Goal: Task Accomplishment & Management: Manage account settings

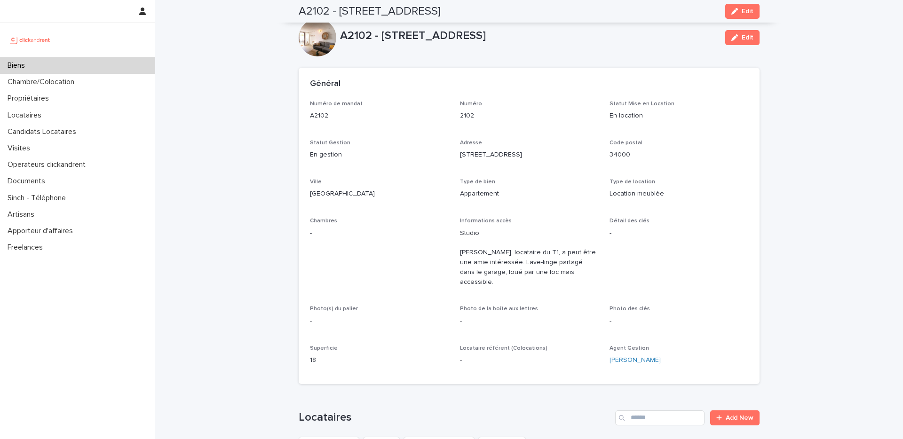
scroll to position [3016, 0]
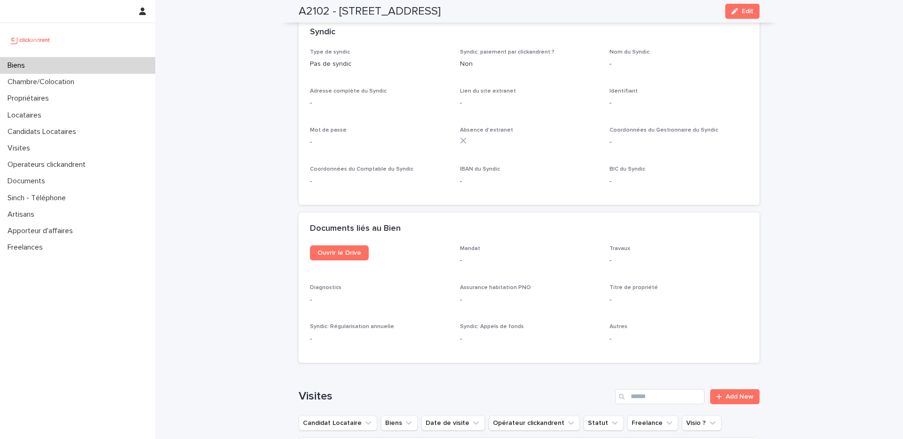
click at [53, 59] on div "Biens" at bounding box center [77, 65] width 155 height 16
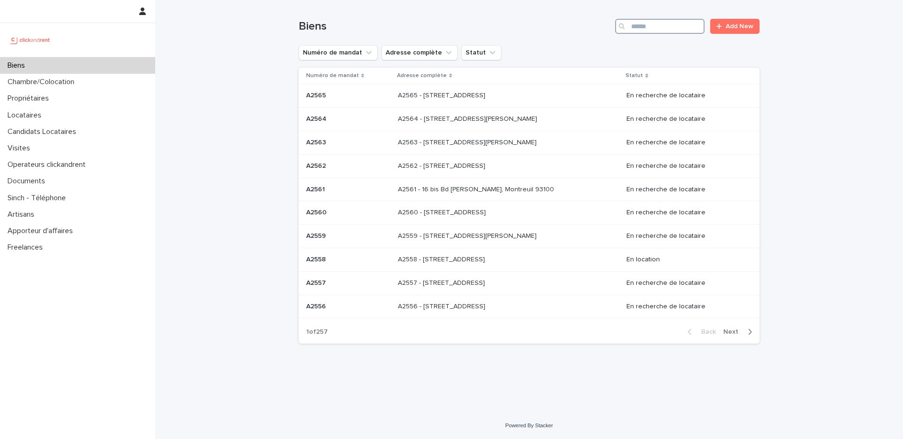
click at [652, 29] on input "Search" at bounding box center [659, 26] width 89 height 15
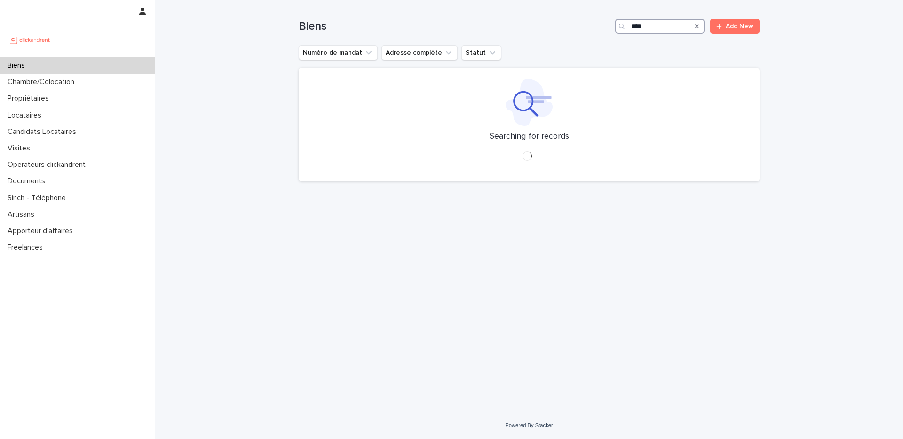
type input "****"
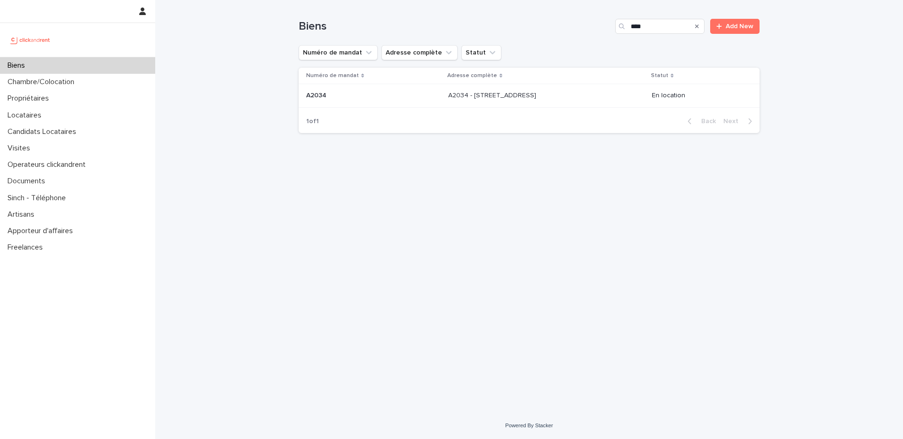
click at [536, 100] on div "A2034 - 52 Rue Latour, Amiens 80000 A2034 - 52 Rue Latour, Amiens 80000" at bounding box center [546, 96] width 196 height 16
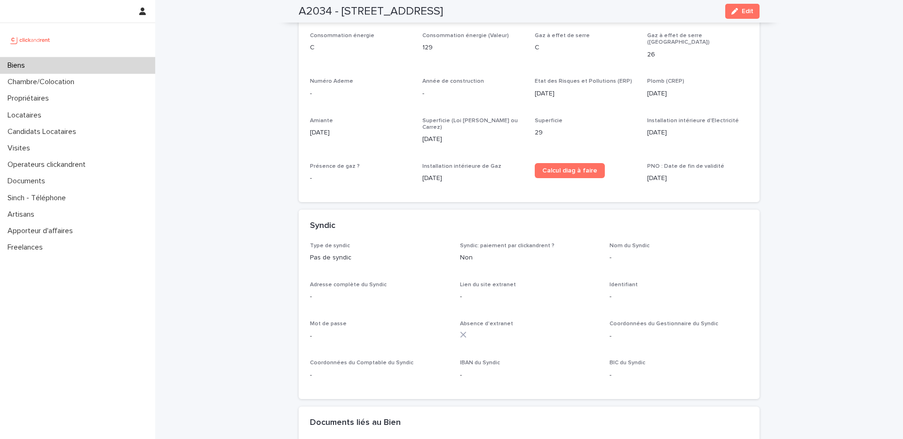
scroll to position [2571, 0]
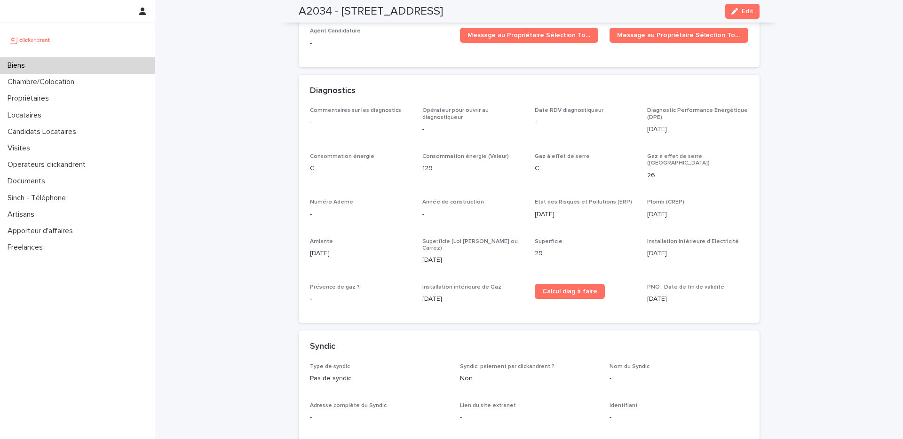
drag, startPoint x: 444, startPoint y: 221, endPoint x: 419, endPoint y: 220, distance: 24.9
click at [422, 255] on p "1/9/2021" at bounding box center [472, 260] width 101 height 10
click at [429, 238] on div "Superficie (Loi Boutin ou Carrez) 1/9/2021" at bounding box center [472, 255] width 101 height 35
drag, startPoint x: 446, startPoint y: 227, endPoint x: 408, endPoint y: 214, distance: 39.7
click at [407, 214] on div "Commentaires sur les diagnostics - Opérateur pour ouvrir au diagnostiqueur - Da…" at bounding box center [529, 209] width 438 height 204
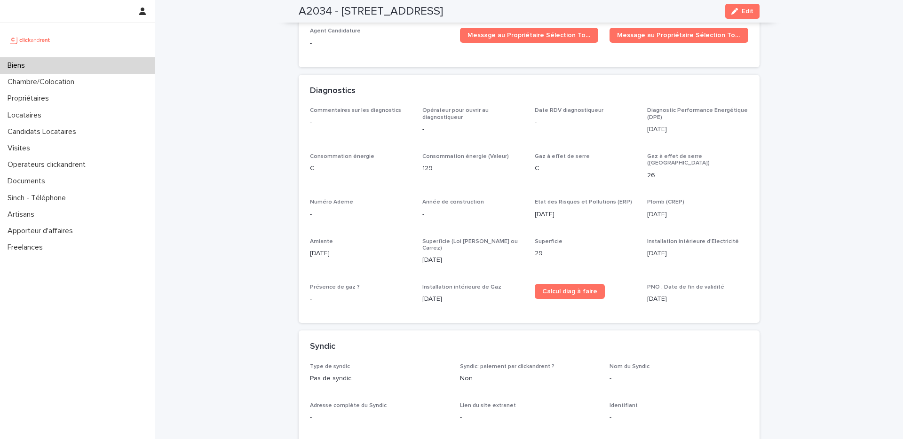
click at [422, 239] on span "Superficie (Loi [PERSON_NAME] ou Carrez)" at bounding box center [469, 245] width 95 height 12
drag, startPoint x: 445, startPoint y: 217, endPoint x: 430, endPoint y: 212, distance: 16.2
click at [433, 238] on div "Superficie (Loi Boutin ou Carrez) 1/9/2021" at bounding box center [472, 255] width 101 height 35
drag, startPoint x: 430, startPoint y: 212, endPoint x: 415, endPoint y: 170, distance: 44.9
click at [430, 239] on span "Superficie (Loi [PERSON_NAME] ou Carrez)" at bounding box center [469, 245] width 95 height 12
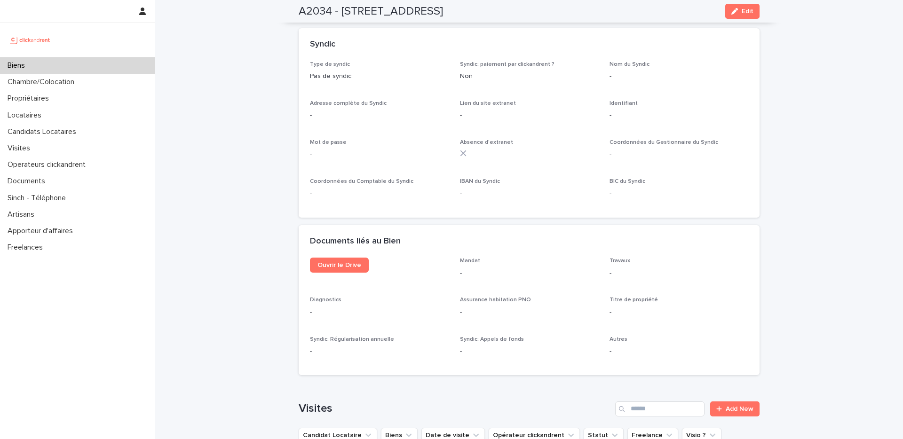
scroll to position [2704, 0]
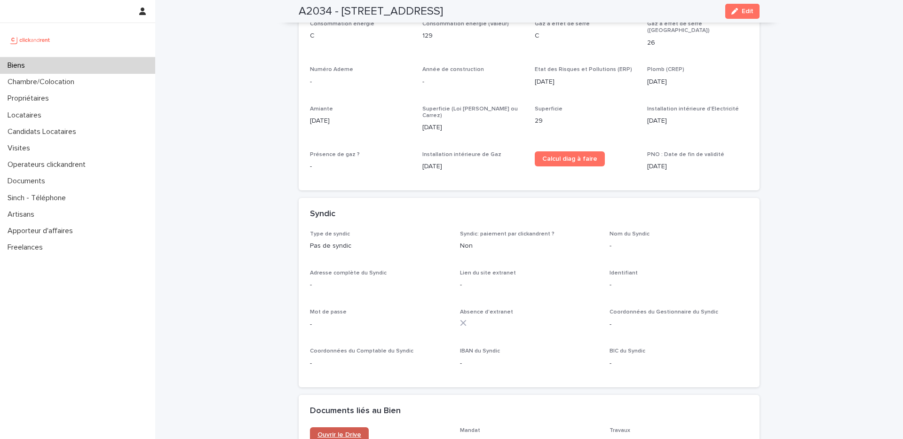
click at [327, 432] on span "Ouvrir le Drive" at bounding box center [339, 435] width 44 height 7
click at [410, 125] on div "Commentaires sur les diagnostics - Opérateur pour ouvrir au diagnostiqueur - Da…" at bounding box center [529, 77] width 438 height 204
click at [415, 127] on div "Commentaires sur les diagnostics - Opérateur pour ouvrir au diagnostiqueur - Da…" at bounding box center [529, 77] width 438 height 204
click at [432, 107] on div "Commentaires sur les diagnostics - Opérateur pour ouvrir au diagnostiqueur - Da…" at bounding box center [529, 77] width 438 height 204
click at [438, 106] on div "Superficie (Loi Boutin ou Carrez) 1/9/2021" at bounding box center [472, 123] width 101 height 35
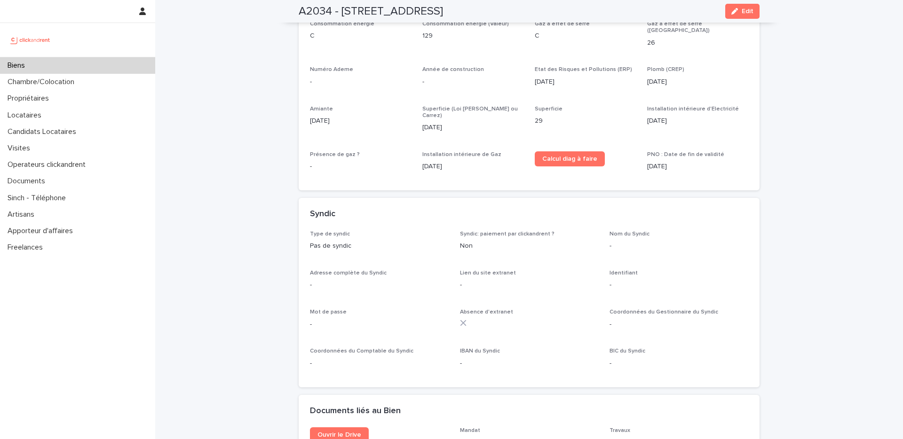
drag, startPoint x: 444, startPoint y: 89, endPoint x: 409, endPoint y: 89, distance: 35.3
click at [409, 89] on div "Commentaires sur les diagnostics - Opérateur pour ouvrir au diagnostiqueur - Da…" at bounding box center [529, 77] width 438 height 204
drag, startPoint x: 411, startPoint y: 89, endPoint x: 414, endPoint y: 94, distance: 5.4
click at [411, 89] on div "Commentaires sur les diagnostics - Opérateur pour ouvrir au diagnostiqueur - Da…" at bounding box center [529, 77] width 438 height 204
drag, startPoint x: 432, startPoint y: 91, endPoint x: 443, endPoint y: 93, distance: 11.9
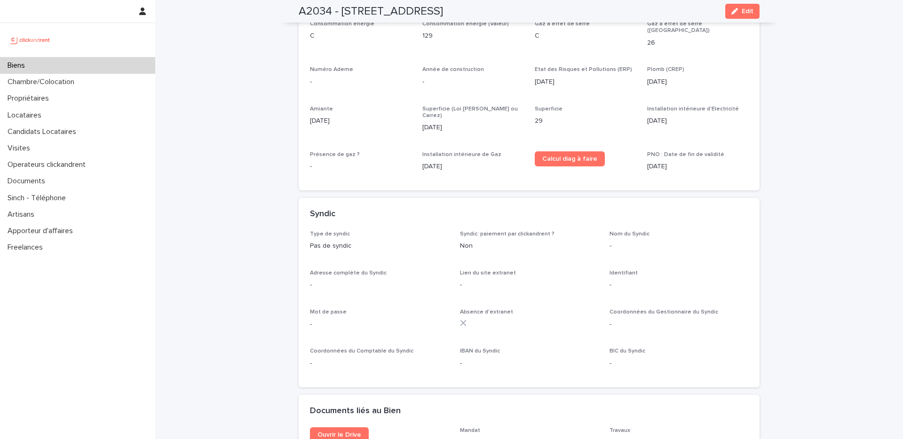
click at [432, 123] on p "1/9/2021" at bounding box center [472, 128] width 101 height 10
drag, startPoint x: 443, startPoint y: 93, endPoint x: 425, endPoint y: 97, distance: 18.4
click at [403, 91] on div "Commentaires sur les diagnostics - Opérateur pour ouvrir au diagnostiqueur - Da…" at bounding box center [529, 77] width 438 height 204
click at [430, 106] on div "Superficie (Loi Boutin ou Carrez) 1/9/2021" at bounding box center [472, 123] width 101 height 35
drag, startPoint x: 462, startPoint y: 84, endPoint x: 423, endPoint y: 83, distance: 39.5
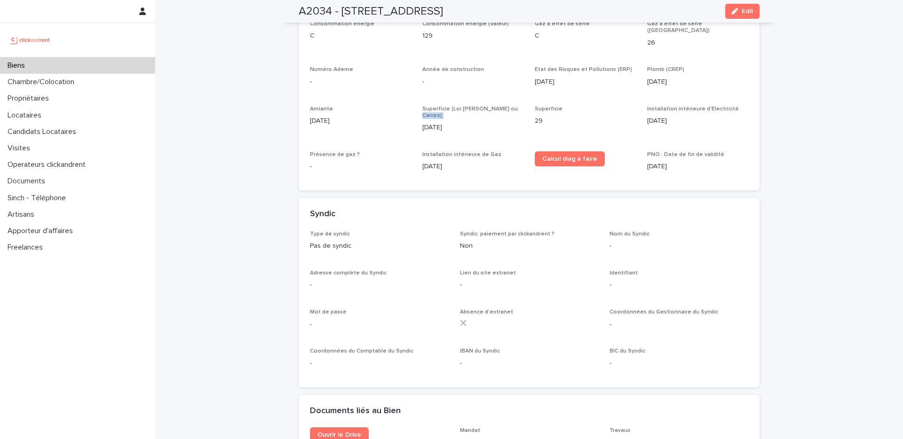
click at [423, 106] on div "Superficie (Loi Boutin ou Carrez) 1/9/2021" at bounding box center [472, 123] width 101 height 35
click at [424, 121] on div "1/9/2021" at bounding box center [472, 127] width 101 height 12
click at [447, 123] on p "1/9/2021" at bounding box center [472, 128] width 101 height 10
drag, startPoint x: 435, startPoint y: 77, endPoint x: 408, endPoint y: 77, distance: 26.8
click at [408, 77] on div "Commentaires sur les diagnostics - Opérateur pour ouvrir au diagnostiqueur - Da…" at bounding box center [529, 77] width 438 height 204
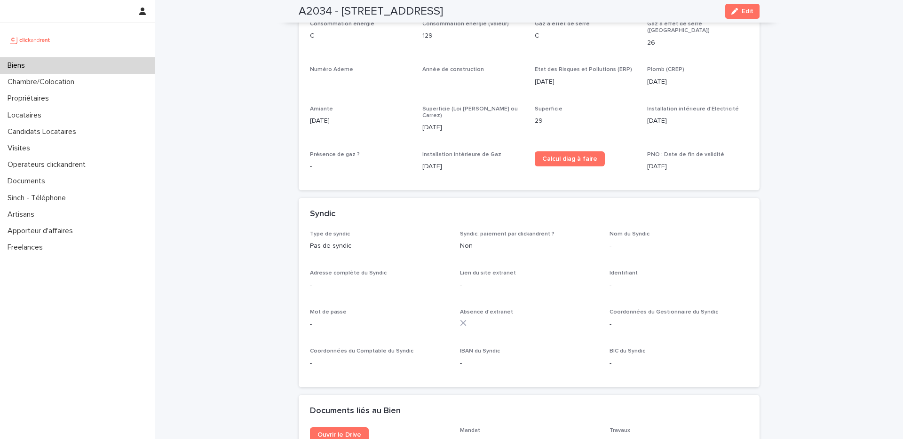
drag, startPoint x: 433, startPoint y: 85, endPoint x: 440, endPoint y: 90, distance: 8.4
click at [434, 121] on div "1/9/2021" at bounding box center [472, 127] width 101 height 12
click at [415, 69] on div "Commentaires sur les diagnostics - Opérateur pour ouvrir au diagnostiqueur - Da…" at bounding box center [529, 77] width 438 height 204
click at [445, 74] on div "Commentaires sur les diagnostics - Opérateur pour ouvrir au diagnostiqueur - Da…" at bounding box center [529, 77] width 438 height 204
drag, startPoint x: 457, startPoint y: 83, endPoint x: 431, endPoint y: 71, distance: 29.0
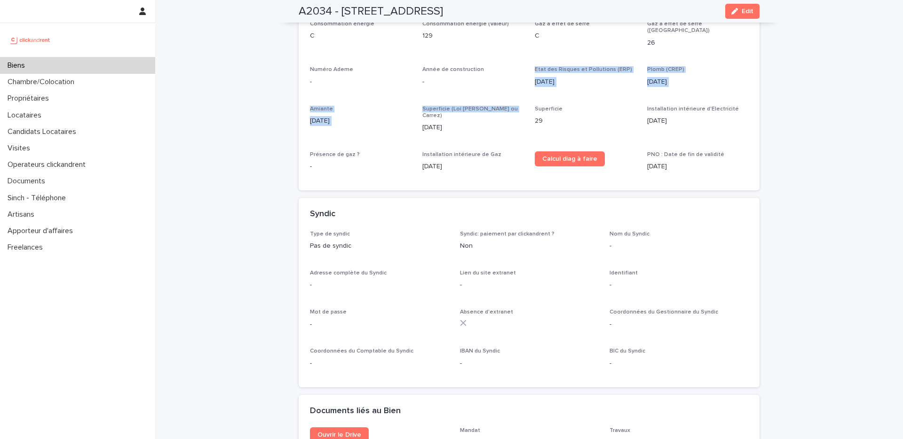
click at [428, 66] on div "Commentaires sur les diagnostics - Opérateur pour ouvrir au diagnostiqueur - Da…" at bounding box center [529, 77] width 438 height 204
drag, startPoint x: 433, startPoint y: 73, endPoint x: 437, endPoint y: 84, distance: 11.4
click at [433, 74] on div "Commentaires sur les diagnostics - Opérateur pour ouvrir au diagnostiqueur - Da…" at bounding box center [529, 77] width 438 height 204
drag, startPoint x: 438, startPoint y: 84, endPoint x: 426, endPoint y: 67, distance: 19.9
click at [426, 67] on div "Commentaires sur les diagnostics - Opérateur pour ouvrir au diagnostiqueur - Da…" at bounding box center [529, 77] width 438 height 204
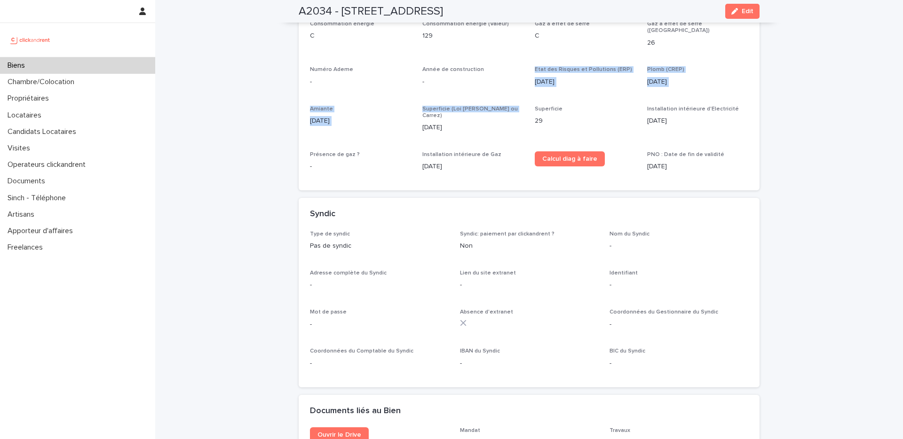
click at [426, 67] on div "Commentaires sur les diagnostics - Opérateur pour ouvrir au diagnostiqueur - Da…" at bounding box center [529, 77] width 438 height 204
click at [78, 68] on div "Biens" at bounding box center [77, 65] width 155 height 16
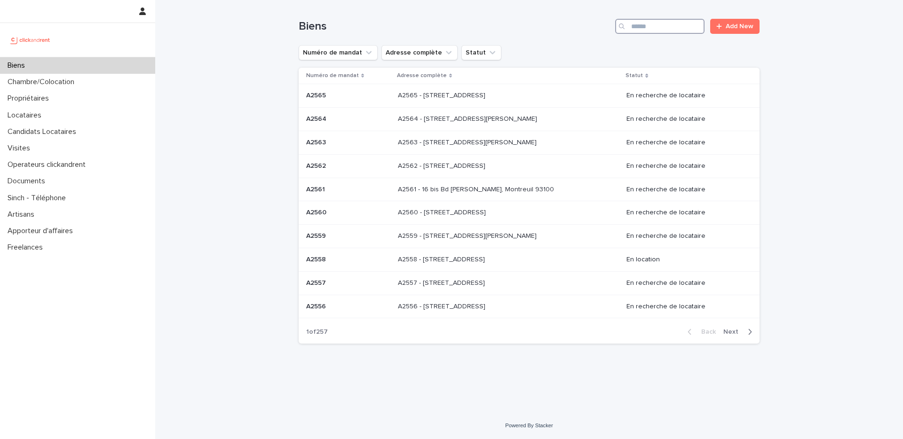
click at [653, 30] on input "Search" at bounding box center [659, 26] width 89 height 15
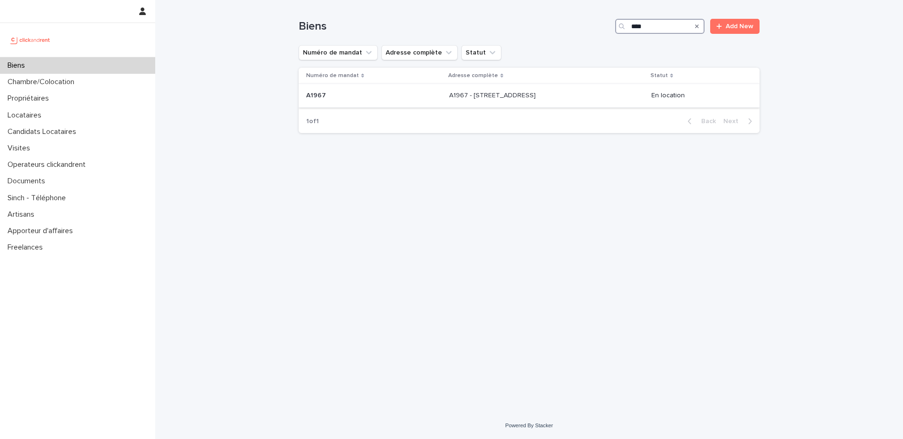
type input "****"
click at [532, 100] on div "A1967 - 209 Rue du Ménil, Asnières-sur-Seine 92600 A1967 - 209 Rue du Ménil, As…" at bounding box center [546, 96] width 195 height 16
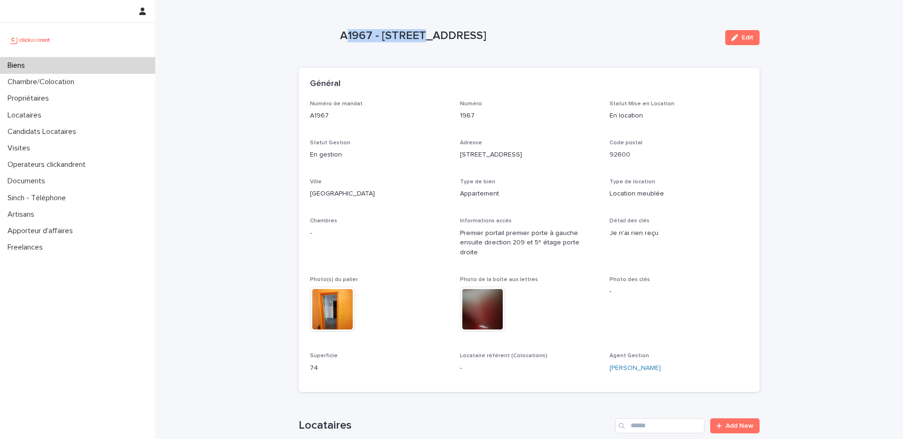
drag, startPoint x: 343, startPoint y: 38, endPoint x: 506, endPoint y: 41, distance: 163.2
click at [498, 39] on p "A1967 - 209 Rue du Ménil, Asnières-sur-Seine 92600" at bounding box center [528, 36] width 377 height 14
drag, startPoint x: 535, startPoint y: 44, endPoint x: 584, endPoint y: 43, distance: 48.9
click at [536, 45] on div "A1967 - 209 Rue du Ménil, Asnières-sur-Seine 92600" at bounding box center [528, 37] width 377 height 17
drag, startPoint x: 612, startPoint y: 33, endPoint x: 335, endPoint y: 45, distance: 276.6
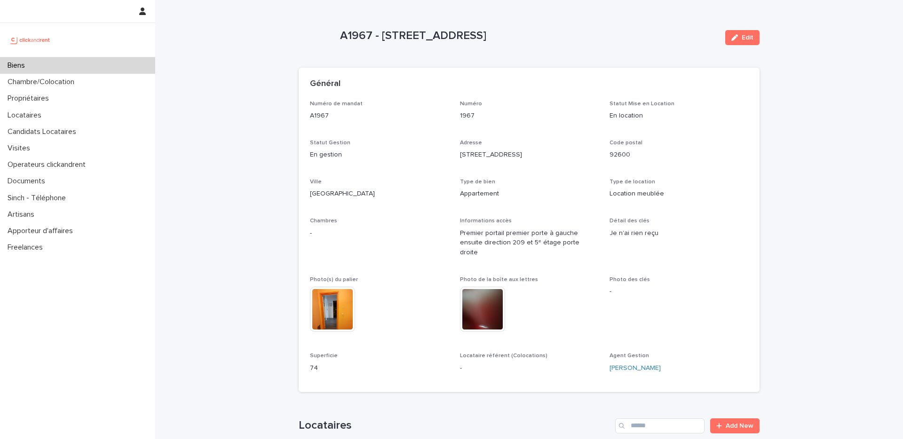
click at [340, 38] on p "A1967 - 209 Rue du Ménil, Asnières-sur-Seine 92600" at bounding box center [528, 36] width 377 height 14
drag, startPoint x: 372, startPoint y: 54, endPoint x: 275, endPoint y: 82, distance: 100.9
click at [372, 54] on div "A1967 - 209 Rue du Ménil, Asnières-sur-Seine 92600 Edit" at bounding box center [528, 38] width 461 height 38
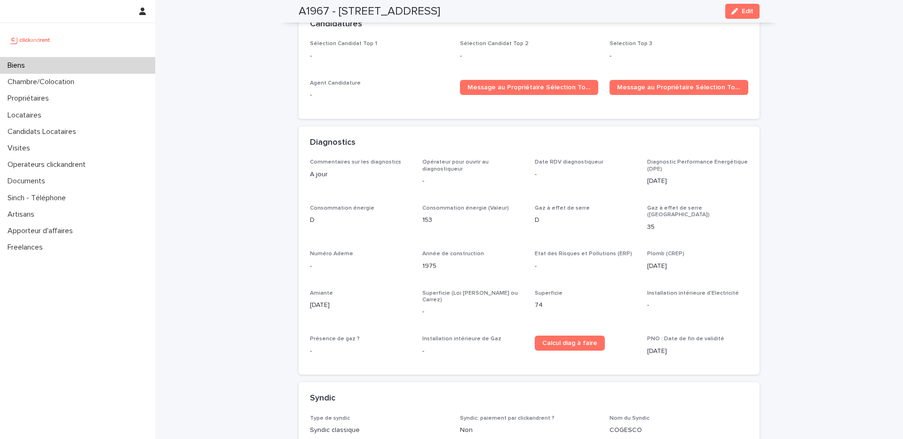
scroll to position [2903, 0]
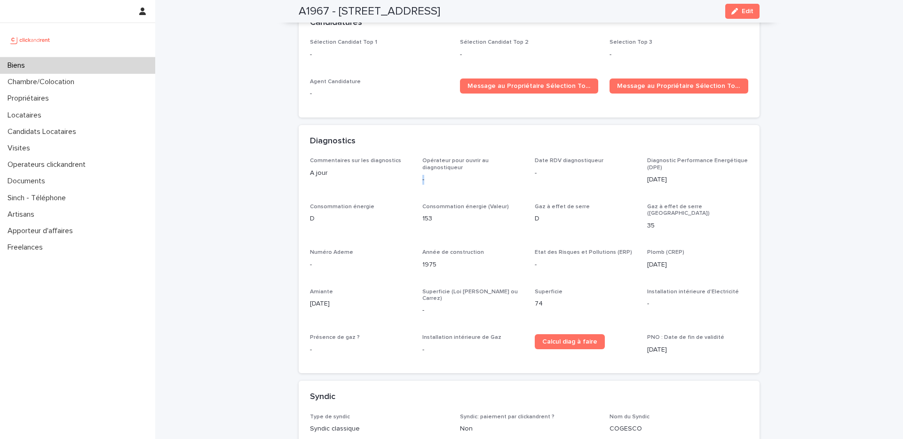
drag, startPoint x: 422, startPoint y: 142, endPoint x: 415, endPoint y: 139, distance: 7.6
click at [415, 157] on div "Commentaires sur les diagnostics A jour Opérateur pour ouvrir au diagnostiqueur…" at bounding box center [529, 259] width 438 height 204
click at [443, 173] on div "-" at bounding box center [472, 179] width 101 height 12
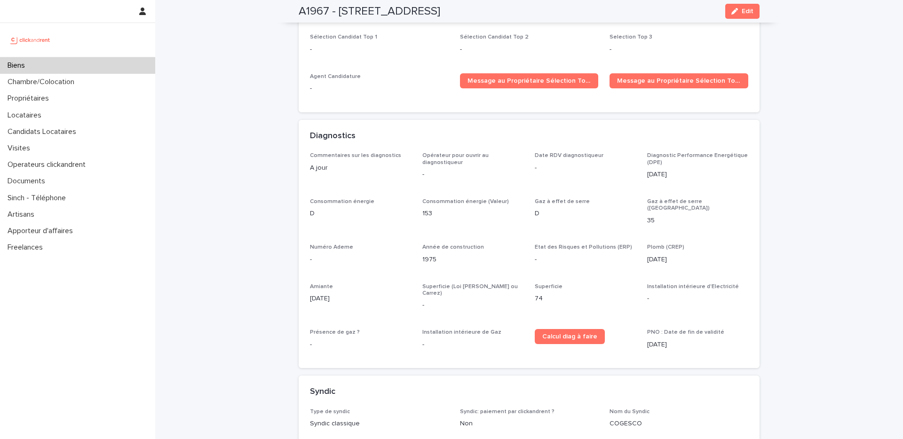
scroll to position [2911, 0]
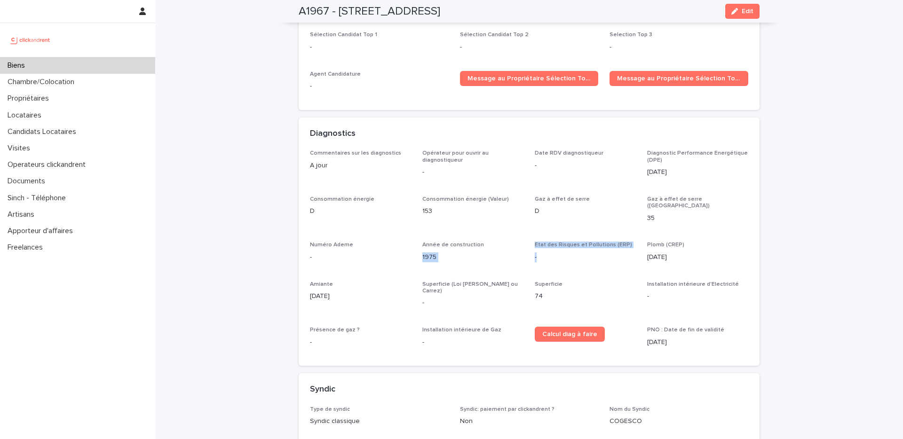
drag, startPoint x: 539, startPoint y: 229, endPoint x: 506, endPoint y: 200, distance: 43.3
click at [507, 201] on div "Commentaires sur les diagnostics A jour Opérateur pour ouvrir au diagnostiqueur…" at bounding box center [529, 252] width 438 height 204
click at [551, 242] on p "Etat des Risques et Pollutions (ERP)" at bounding box center [584, 245] width 101 height 7
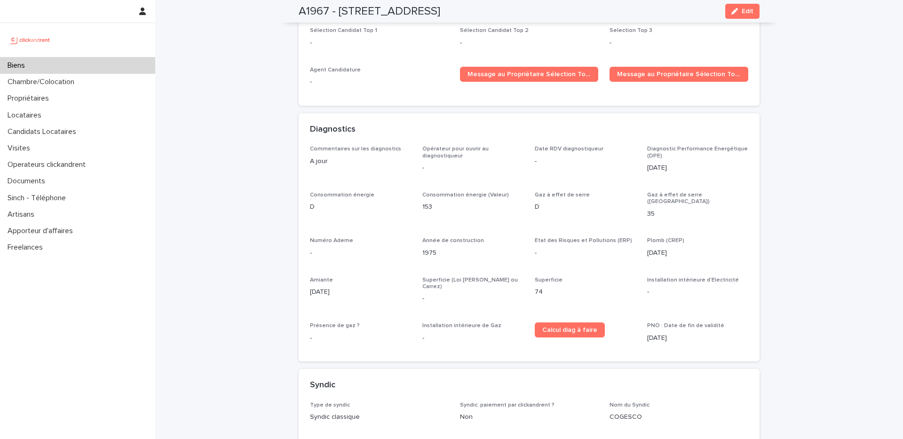
scroll to position [2918, 0]
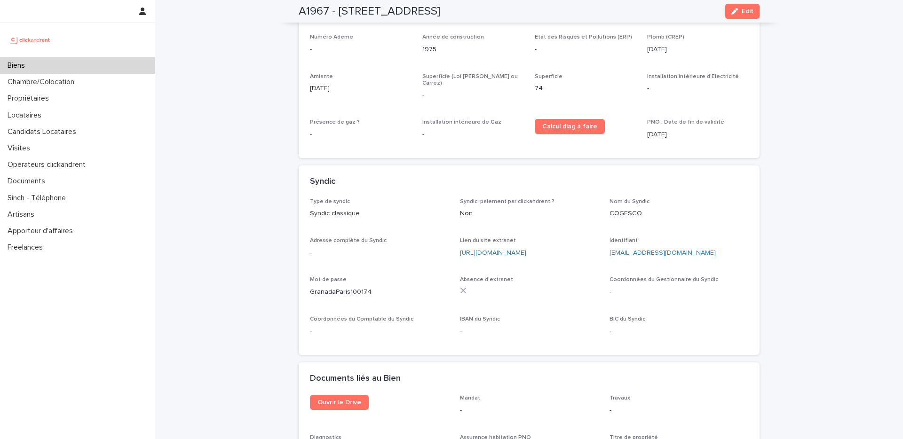
scroll to position [3430, 0]
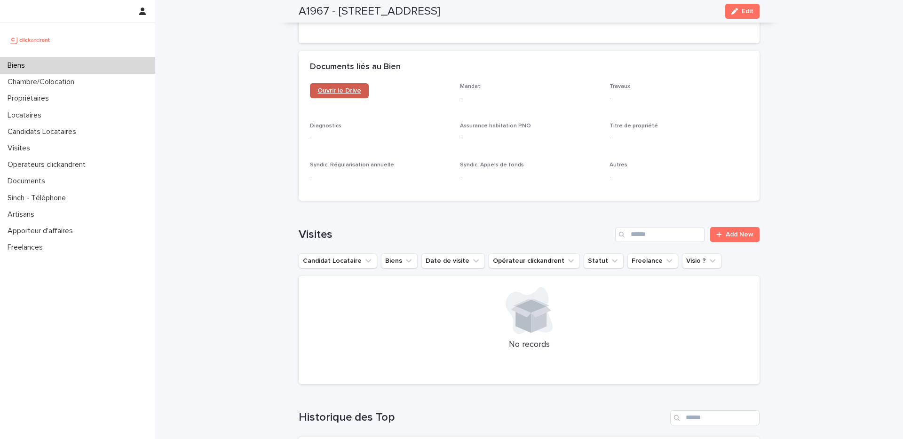
click at [346, 87] on span "Ouvrir le Drive" at bounding box center [339, 90] width 44 height 7
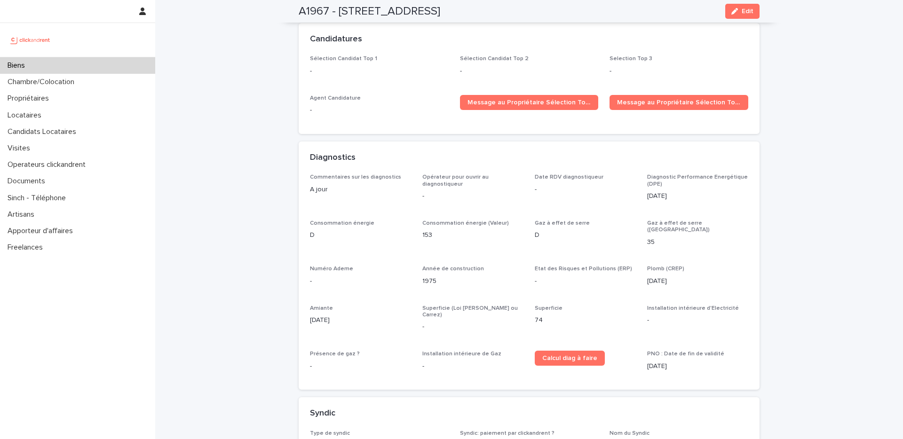
scroll to position [2889, 0]
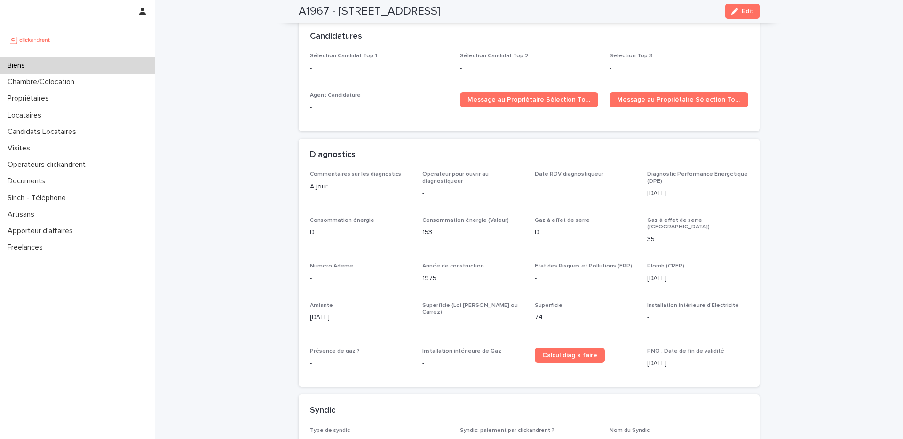
drag, startPoint x: 620, startPoint y: 228, endPoint x: 531, endPoint y: 228, distance: 89.3
click at [534, 263] on p "Etat des Risques et Pollutions (ERP)" at bounding box center [584, 266] width 101 height 7
copy span "Etat des Risques et Pollutions (ERP)"
drag, startPoint x: 448, startPoint y: 270, endPoint x: 414, endPoint y: 268, distance: 33.9
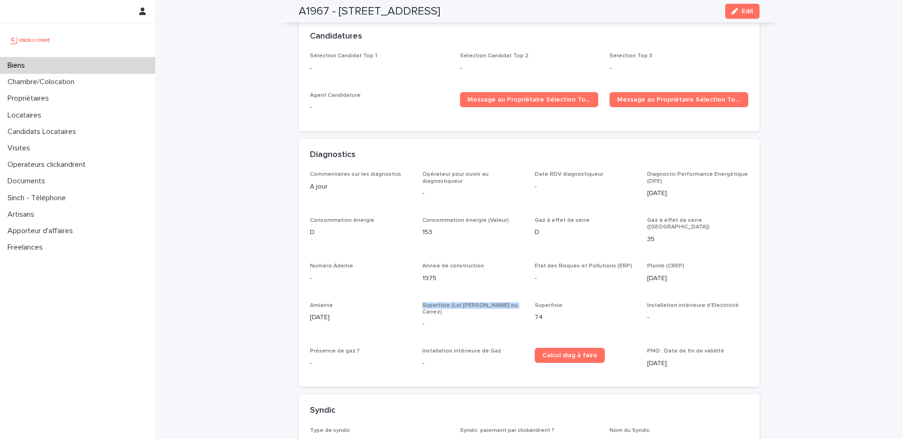
click at [414, 268] on div "Commentaires sur les diagnostics A jour Opérateur pour ouvrir au diagnostiqueur…" at bounding box center [529, 273] width 438 height 204
click at [429, 319] on p "-" at bounding box center [472, 324] width 101 height 10
drag, startPoint x: 430, startPoint y: 277, endPoint x: 412, endPoint y: 266, distance: 21.5
click at [412, 266] on div "Commentaires sur les diagnostics A jour Opérateur pour ouvrir au diagnostiqueur…" at bounding box center [529, 273] width 438 height 204
click at [416, 264] on div "Commentaires sur les diagnostics A jour Opérateur pour ouvrir au diagnostiqueur…" at bounding box center [529, 273] width 438 height 204
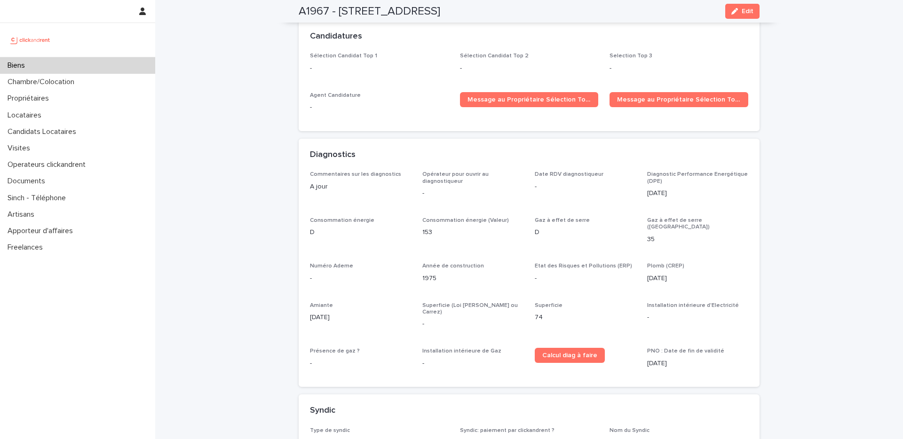
click at [655, 313] on p "-" at bounding box center [697, 318] width 101 height 10
drag, startPoint x: 647, startPoint y: 275, endPoint x: 636, endPoint y: 267, distance: 12.9
click at [636, 268] on div "Commentaires sur les diagnostics A jour Opérateur pour ouvrir au diagnostiqueur…" at bounding box center [529, 273] width 438 height 204
click at [635, 266] on div "Commentaires sur les diagnostics A jour Opérateur pour ouvrir au diagnostiqueur…" at bounding box center [529, 273] width 438 height 204
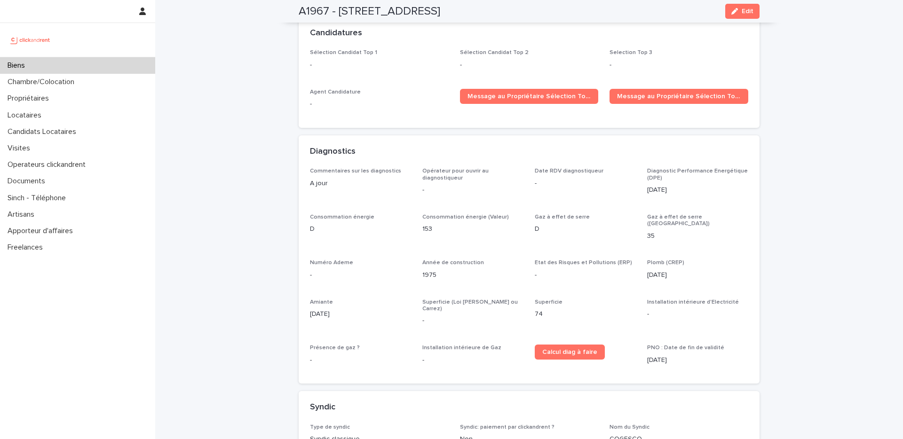
scroll to position [2894, 0]
drag, startPoint x: 317, startPoint y: 232, endPoint x: 302, endPoint y: 223, distance: 17.7
click at [302, 223] on div "Commentaires sur les diagnostics A jour Opérateur pour ouvrir au diagnostiqueur…" at bounding box center [528, 275] width 461 height 216
copy div "Numéro Ademe -"
drag, startPoint x: 300, startPoint y: 313, endPoint x: 306, endPoint y: 312, distance: 5.7
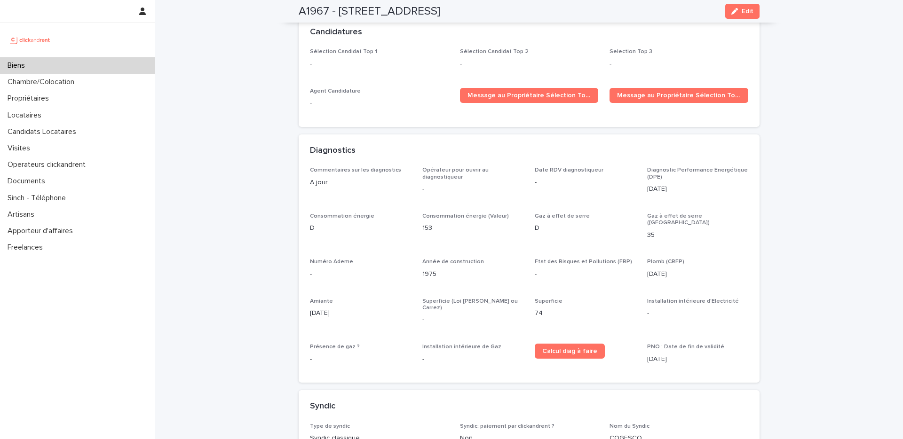
click at [304, 312] on div "Commentaires sur les diagnostics A jour Opérateur pour ouvrir au diagnostiqueur…" at bounding box center [528, 275] width 461 height 216
drag, startPoint x: 316, startPoint y: 309, endPoint x: 302, endPoint y: 300, distance: 17.1
click at [302, 300] on div "Commentaires sur les diagnostics A jour Opérateur pour ouvrir au diagnostiqueur…" at bounding box center [528, 275] width 461 height 216
copy div "Présence de gaz ? -"
click at [692, 298] on div "Installation intérieure d'Electricité -" at bounding box center [697, 312] width 101 height 28
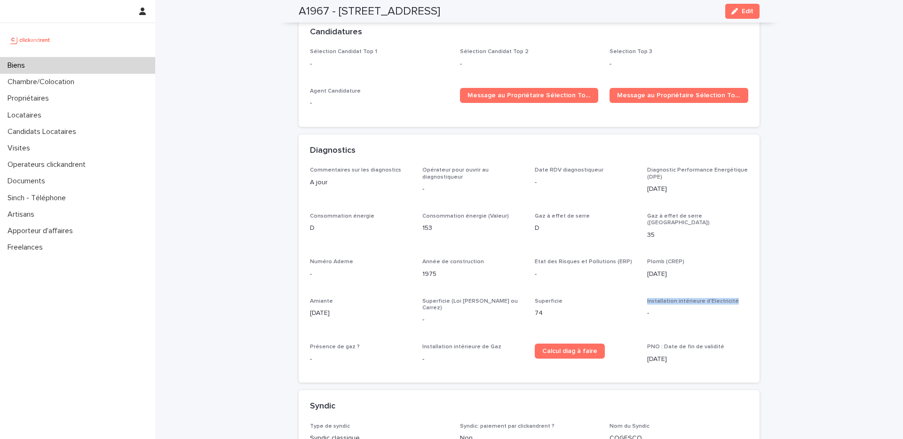
drag, startPoint x: 731, startPoint y: 261, endPoint x: 639, endPoint y: 261, distance: 92.1
click at [639, 261] on div "Commentaires sur les diagnostics A jour Opérateur pour ouvrir au diagnostiqueur…" at bounding box center [529, 269] width 438 height 204
copy span "Installation intérieure d'Electricité"
drag, startPoint x: 493, startPoint y: 303, endPoint x: 418, endPoint y: 297, distance: 75.0
click at [418, 297] on div "Commentaires sur les diagnostics A jour Opérateur pour ouvrir au diagnostiqueur…" at bounding box center [529, 269] width 438 height 204
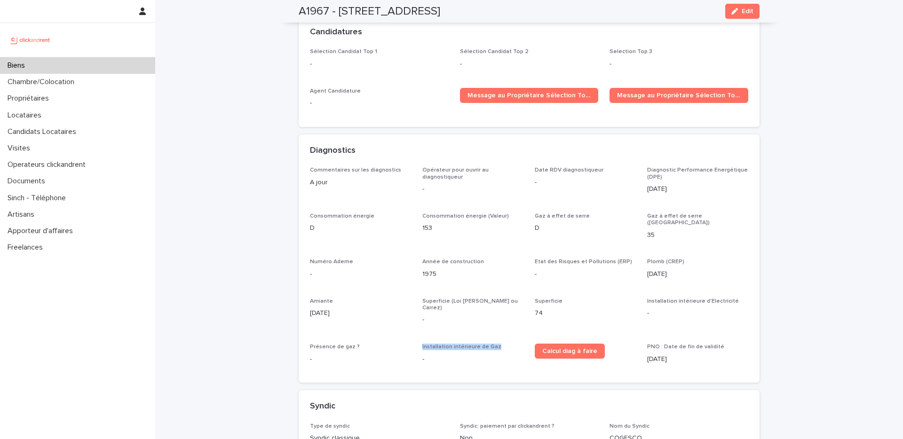
copy span "Installation intérieure de Gaz"
click at [525, 213] on div "Commentaires sur les diagnostics A jour Opérateur pour ouvrir au diagnostiqueur…" at bounding box center [529, 269] width 438 height 204
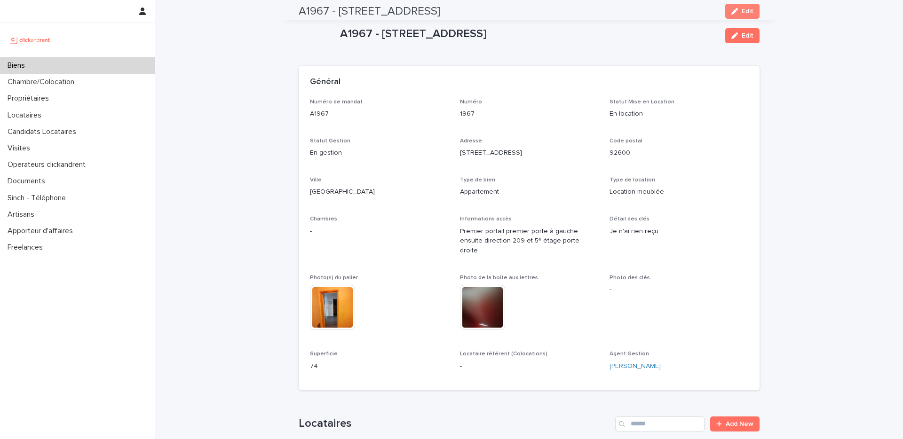
scroll to position [0, 0]
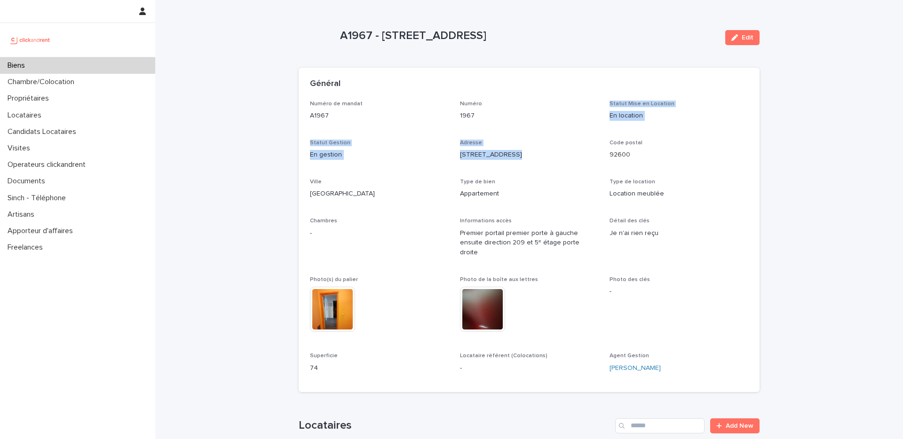
drag, startPoint x: 544, startPoint y: 172, endPoint x: 540, endPoint y: 116, distance: 55.7
click at [540, 118] on div "Numéro de mandat A1967 Numéro 1967 Statut Mise en Location En location Statut G…" at bounding box center [529, 241] width 438 height 280
click at [540, 116] on p "1967" at bounding box center [529, 116] width 139 height 10
click at [413, 171] on div "Numéro de mandat A1967 Numéro 1967 Statut Mise en Location En location Statut G…" at bounding box center [529, 241] width 438 height 280
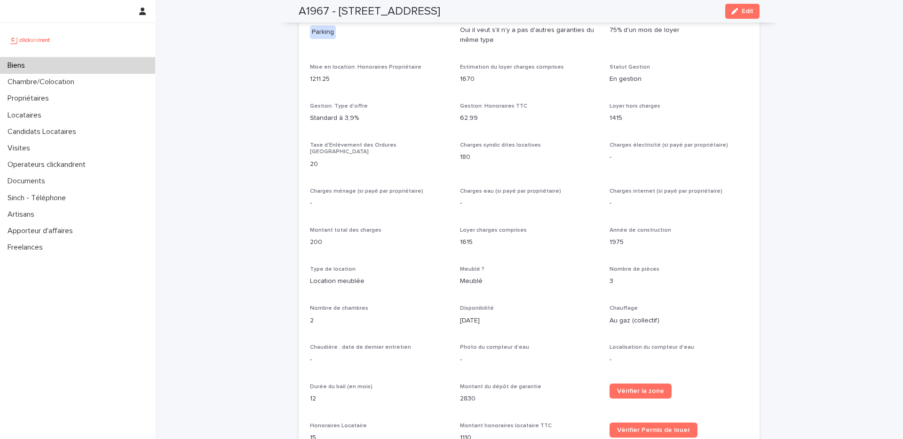
scroll to position [959, 0]
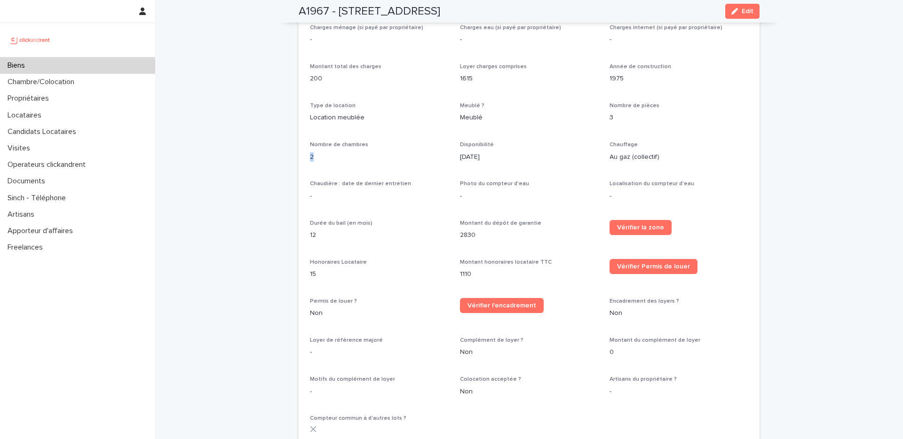
drag, startPoint x: 312, startPoint y: 143, endPoint x: 285, endPoint y: 140, distance: 27.0
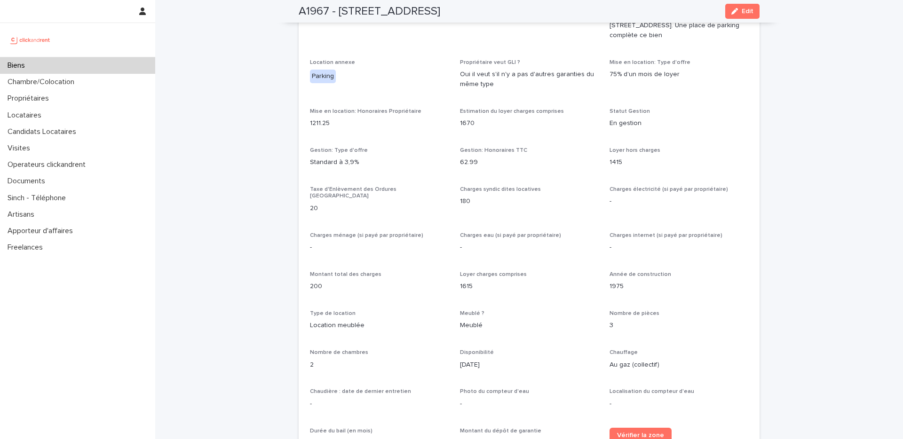
scroll to position [691, 0]
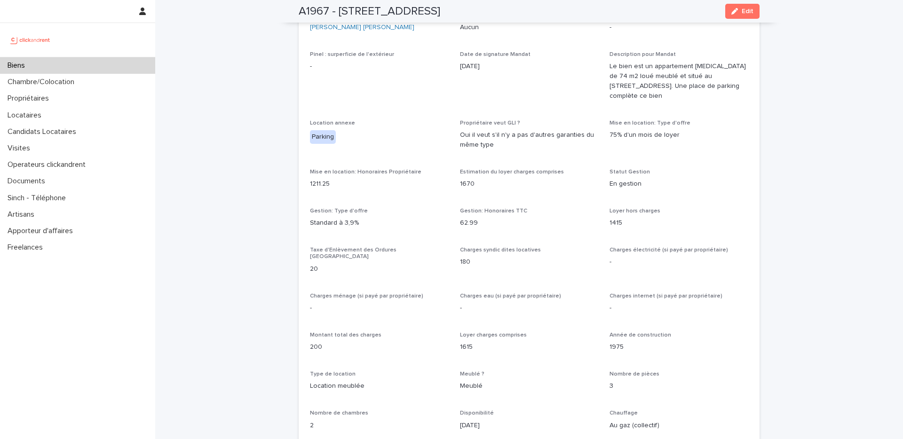
click at [423, 155] on div "Opérateur commercial Jean-Vianney Bourdette Opérateur opérationnel Sophie Mille…" at bounding box center [529, 338] width 438 height 741
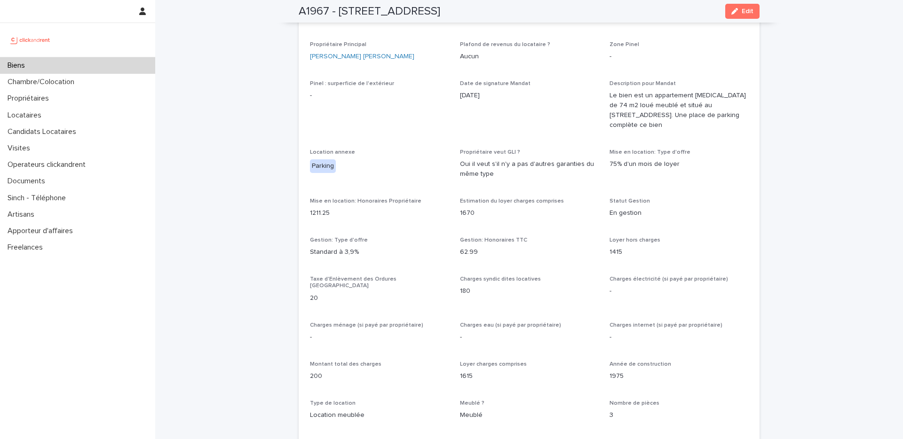
scroll to position [458, 0]
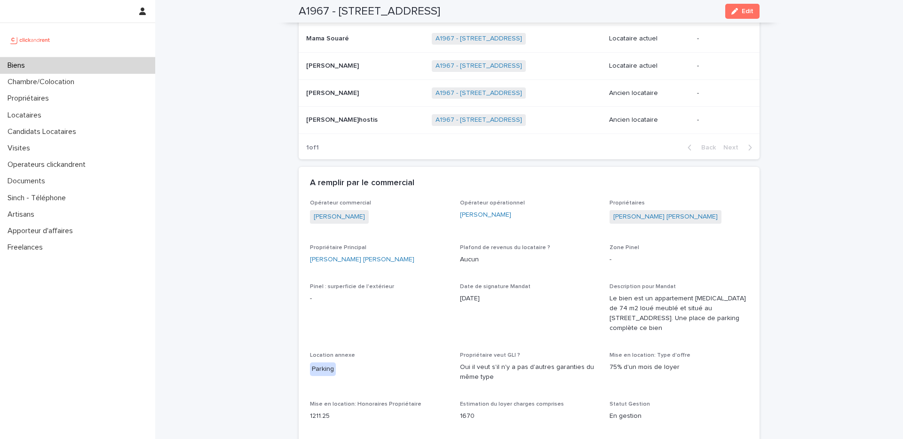
drag, startPoint x: 561, startPoint y: 11, endPoint x: 298, endPoint y: 12, distance: 263.7
click at [298, 12] on div "A1967 - 209 Rue du Ménil, Asnières-sur-Seine 92600 Edit" at bounding box center [528, 11] width 461 height 23
copy h2 "A1967 - 209 Rue du Ménil, Asnières-sur-Seine 92600"
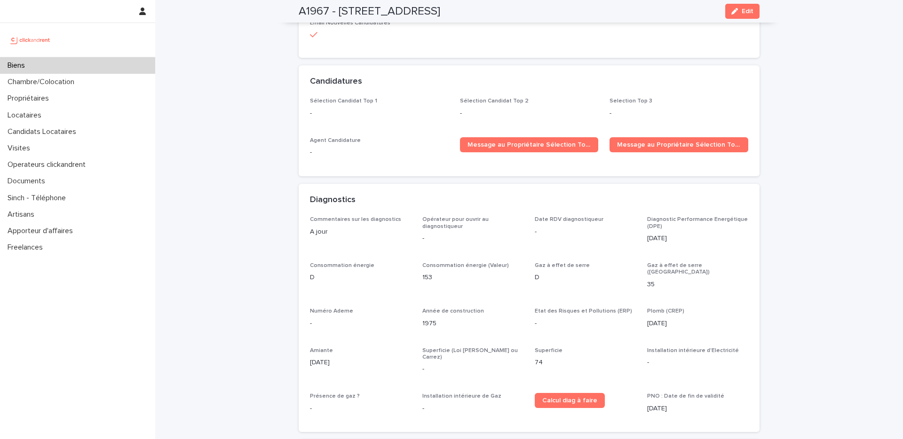
scroll to position [2870, 0]
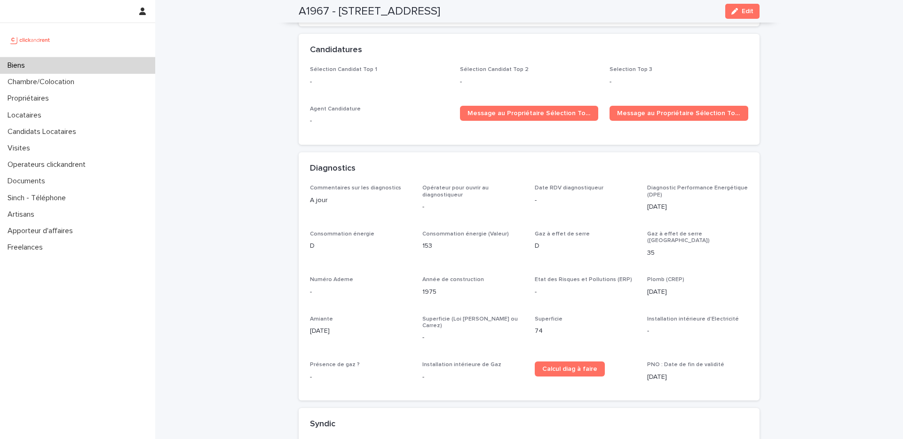
scroll to position [2879, 0]
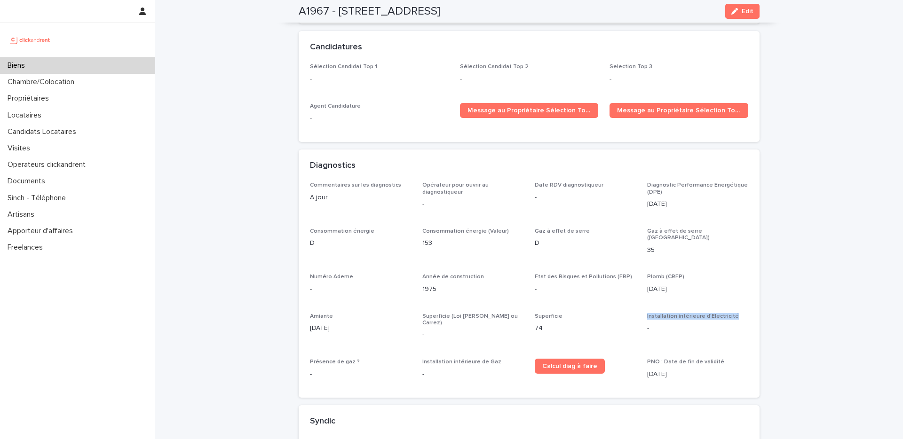
drag, startPoint x: 721, startPoint y: 275, endPoint x: 788, endPoint y: 225, distance: 83.6
click at [641, 278] on div "Commentaires sur les diagnostics A jour Opérateur pour ouvrir au diagnostiqueur…" at bounding box center [529, 284] width 438 height 204
copy span "Installation intérieure d'Electricité"
drag, startPoint x: 491, startPoint y: 314, endPoint x: 418, endPoint y: 317, distance: 72.4
click at [422, 359] on p "Installation intérieure de Gaz" at bounding box center [472, 362] width 101 height 7
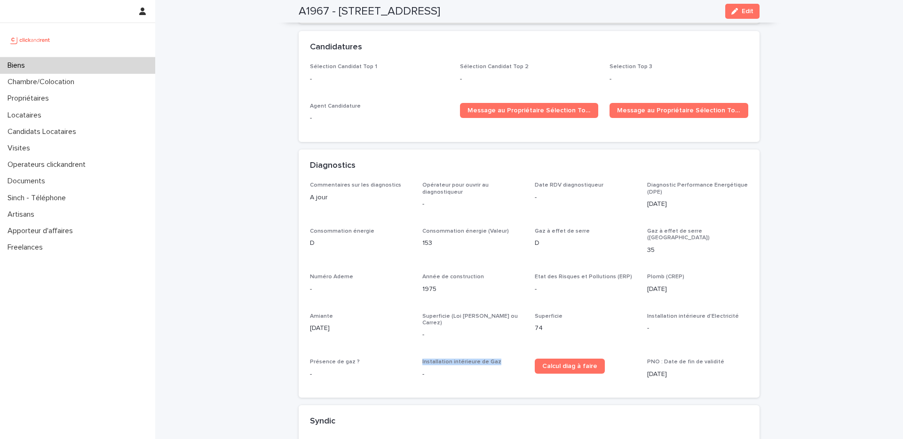
copy span "Installation intérieure de Gaz"
drag, startPoint x: 375, startPoint y: 312, endPoint x: 359, endPoint y: 311, distance: 15.5
click at [353, 359] on p "Présence de gaz ?" at bounding box center [360, 362] width 101 height 7
copy span "Présence de gaz ?"
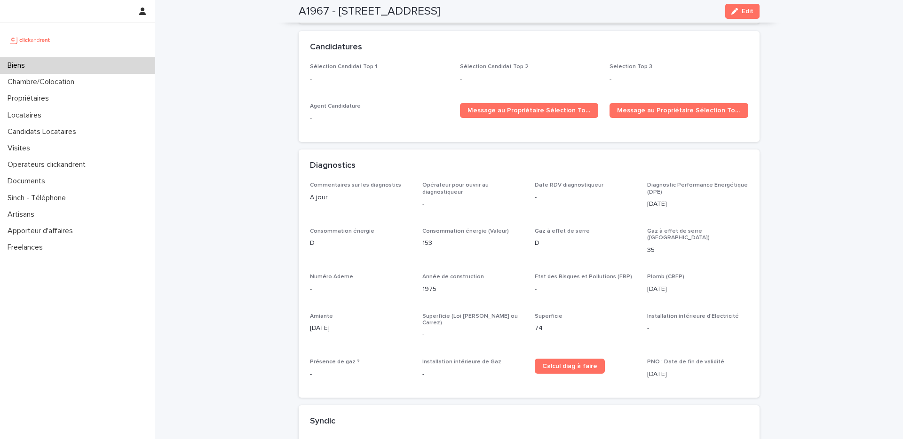
click at [381, 149] on div "Diagnostics" at bounding box center [528, 165] width 461 height 33
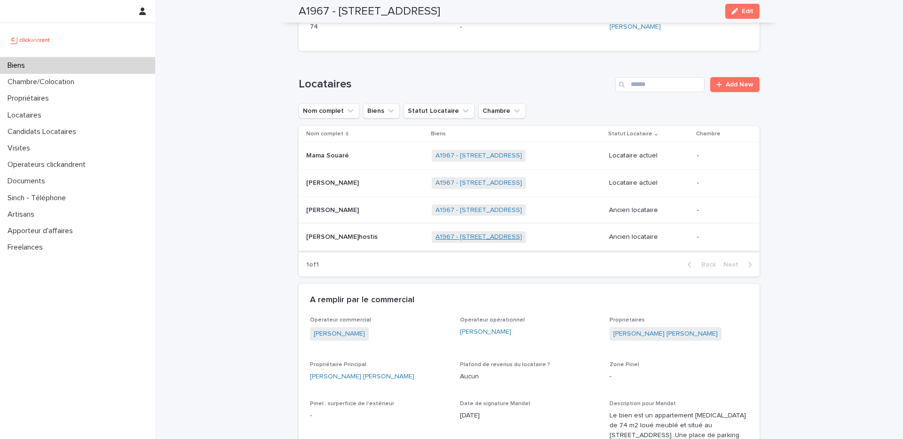
scroll to position [343, 0]
drag, startPoint x: 691, startPoint y: 323, endPoint x: 609, endPoint y: 326, distance: 82.3
click at [609, 326] on div "Ana Isabel Galiano Rodriguez" at bounding box center [678, 334] width 139 height 16
click at [628, 328] on link "Ana Isabel Galiano Rodriguez" at bounding box center [665, 333] width 104 height 10
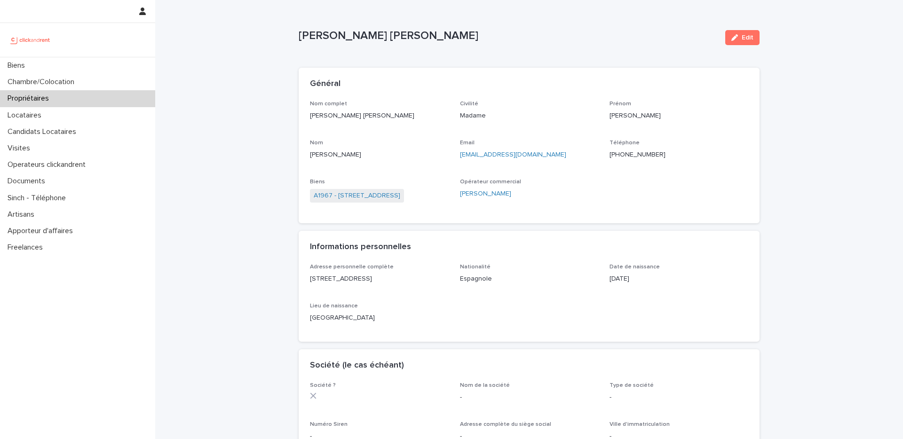
drag, startPoint x: 445, startPoint y: 44, endPoint x: 296, endPoint y: 38, distance: 149.6
click at [298, 38] on div "Ana Isabel Galiano Rodriguez" at bounding box center [507, 37] width 419 height 17
copy p "Ana Isabel Galiano Rodriguez"
click at [251, 176] on div "Loading... Saving… Loading... Saving… Ana Isabel Galiano Rodriguez Edit Ana Isa…" at bounding box center [528, 412] width 747 height 824
click at [406, 157] on p "Galiano Rodriguez" at bounding box center [379, 155] width 139 height 10
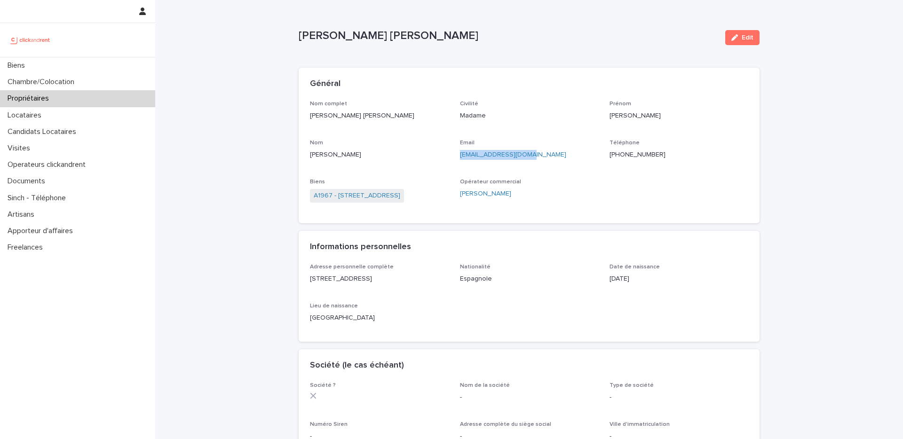
drag, startPoint x: 525, startPoint y: 156, endPoint x: 452, endPoint y: 158, distance: 72.9
click at [452, 158] on div "Nom complet Ana Isabel Galiano Rodriguez Civilité Madame Prénom Ana Isabel Nom …" at bounding box center [529, 157] width 438 height 112
click at [545, 122] on div "Civilité Madame" at bounding box center [529, 115] width 139 height 28
drag, startPoint x: 658, startPoint y: 156, endPoint x: 615, endPoint y: 157, distance: 43.3
click at [615, 157] on p "+33652065692" at bounding box center [678, 155] width 139 height 10
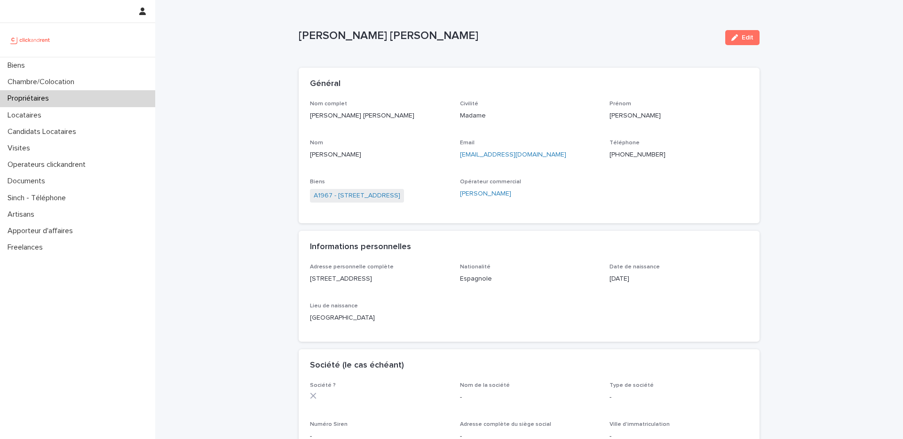
drag, startPoint x: 191, startPoint y: 49, endPoint x: 227, endPoint y: 42, distance: 37.0
click at [191, 50] on div "Loading... Saving… Loading... Saving… Ana Isabel Galiano Rodriguez Edit Ana Isa…" at bounding box center [528, 412] width 747 height 824
drag, startPoint x: 443, startPoint y: 34, endPoint x: 283, endPoint y: 31, distance: 159.4
click at [283, 31] on div "Loading... Saving… Loading... Saving… Ana Isabel Galiano Rodriguez Edit Ana Isa…" at bounding box center [528, 412] width 747 height 824
click at [236, 133] on div "Loading... Saving… Loading... Saving… Ana Isabel Galiano Rodriguez Edit Ana Isa…" at bounding box center [528, 412] width 747 height 824
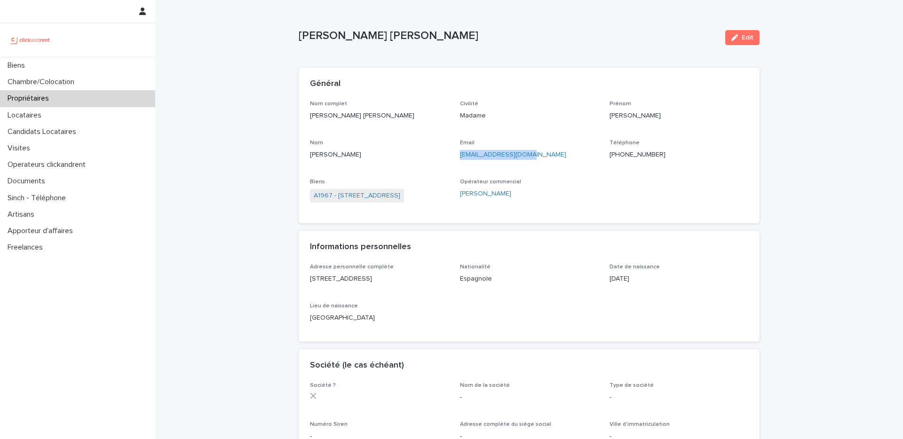
drag, startPoint x: 520, startPoint y: 153, endPoint x: 452, endPoint y: 154, distance: 68.6
click at [452, 154] on div "Nom complet Ana Isabel Galiano Rodriguez Civilité Madame Prénom Ana Isabel Nom …" at bounding box center [529, 157] width 438 height 112
click at [602, 174] on div "Nom complet Ana Isabel Galiano Rodriguez Civilité Madame Prénom Ana Isabel Nom …" at bounding box center [529, 157] width 438 height 112
drag, startPoint x: 665, startPoint y: 156, endPoint x: 609, endPoint y: 154, distance: 56.0
click at [609, 154] on p "+33652065692" at bounding box center [678, 155] width 139 height 10
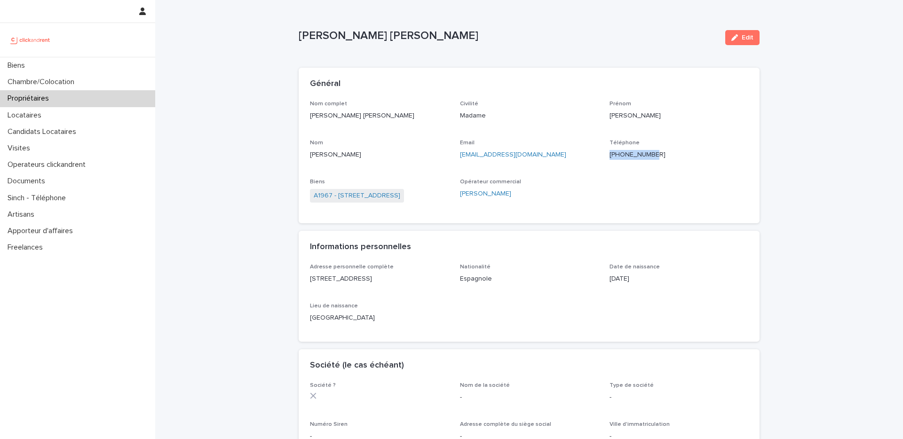
click at [625, 155] on ringoverc2c-number-84e06f14122c "+33652065692" at bounding box center [637, 154] width 56 height 7
click at [715, 170] on div "Nom complet Ana Isabel Galiano Rodriguez Civilité Madame Prénom Ana Isabel Nom …" at bounding box center [529, 157] width 438 height 112
drag, startPoint x: 445, startPoint y: 37, endPoint x: 279, endPoint y: 31, distance: 165.6
click at [279, 31] on div "Loading... Saving… Loading... Saving… Ana Isabel Galiano Rodriguez Edit Ana Isa…" at bounding box center [528, 412] width 747 height 824
click at [311, 44] on div "Ana Isabel Galiano Rodriguez" at bounding box center [507, 37] width 419 height 17
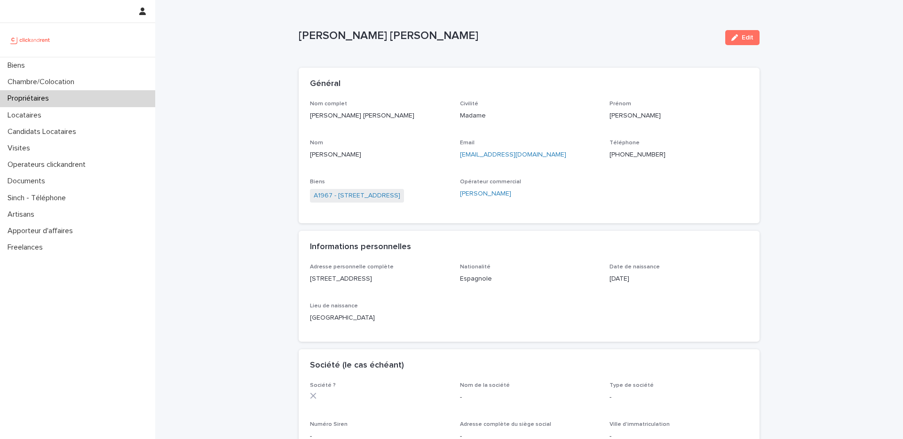
click at [236, 59] on div "Loading... Saving… Loading... Saving… Ana Isabel Galiano Rodriguez Edit Ana Isa…" at bounding box center [528, 412] width 747 height 824
drag, startPoint x: 450, startPoint y: 38, endPoint x: 326, endPoint y: 39, distance: 123.6
click at [324, 38] on p "Ana Isabel Galiano Rodriguez" at bounding box center [507, 36] width 419 height 14
click at [409, 51] on div "Ana Isabel Galiano Rodriguez Edit" at bounding box center [528, 38] width 461 height 38
drag, startPoint x: 449, startPoint y: 36, endPoint x: 407, endPoint y: 39, distance: 42.4
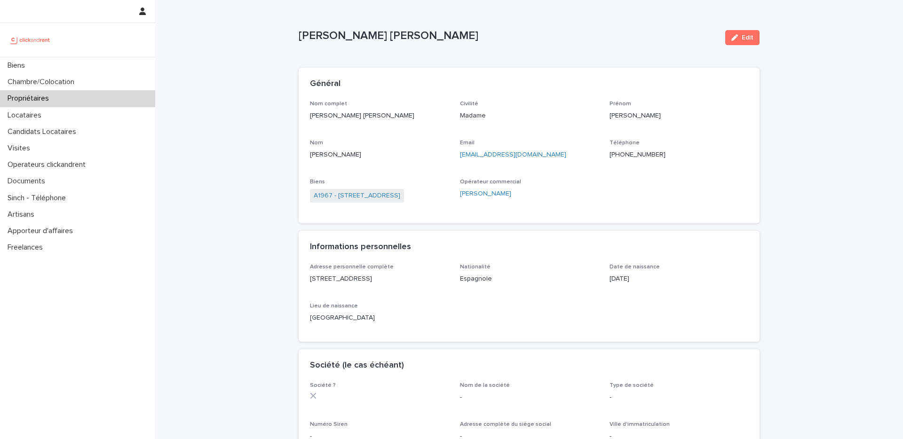
click at [344, 31] on p "Ana Isabel Galiano Rodriguez" at bounding box center [507, 36] width 419 height 14
click at [412, 39] on p "Ana Isabel Galiano Rodriguez" at bounding box center [507, 36] width 419 height 14
drag, startPoint x: 441, startPoint y: 47, endPoint x: 328, endPoint y: 46, distance: 113.8
click at [315, 46] on div "Ana Isabel Galiano Rodriguez Edit" at bounding box center [528, 38] width 461 height 38
click at [442, 41] on p "Ana Isabel Galiano Rodriguez" at bounding box center [507, 36] width 419 height 14
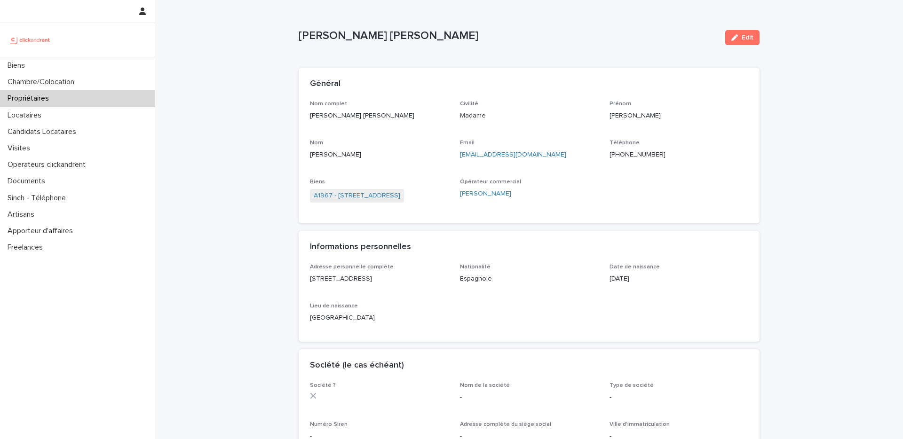
drag, startPoint x: 331, startPoint y: 36, endPoint x: 342, endPoint y: 38, distance: 11.0
click at [331, 36] on p "Ana Isabel Galiano Rodriguez" at bounding box center [507, 36] width 419 height 14
click at [427, 43] on div "Ana Isabel Galiano Rodriguez" at bounding box center [507, 37] width 419 height 17
click at [344, 63] on div "Loading... Saving… Loading... Saving… Général Nom complet Ana Isabel Galiano Ro…" at bounding box center [528, 417] width 461 height 719
click at [294, 39] on div "Loading... Saving… Loading... Saving… Ana Isabel Galiano Rodriguez Edit Ana Isa…" at bounding box center [529, 400] width 470 height 801
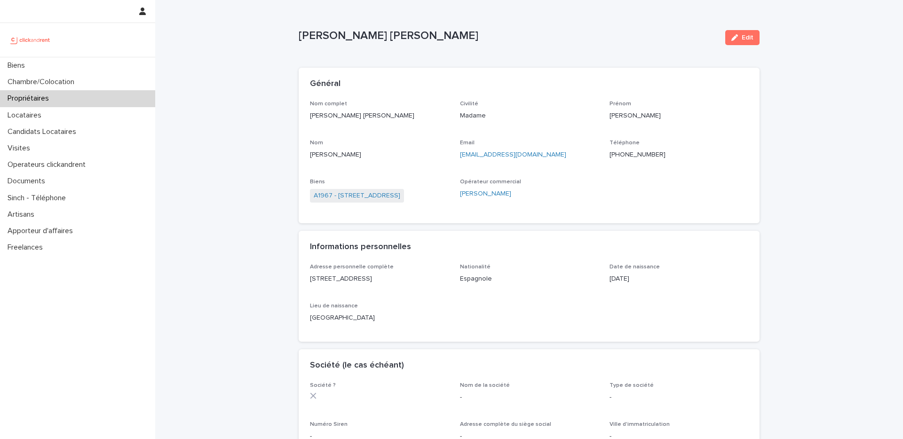
click at [547, 115] on p "Madame" at bounding box center [529, 116] width 139 height 10
drag, startPoint x: 529, startPoint y: 160, endPoint x: 453, endPoint y: 157, distance: 76.2
click at [453, 157] on div "Nom complet Ana Isabel Galiano Rodriguez Civilité Madame Prénom Ana Isabel Nom …" at bounding box center [529, 157] width 438 height 112
click at [250, 71] on div "Loading... Saving… Loading... Saving… Ana Isabel Galiano Rodriguez Edit Ana Isa…" at bounding box center [528, 412] width 747 height 824
click at [94, 71] on div "Biens" at bounding box center [77, 65] width 155 height 16
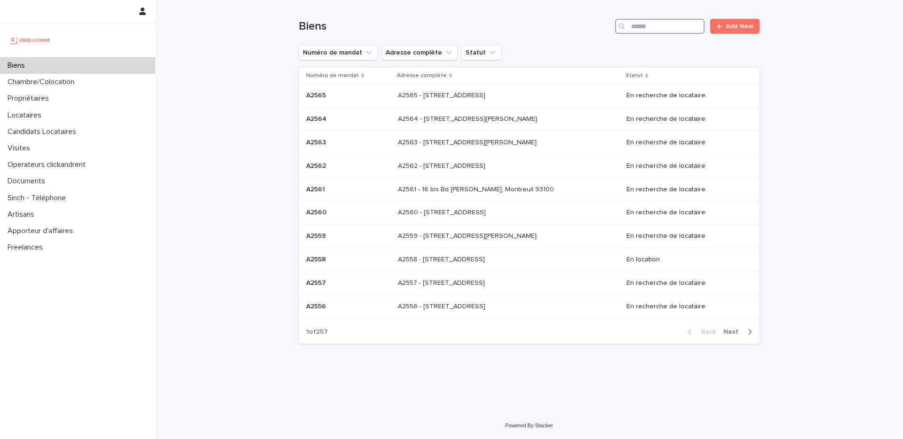
drag, startPoint x: 666, startPoint y: 25, endPoint x: 581, endPoint y: 42, distance: 86.8
click at [666, 25] on input "Search" at bounding box center [659, 26] width 89 height 15
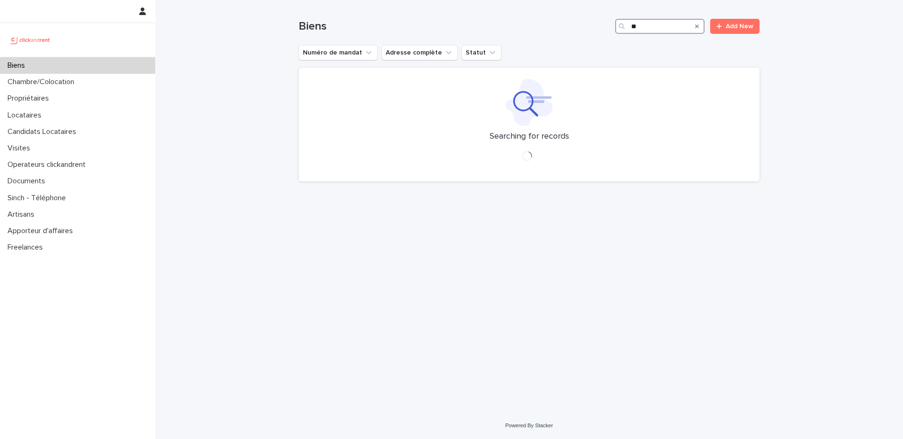
type input "*"
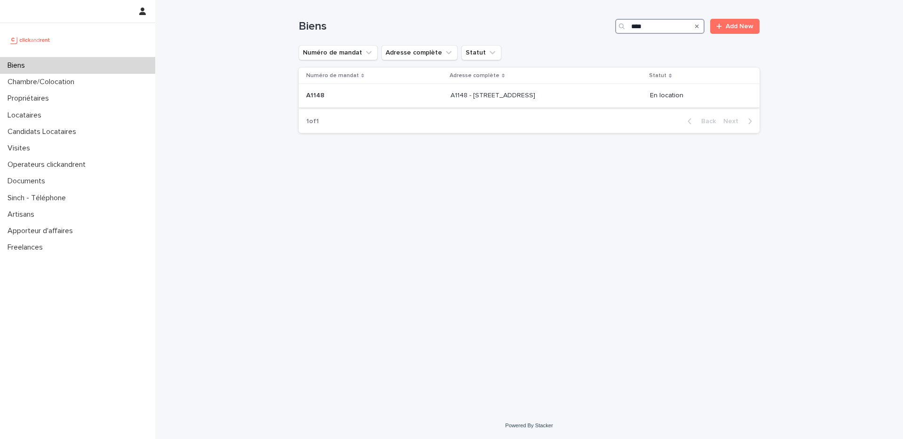
type input "****"
click at [591, 90] on div "A1148 - 143 rue des Champarons, Colombes 92700 A1148 - 143 rue des Champarons, …" at bounding box center [546, 96] width 192 height 16
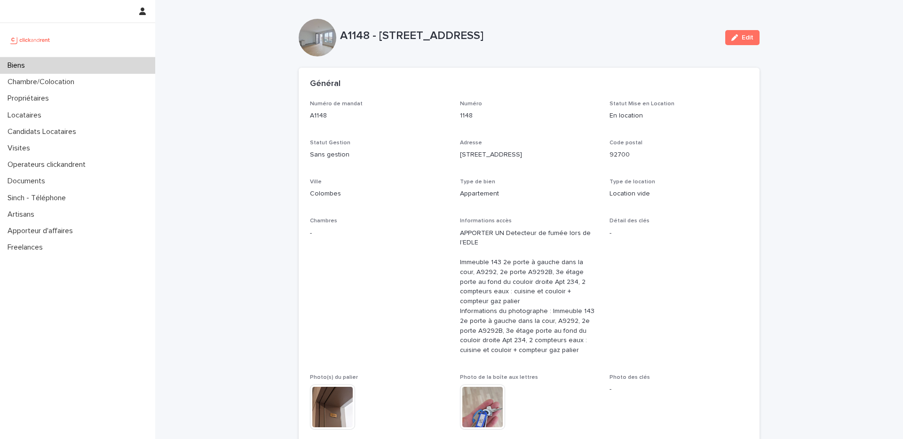
drag, startPoint x: 555, startPoint y: 37, endPoint x: 582, endPoint y: 41, distance: 27.5
click at [582, 41] on p "A1148 - 143 rue des Champarons, Colombes 92700" at bounding box center [528, 36] width 377 height 14
drag, startPoint x: 587, startPoint y: 39, endPoint x: 579, endPoint y: 50, distance: 13.4
click at [587, 39] on p "A1148 - 143 rue des Champarons, Colombes 92700" at bounding box center [528, 36] width 377 height 14
click at [423, 109] on div "A1148" at bounding box center [379, 115] width 139 height 12
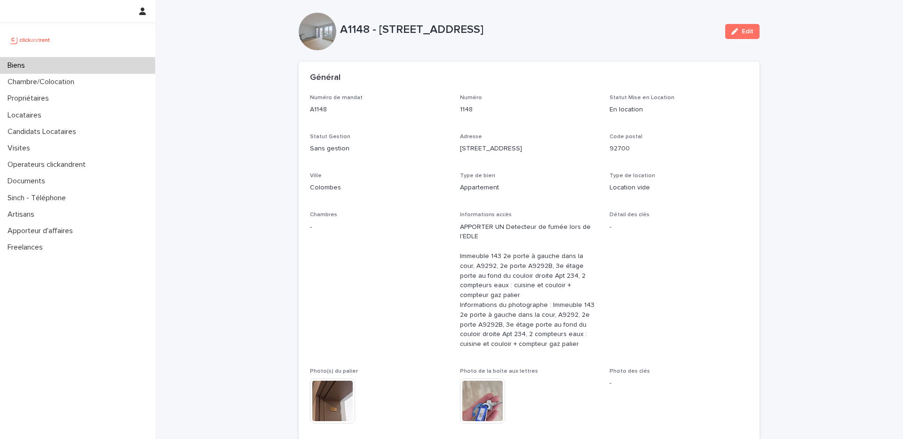
scroll to position [69, 0]
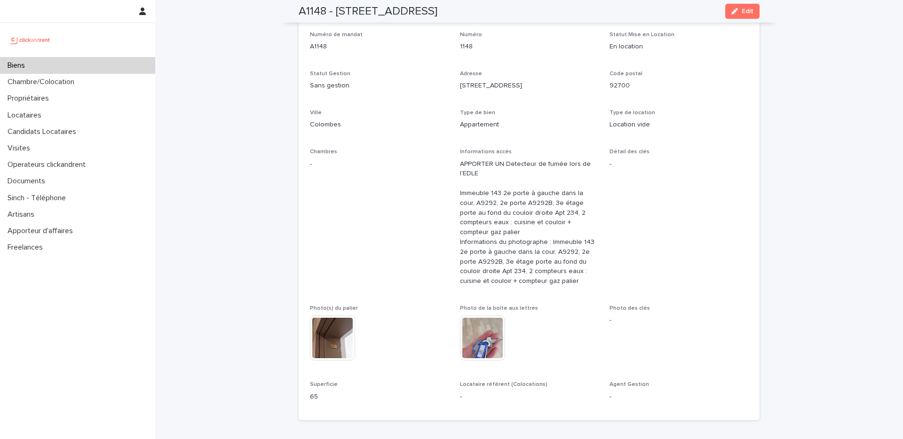
click at [361, 315] on div "This file cannot be opened Download File" at bounding box center [379, 338] width 139 height 47
drag, startPoint x: 509, startPoint y: 166, endPoint x: 530, endPoint y: 137, distance: 36.4
click at [519, 142] on div "Numéro de mandat A1148 Numéro 1148 Statut Mise en Location En location Statut G…" at bounding box center [529, 220] width 438 height 378
click at [531, 136] on div "Type de bien Appartement" at bounding box center [529, 124] width 139 height 28
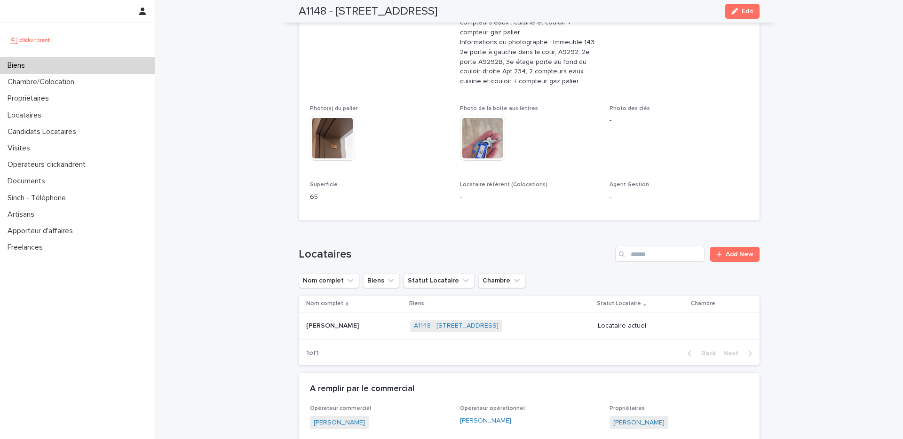
scroll to position [263, 0]
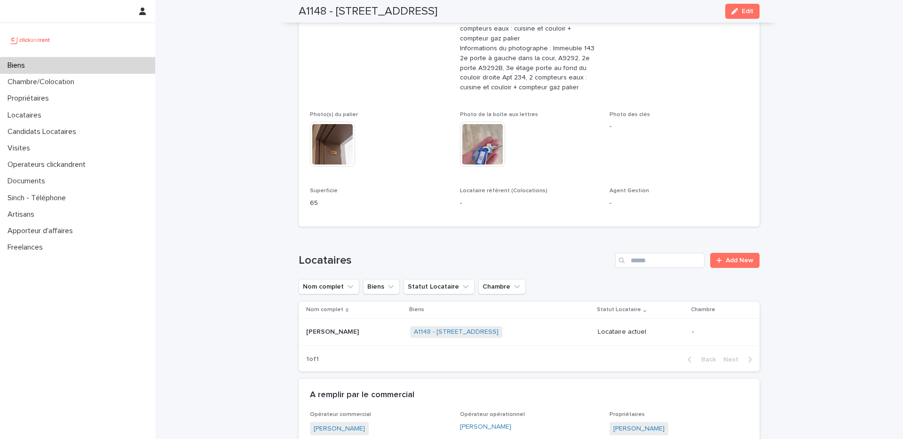
click at [410, 136] on div "This file cannot be opened Download File" at bounding box center [379, 145] width 139 height 47
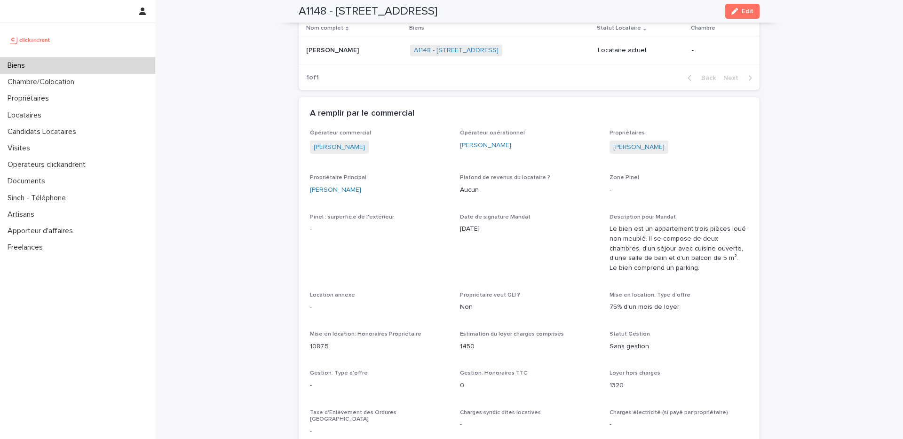
scroll to position [806, 0]
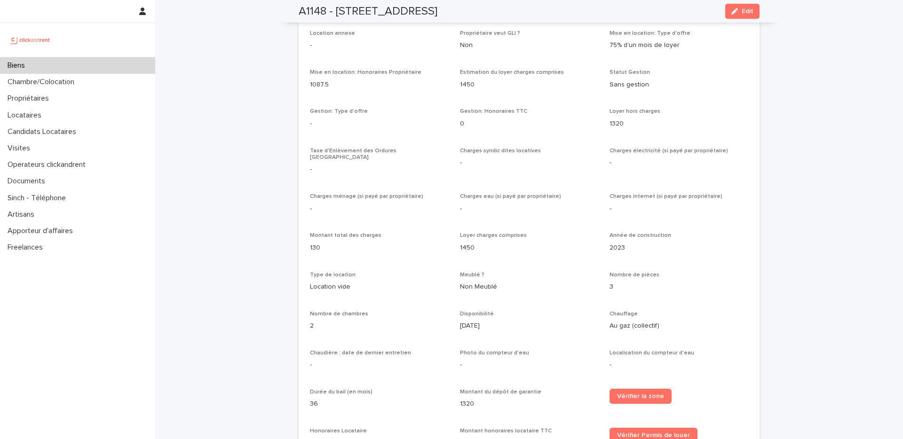
drag, startPoint x: 560, startPoint y: 7, endPoint x: 333, endPoint y: 15, distance: 227.2
click at [333, 15] on div "A1148 - 143 rue des Champarons, Colombes 92700 Edit" at bounding box center [528, 11] width 461 height 23
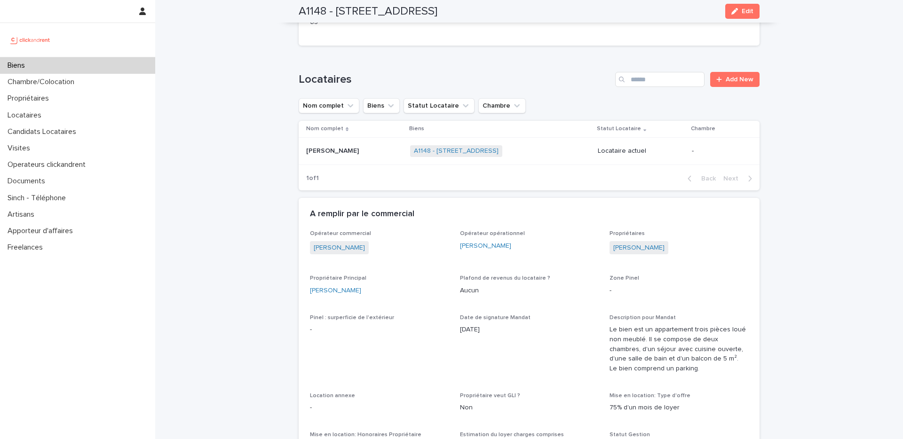
scroll to position [445, 0]
click at [641, 242] on link "Anaïs Bendjoudi" at bounding box center [638, 247] width 51 height 10
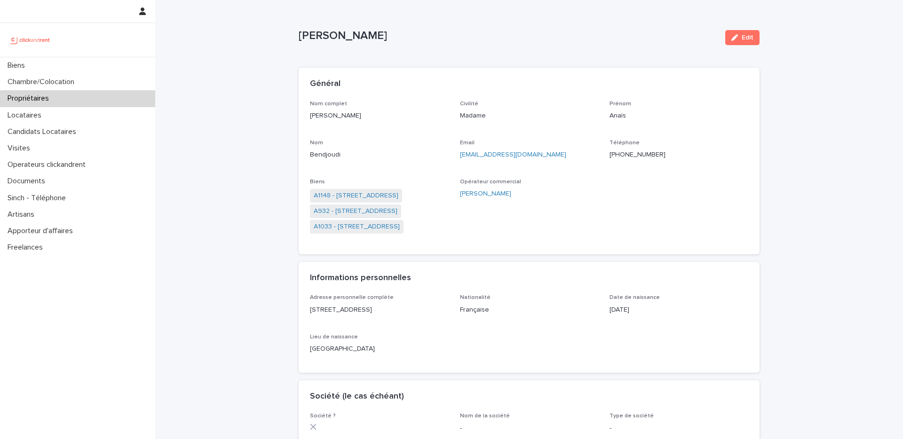
drag, startPoint x: 624, startPoint y: 149, endPoint x: 627, endPoint y: 155, distance: 7.0
click at [625, 150] on div "+33772558525" at bounding box center [678, 154] width 139 height 12
click at [627, 155] on ringoverc2c-number-84e06f14122c "+33772558525" at bounding box center [637, 154] width 56 height 7
click at [264, 96] on div "Loading... Saving… Loading... Saving… Anaïs Bendjoudi Edit Anaïs Bendjoudi Edit…" at bounding box center [528, 428] width 747 height 856
drag, startPoint x: 349, startPoint y: 32, endPoint x: 353, endPoint y: 38, distance: 6.4
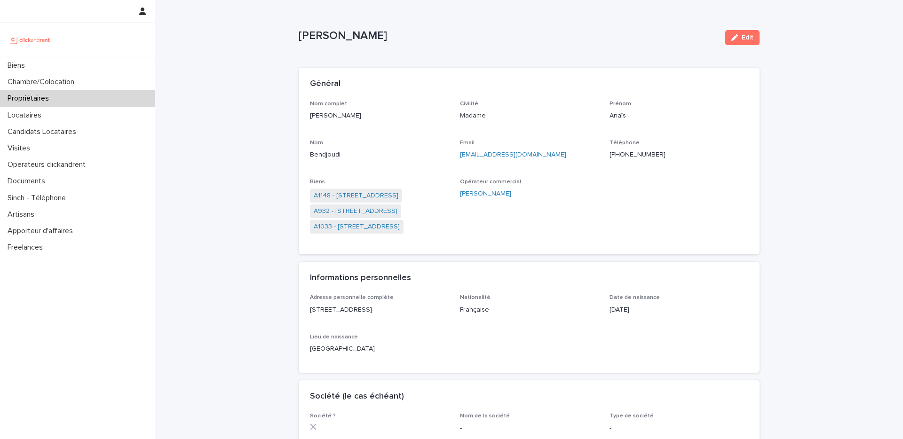
click at [341, 33] on p "Anaïs Bendjoudi" at bounding box center [507, 36] width 419 height 14
drag, startPoint x: 379, startPoint y: 36, endPoint x: 388, endPoint y: 46, distance: 12.6
click at [379, 37] on p "Anaïs Bendjoudi" at bounding box center [507, 36] width 419 height 14
click at [402, 190] on span "A1148 - 143 rue des Champarons, Colombes 92700" at bounding box center [356, 196] width 92 height 14
click at [398, 191] on link "A1148 - 143 rue des Champarons, Colombes 92700" at bounding box center [356, 196] width 85 height 10
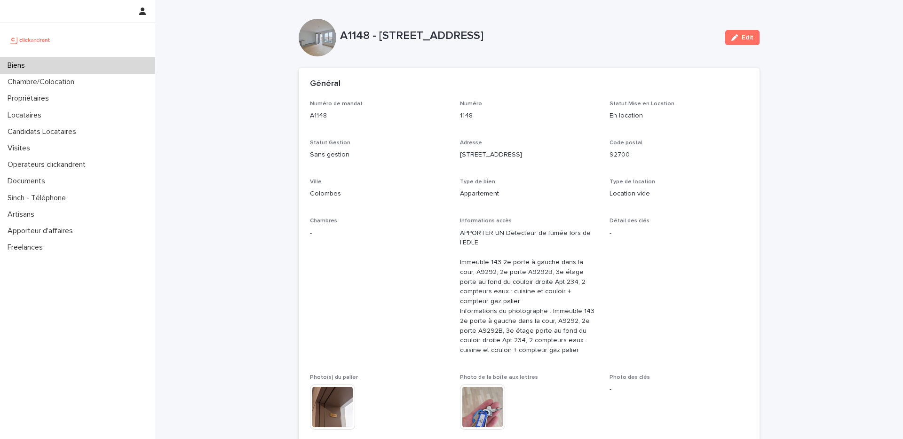
click at [426, 112] on p "A1148" at bounding box center [379, 116] width 139 height 10
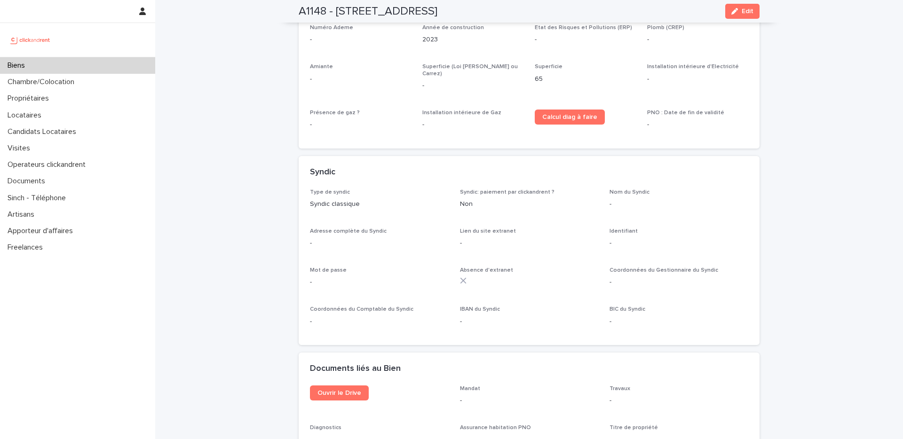
scroll to position [3292, 0]
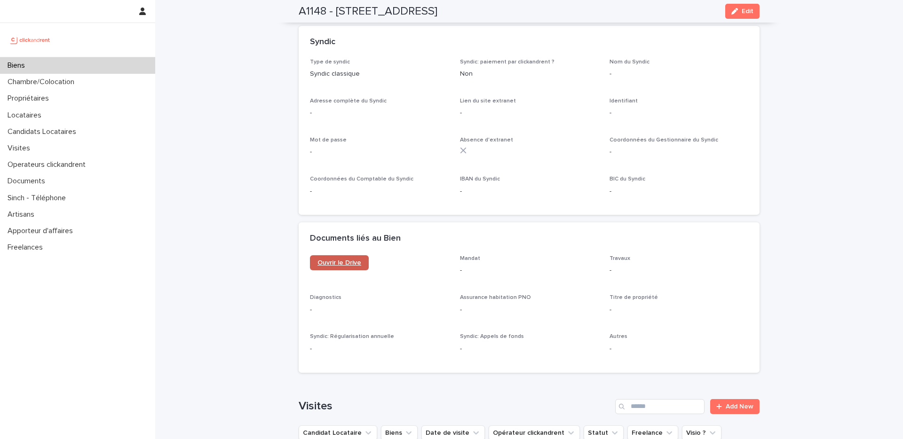
click at [333, 259] on span "Ouvrir le Drive" at bounding box center [339, 262] width 44 height 7
click at [85, 71] on div "Biens" at bounding box center [77, 65] width 155 height 16
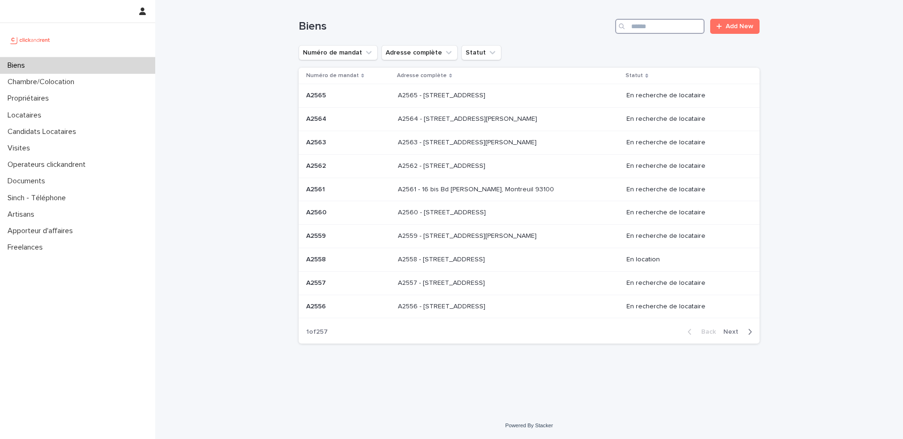
drag, startPoint x: 653, startPoint y: 21, endPoint x: 664, endPoint y: 35, distance: 17.9
click at [654, 23] on input "Search" at bounding box center [659, 26] width 89 height 15
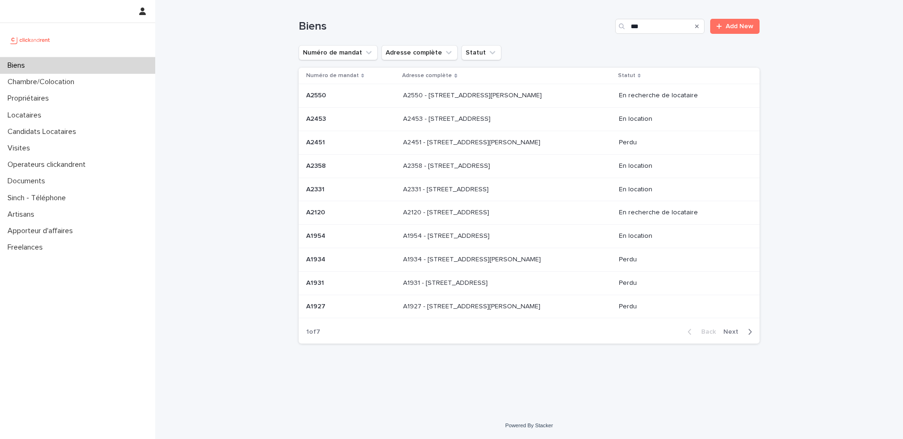
click at [742, 328] on button "Next" at bounding box center [739, 332] width 40 height 8
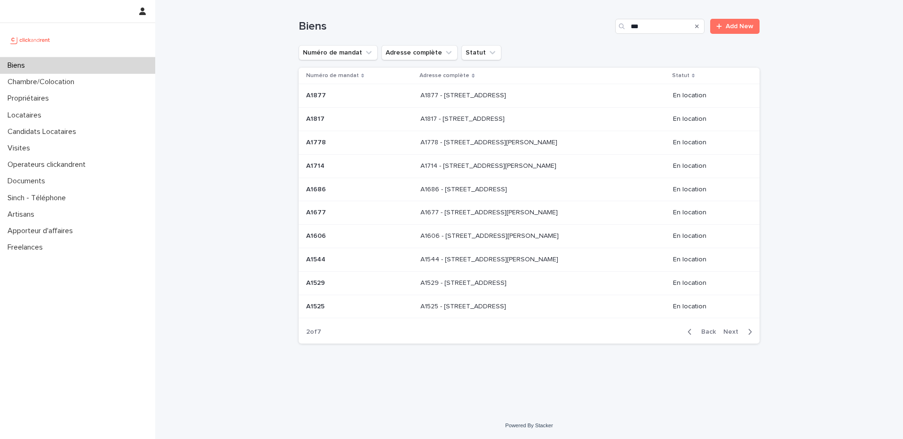
click at [743, 336] on button "Next" at bounding box center [739, 332] width 40 height 8
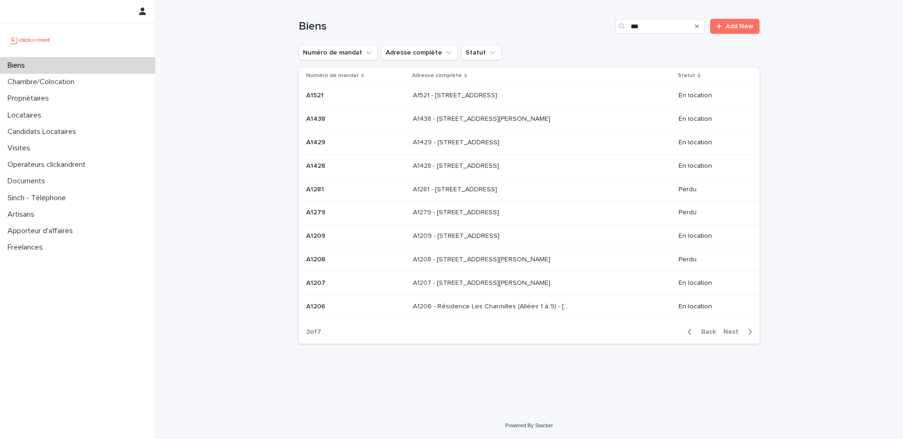
click at [726, 335] on span "Next" at bounding box center [733, 332] width 21 height 7
click at [628, 30] on div "Search" at bounding box center [622, 26] width 15 height 15
click at [629, 29] on div "Search" at bounding box center [622, 26] width 15 height 15
click at [632, 27] on input "***" at bounding box center [659, 26] width 89 height 15
type input "****"
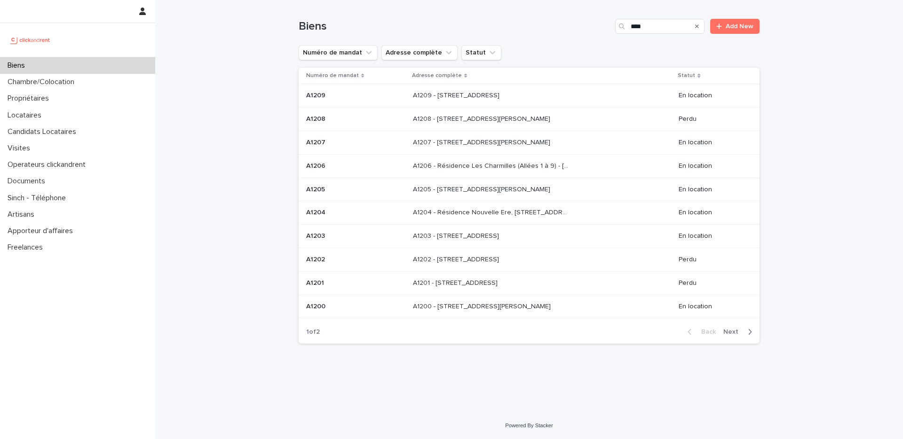
click at [277, 135] on div "Loading... Saving… Loading... Saving… Biens **** Add New Numéro de mandat Adres…" at bounding box center [528, 206] width 747 height 412
drag, startPoint x: 733, startPoint y: 330, endPoint x: 707, endPoint y: 315, distance: 29.3
click at [732, 330] on span "Next" at bounding box center [733, 332] width 21 height 7
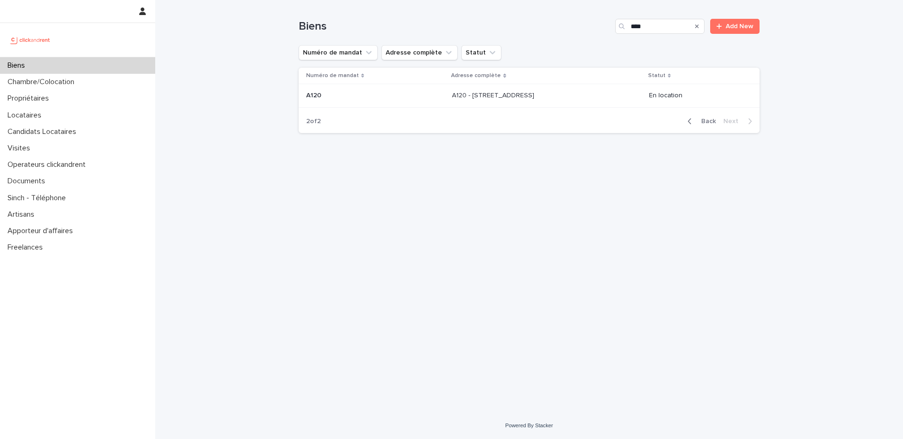
click at [346, 95] on p at bounding box center [375, 96] width 138 height 8
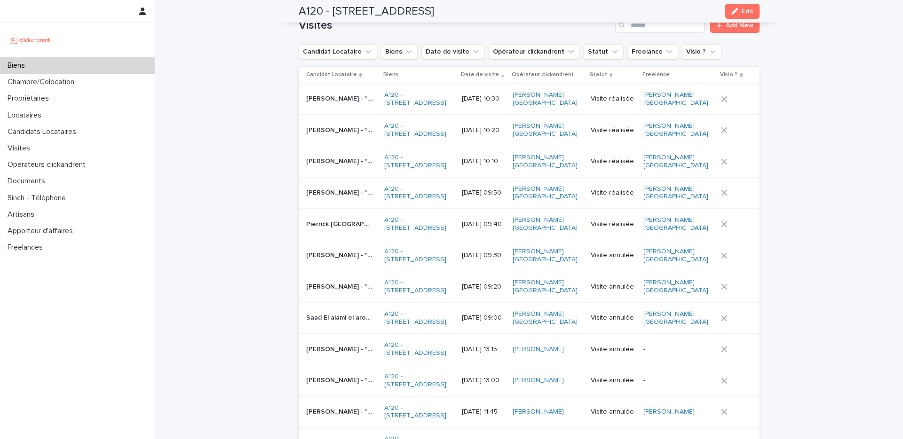
scroll to position [3197, 0]
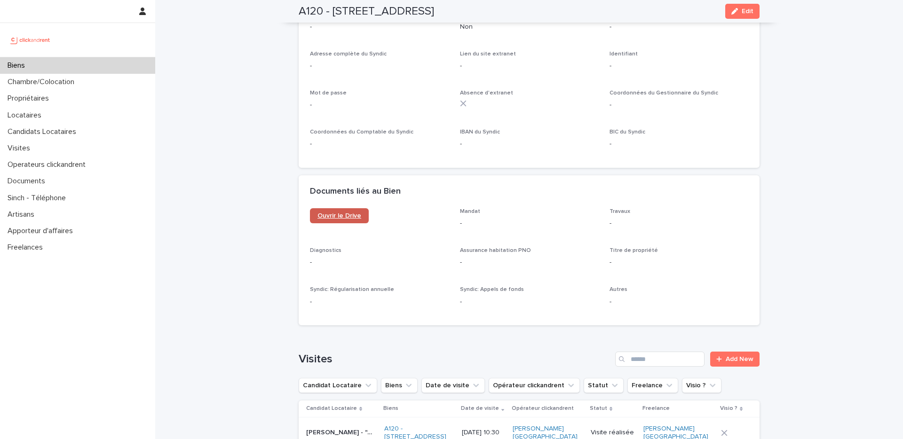
click at [322, 208] on link "Ouvrir le Drive" at bounding box center [339, 215] width 59 height 15
drag, startPoint x: 747, startPoint y: 15, endPoint x: 351, endPoint y: 2, distance: 396.0
click at [747, 15] on button "Edit" at bounding box center [742, 11] width 34 height 15
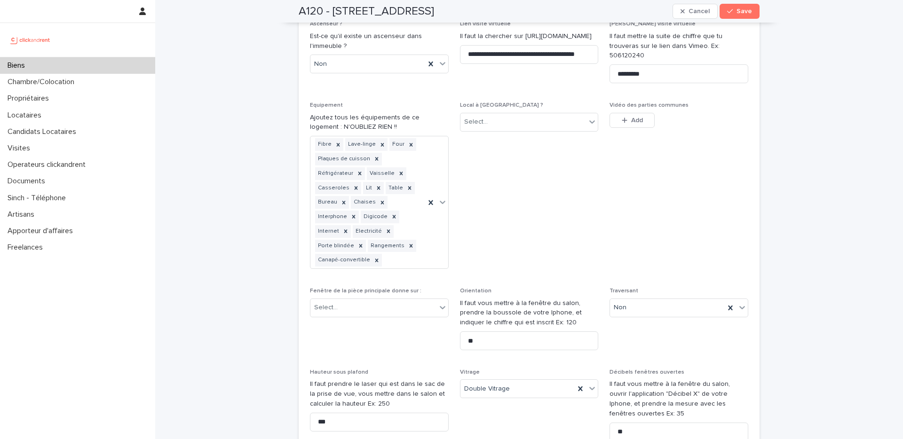
click at [565, 159] on span "Local à vélo ? Select..." at bounding box center [529, 189] width 139 height 174
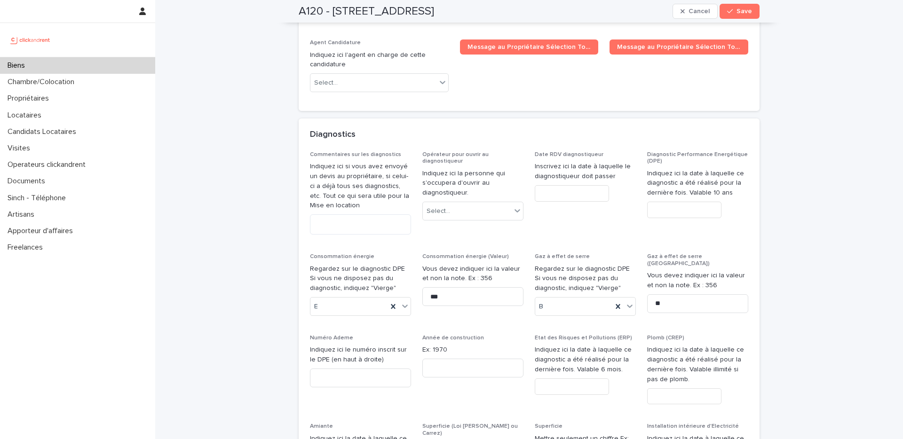
scroll to position [4613, 0]
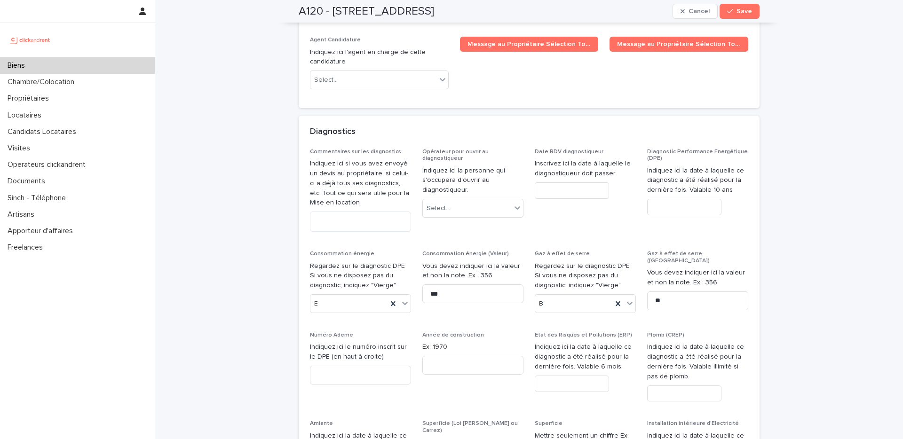
click at [670, 199] on input "text" at bounding box center [684, 207] width 74 height 16
click at [585, 116] on div "Diagnostics" at bounding box center [528, 132] width 461 height 33
click at [684, 164] on span "Diagnostic Performance Energétique (DPE) Indiquez ici la date à laquelle ce dia…" at bounding box center [697, 194] width 101 height 91
click at [670, 199] on input "text" at bounding box center [684, 207] width 74 height 16
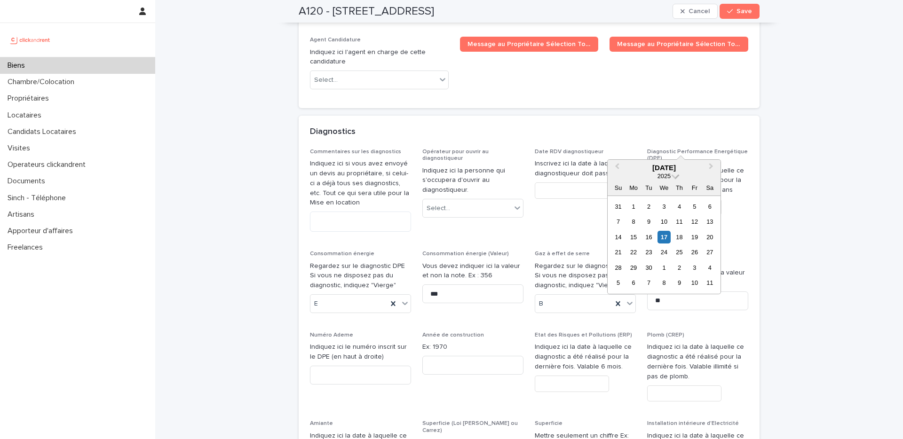
click at [668, 172] on div "September 2025 2025 Su Mo Tu We Th Fr Sa" at bounding box center [663, 178] width 113 height 36
click at [668, 172] on div "2025" at bounding box center [664, 176] width 14 height 8
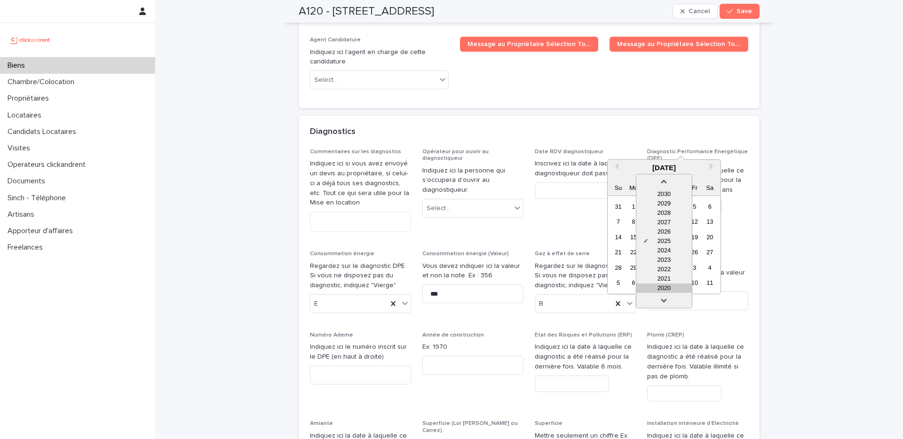
click at [664, 283] on div "2020" at bounding box center [663, 287] width 55 height 9
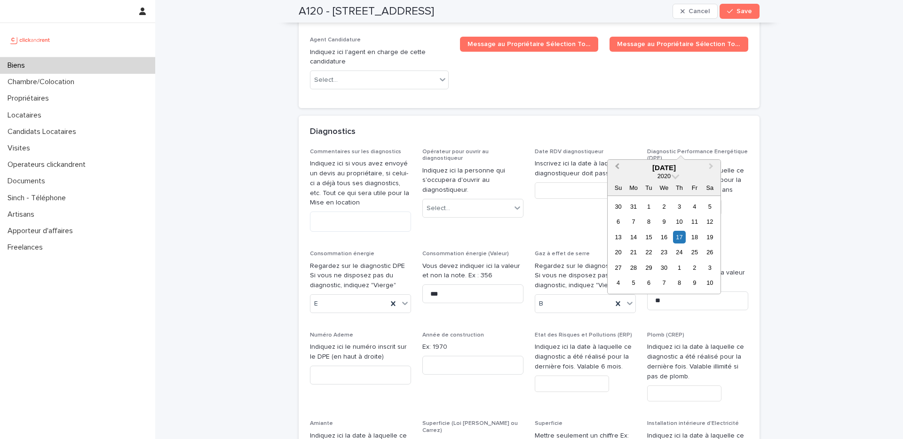
click at [619, 171] on button "Previous Month" at bounding box center [615, 168] width 15 height 15
click at [619, 170] on button "Previous Month" at bounding box center [615, 168] width 15 height 15
drag, startPoint x: 715, startPoint y: 165, endPoint x: 710, endPoint y: 177, distance: 13.7
click at [715, 165] on button "Next Month" at bounding box center [711, 168] width 15 height 15
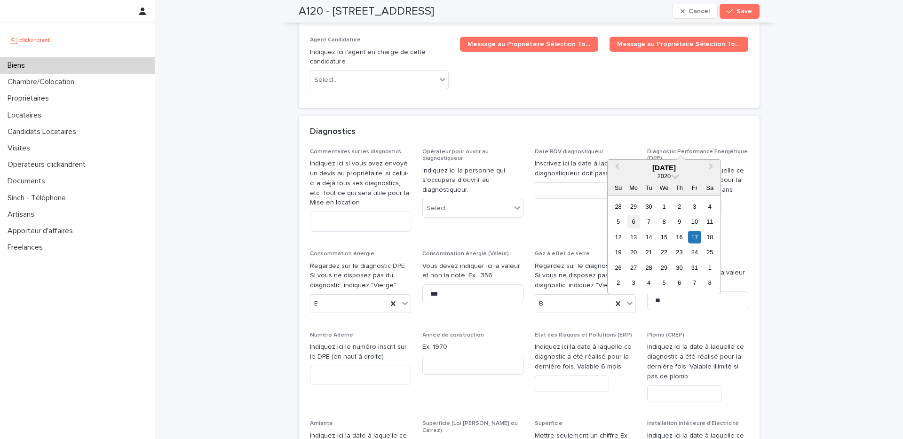
click at [631, 223] on div "6" at bounding box center [633, 221] width 13 height 13
type input "********"
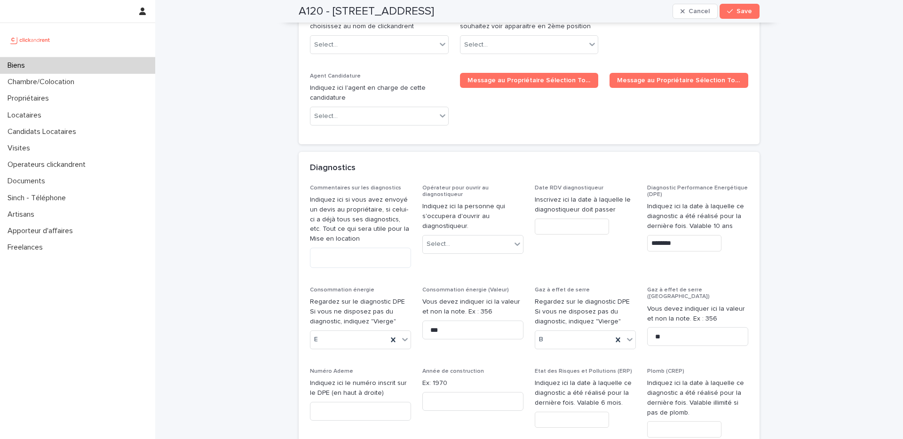
scroll to position [4627, 0]
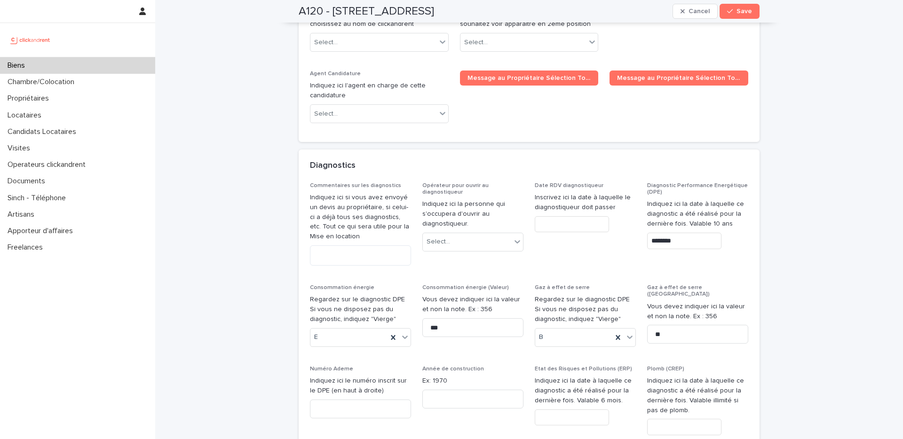
click at [374, 284] on p "Consommation énergie" at bounding box center [360, 287] width 101 height 7
drag, startPoint x: 353, startPoint y: 223, endPoint x: 308, endPoint y: 221, distance: 44.7
click at [310, 284] on p "Consommation énergie" at bounding box center [360, 287] width 101 height 7
click at [350, 218] on div "Commentaires sur les diagnostics Indiquez ici si vous avez envoyé un devis au p…" at bounding box center [529, 409] width 438 height 454
click at [361, 285] on span "Consommation énergie" at bounding box center [342, 288] width 64 height 6
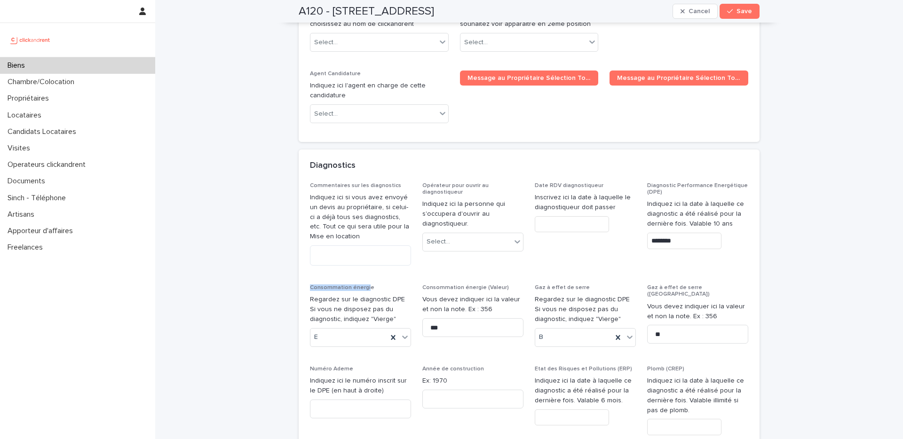
drag, startPoint x: 362, startPoint y: 221, endPoint x: 307, endPoint y: 223, distance: 55.5
click at [298, 224] on div "Commentaires sur les diagnostics Indiquez ici si vous avez envoyé un devis au p…" at bounding box center [528, 414] width 461 height 465
click at [374, 284] on p "Consommation énergie" at bounding box center [360, 287] width 101 height 7
drag, startPoint x: 349, startPoint y: 220, endPoint x: 301, endPoint y: 218, distance: 47.5
click at [301, 218] on div "Commentaires sur les diagnostics Indiquez ici si vous avez envoyé un devis au p…" at bounding box center [528, 414] width 461 height 465
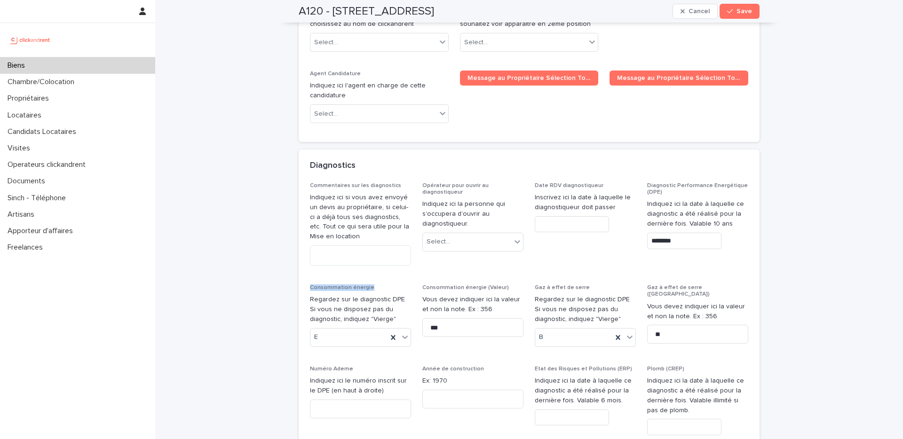
click at [565, 192] on span "Date RDV diagnostiqueur Inscrivez ici la date à laquelle le diagnostiqueur doit…" at bounding box center [584, 227] width 101 height 91
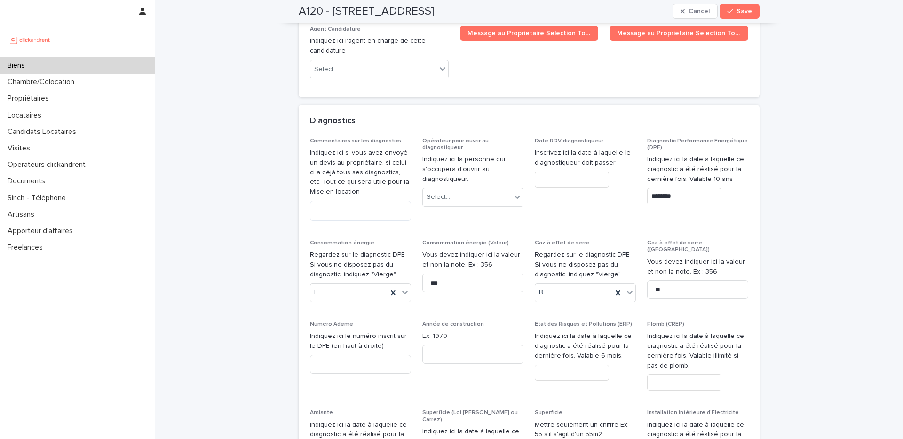
scroll to position [4676, 0]
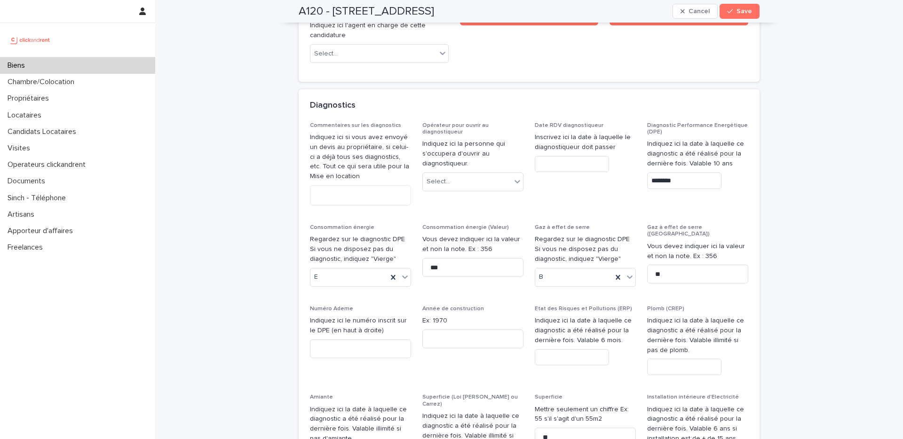
scroll to position [4689, 0]
click at [373, 337] on input at bounding box center [360, 346] width 101 height 19
click at [444, 327] on input at bounding box center [472, 336] width 101 height 19
type input "**"
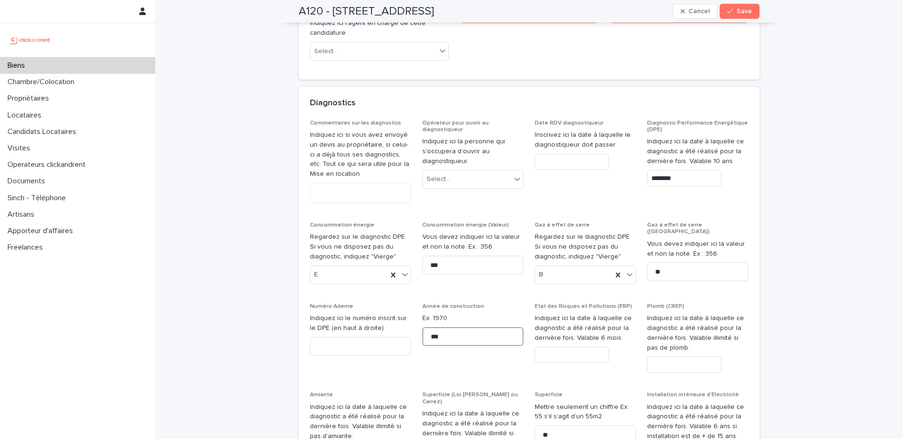
type input "****"
click at [557, 314] on p "Indiquez ici la date à laquelle ce diagnostic a été réalisé pour la dernière fo…" at bounding box center [584, 328] width 101 height 29
click at [330, 337] on input at bounding box center [360, 346] width 101 height 19
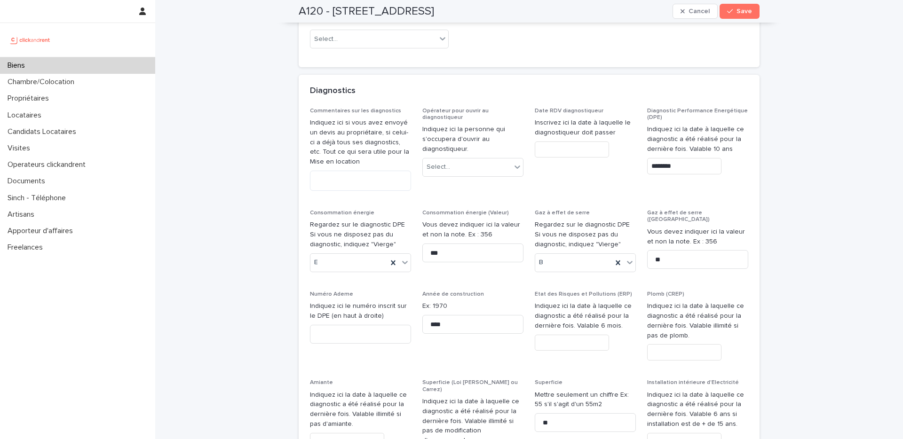
scroll to position [4703, 0]
click at [352, 432] on input "text" at bounding box center [347, 440] width 74 height 16
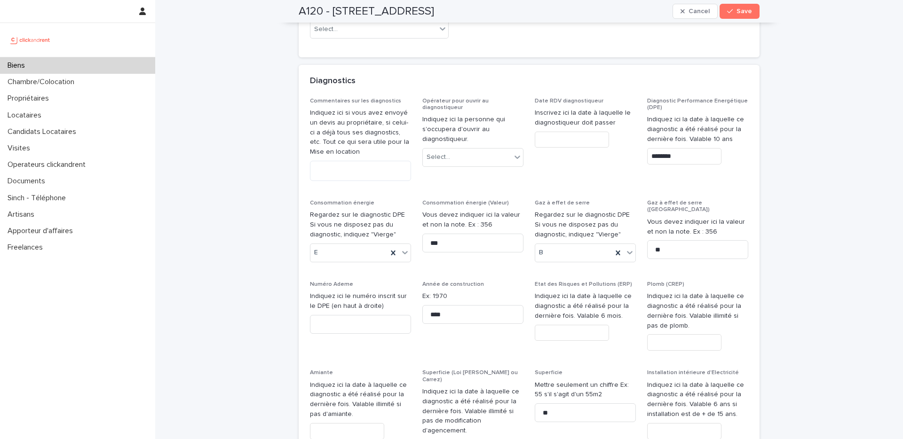
scroll to position [4714, 0]
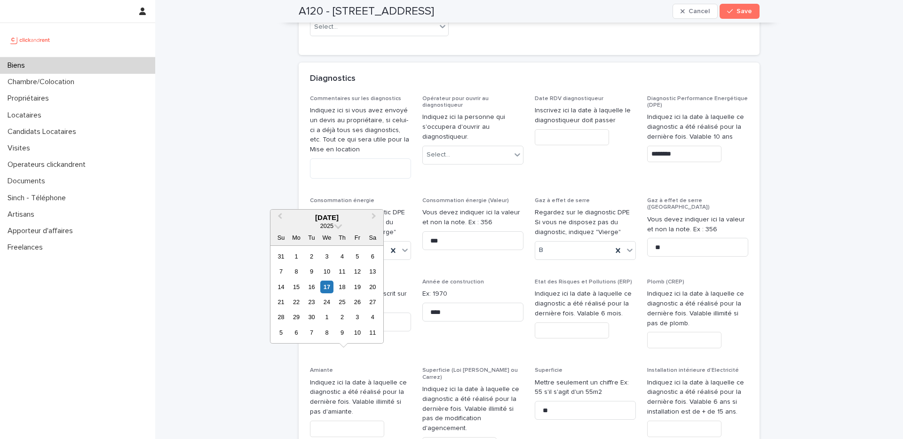
click at [344, 421] on input "text" at bounding box center [347, 429] width 74 height 16
click at [322, 230] on div "Su Mo Tu We Th Fr Sa" at bounding box center [326, 237] width 113 height 15
click at [324, 228] on span "2025" at bounding box center [326, 225] width 13 height 7
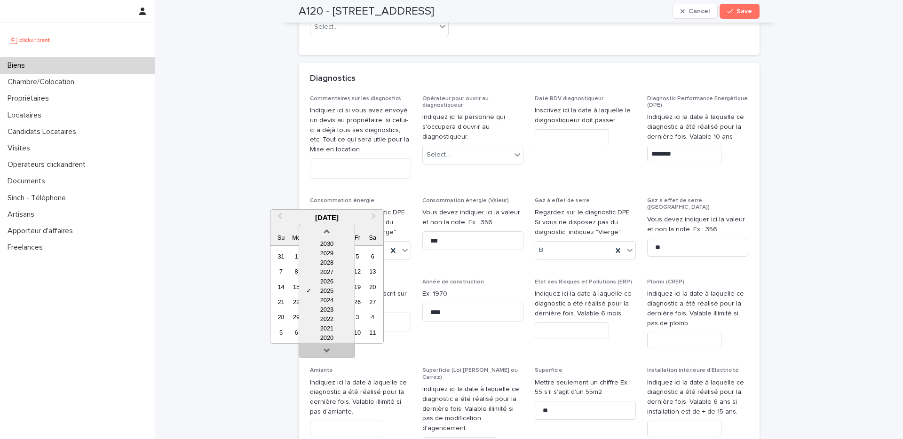
click at [330, 352] on link at bounding box center [326, 352] width 15 height 15
click at [330, 233] on link at bounding box center [326, 229] width 15 height 15
click at [330, 351] on link at bounding box center [326, 352] width 15 height 15
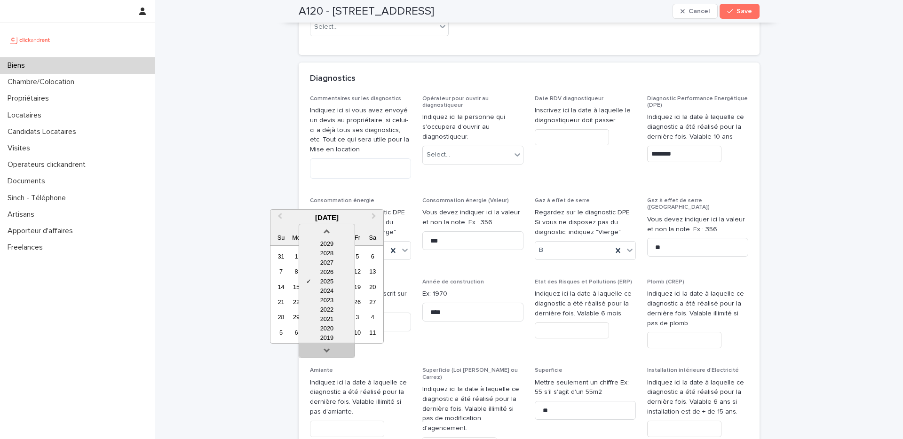
click at [330, 351] on link at bounding box center [326, 352] width 15 height 15
click at [330, 336] on div "2016" at bounding box center [326, 337] width 55 height 9
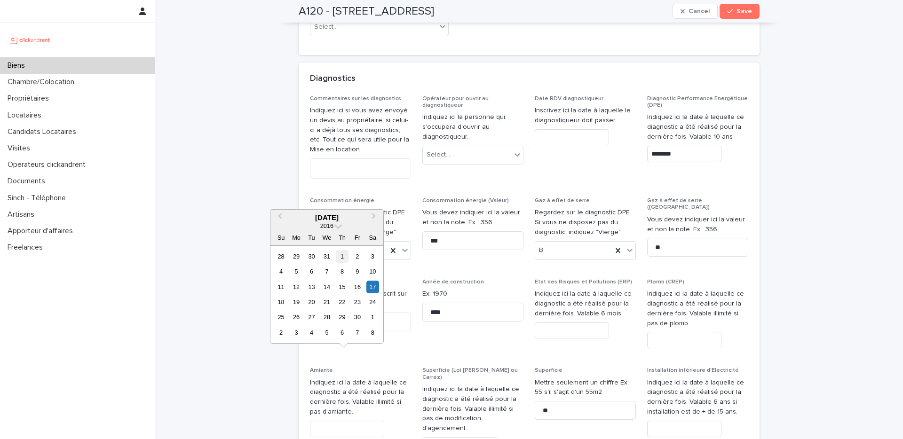
click at [338, 260] on div "1" at bounding box center [342, 256] width 13 height 13
type input "********"
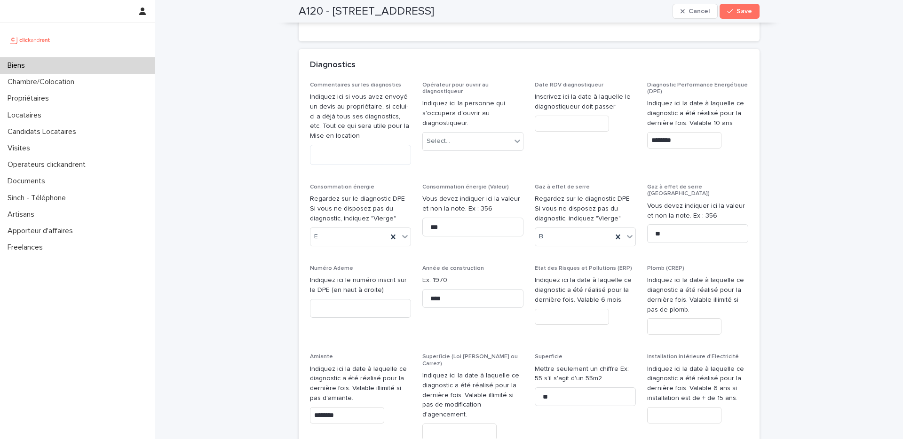
scroll to position [4745, 0]
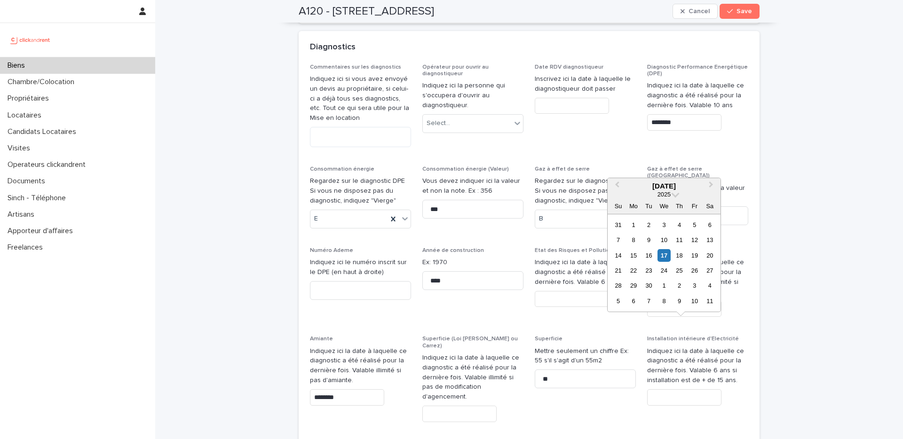
click at [674, 389] on input "text" at bounding box center [684, 397] width 74 height 16
click at [582, 336] on div "Superficie Mettre seulement un chiffre Ex: 55 s'il s'agit d'un 55m2 **" at bounding box center [584, 366] width 101 height 60
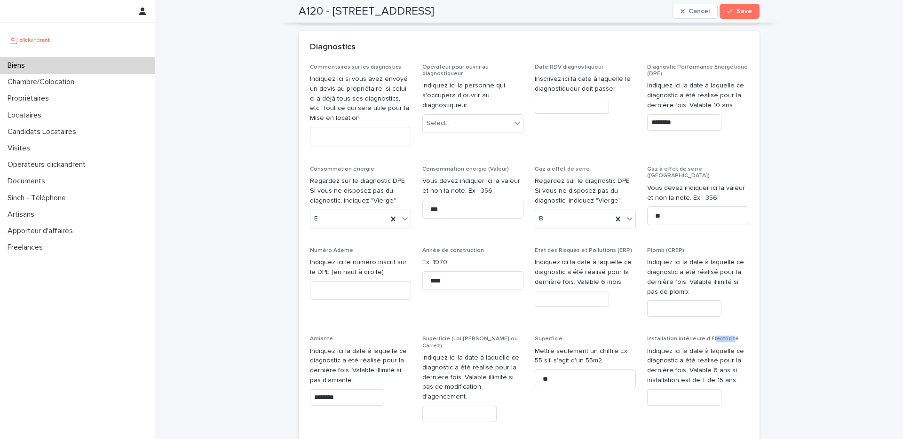
drag, startPoint x: 724, startPoint y: 274, endPoint x: 718, endPoint y: 275, distance: 6.2
click at [711, 336] on span "Installation intérieure d'Electricité" at bounding box center [693, 339] width 92 height 6
drag, startPoint x: 718, startPoint y: 275, endPoint x: 719, endPoint y: 269, distance: 5.7
click at [724, 336] on span "Installation intérieure d'Electricité" at bounding box center [693, 339] width 92 height 6
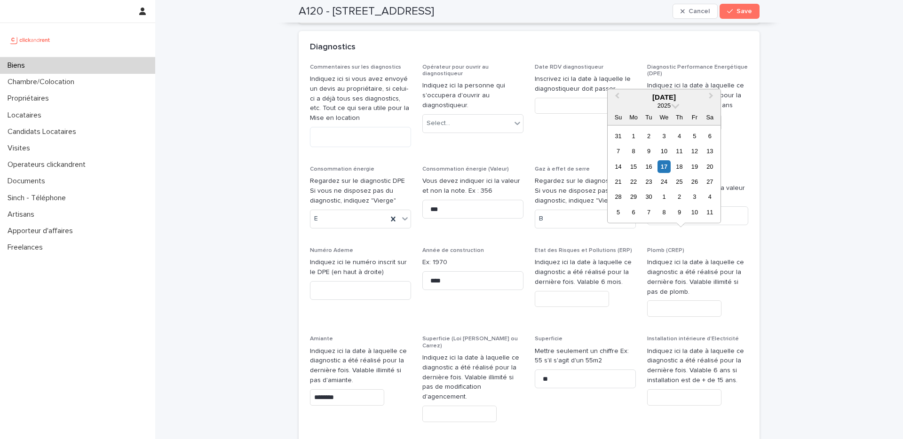
click at [704, 300] on input "text" at bounding box center [684, 308] width 74 height 16
click at [664, 107] on span "2025" at bounding box center [663, 105] width 13 height 7
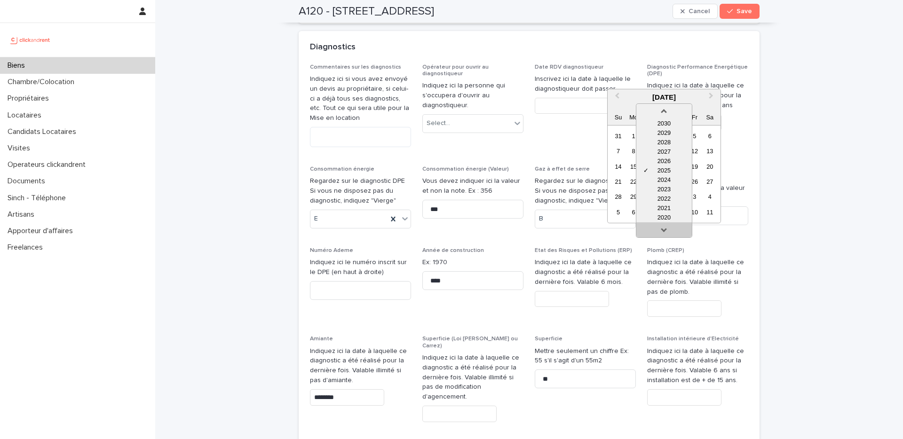
click at [664, 235] on link at bounding box center [663, 231] width 15 height 15
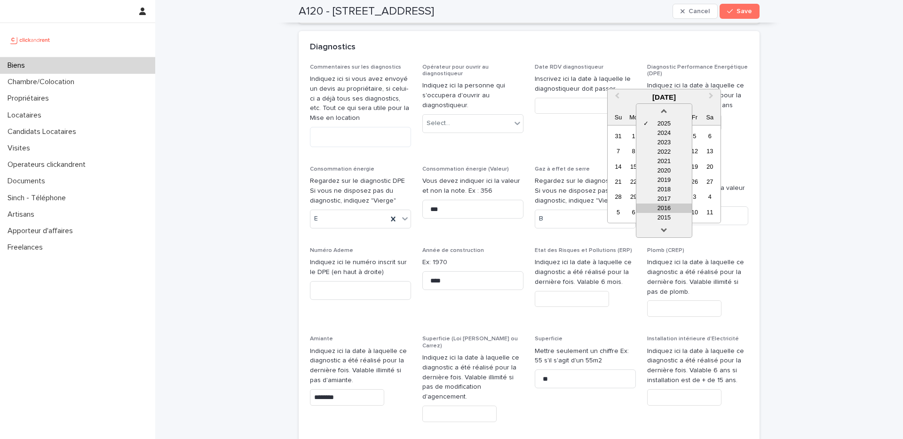
click at [667, 210] on div "2016" at bounding box center [663, 208] width 55 height 9
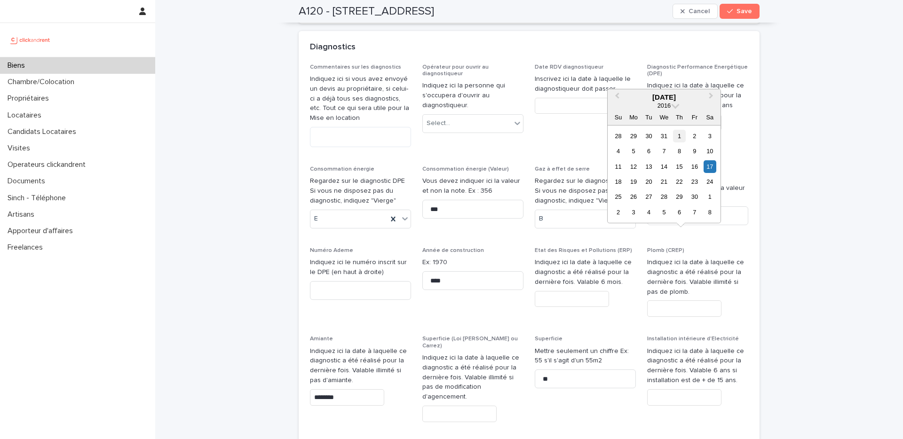
click at [678, 134] on div "1" at bounding box center [679, 136] width 13 height 13
type input "********"
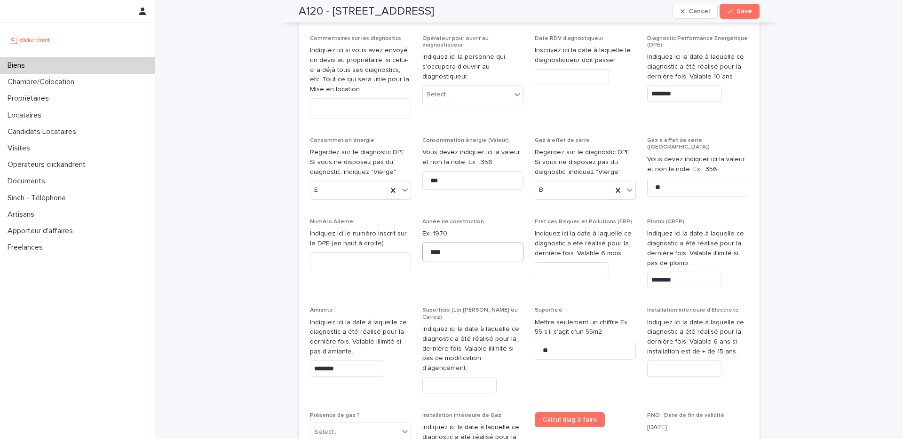
scroll to position [4794, 0]
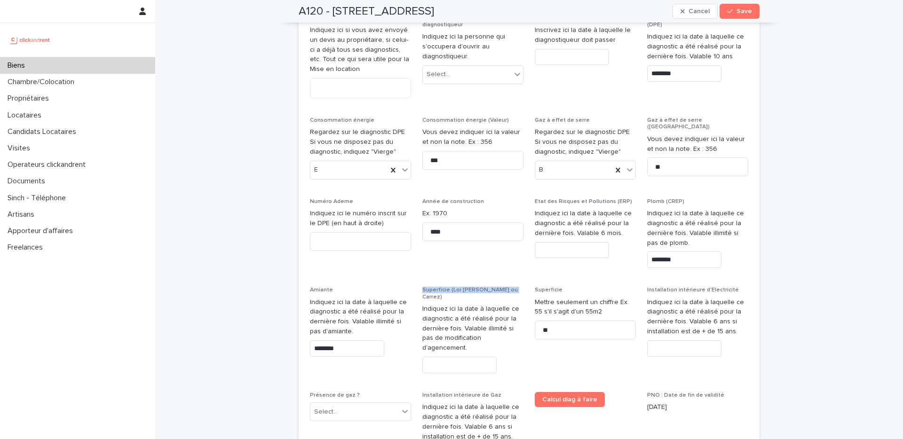
drag, startPoint x: 486, startPoint y: 222, endPoint x: 503, endPoint y: 227, distance: 18.1
click at [503, 287] on p "Superficie (Loi [PERSON_NAME] ou Carrez)" at bounding box center [472, 294] width 101 height 14
click at [474, 357] on input "text" at bounding box center [459, 365] width 74 height 16
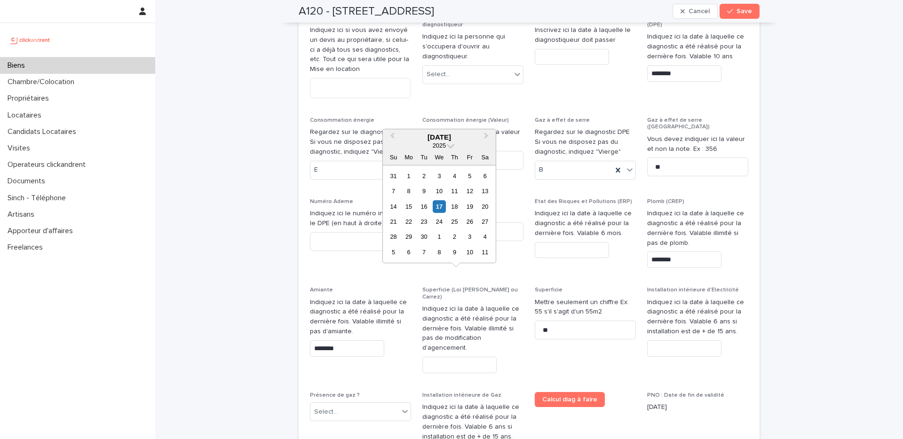
click at [474, 357] on input "text" at bounding box center [459, 365] width 74 height 16
click at [442, 152] on div "We" at bounding box center [438, 157] width 13 height 13
click at [442, 149] on span "2025" at bounding box center [438, 145] width 13 height 7
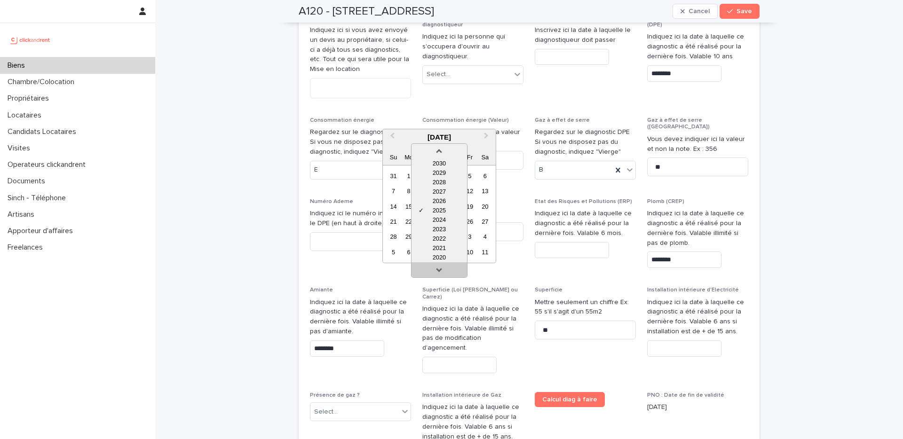
click at [441, 268] on link at bounding box center [439, 271] width 15 height 15
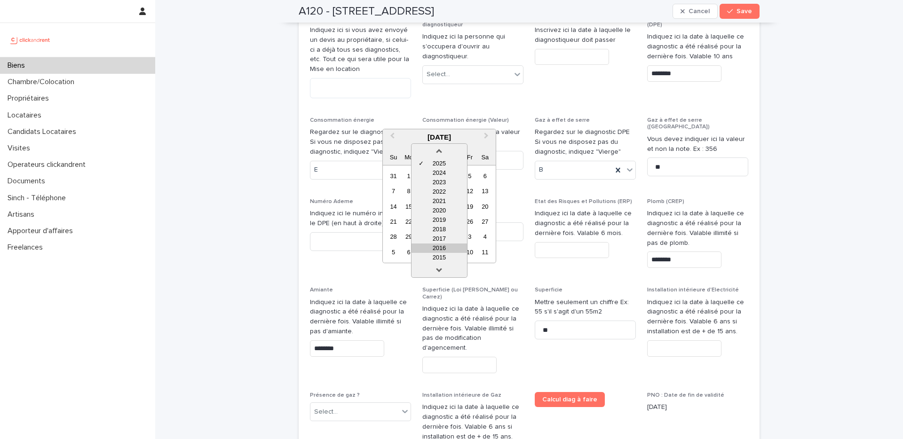
click at [442, 250] on div "2016" at bounding box center [438, 247] width 55 height 9
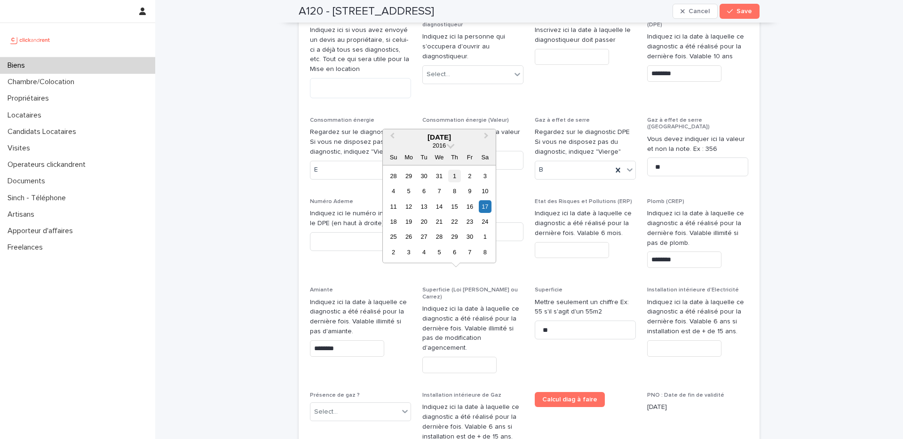
click at [452, 177] on div "1" at bounding box center [454, 176] width 13 height 13
type input "********"
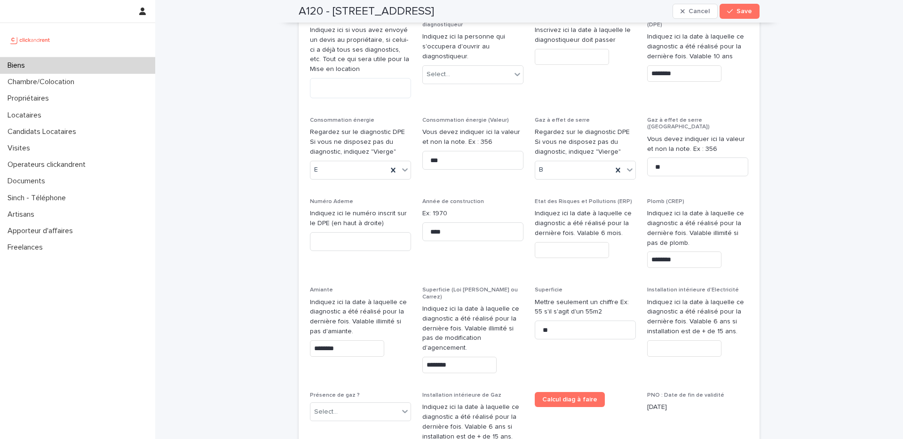
click at [528, 190] on div "Commentaires sur les diagnostics Indiquez ici si vous avez envoyé un devis au p…" at bounding box center [529, 242] width 438 height 454
drag, startPoint x: 728, startPoint y: 223, endPoint x: 639, endPoint y: 227, distance: 88.5
click at [640, 226] on div "Commentaires sur les diagnostics Indiquez ici si vous avez envoyé un devis au p…" at bounding box center [529, 242] width 438 height 454
drag, startPoint x: 353, startPoint y: 314, endPoint x: 282, endPoint y: 313, distance: 71.0
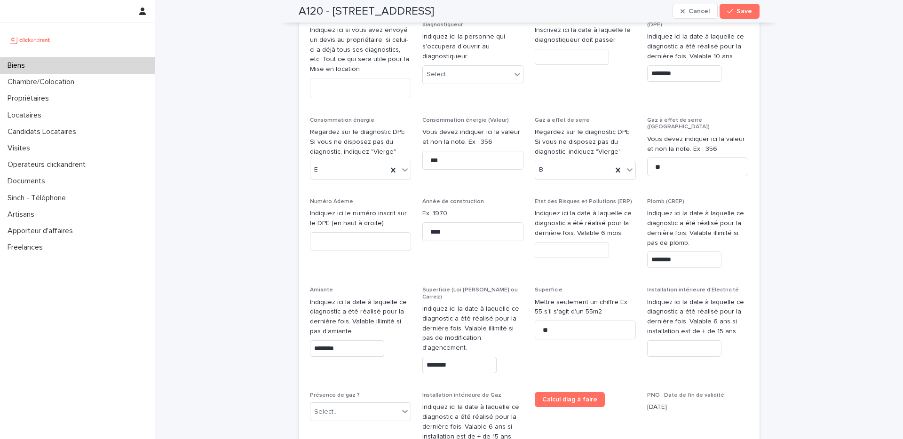
click at [554, 244] on input "text" at bounding box center [571, 252] width 74 height 16
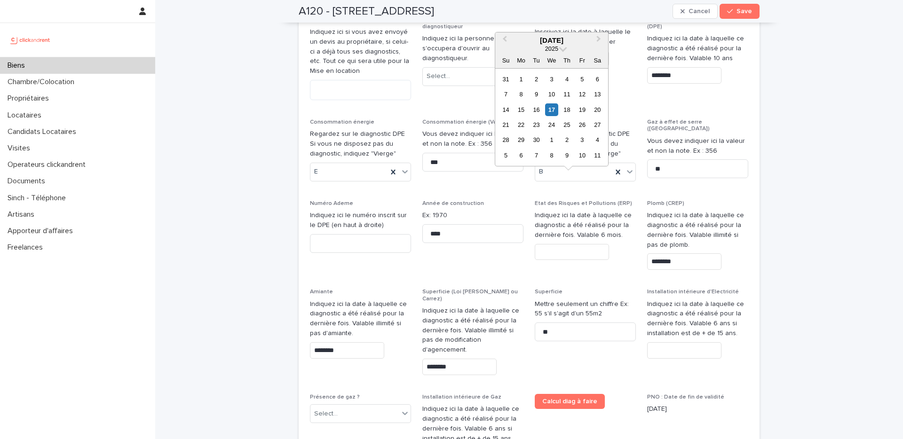
click at [560, 52] on div "2025" at bounding box center [551, 49] width 113 height 8
click at [561, 51] on div "2025" at bounding box center [551, 49] width 113 height 8
click at [562, 48] on span at bounding box center [563, 48] width 8 height 8
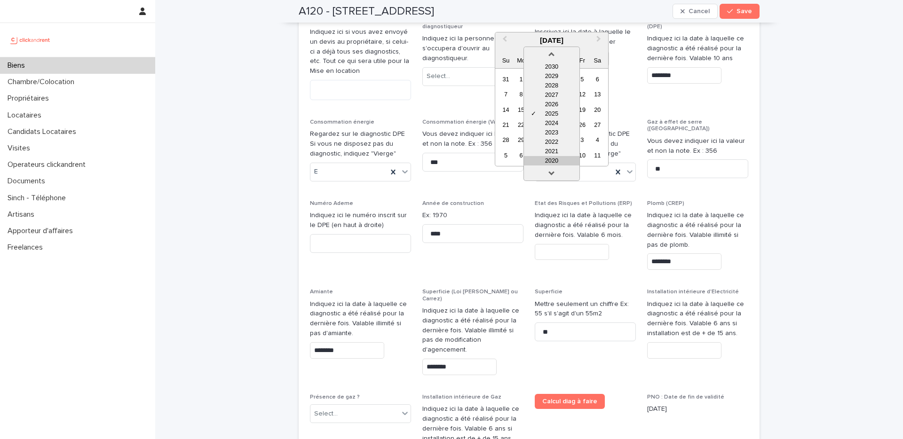
click at [553, 157] on div "2020" at bounding box center [551, 160] width 55 height 9
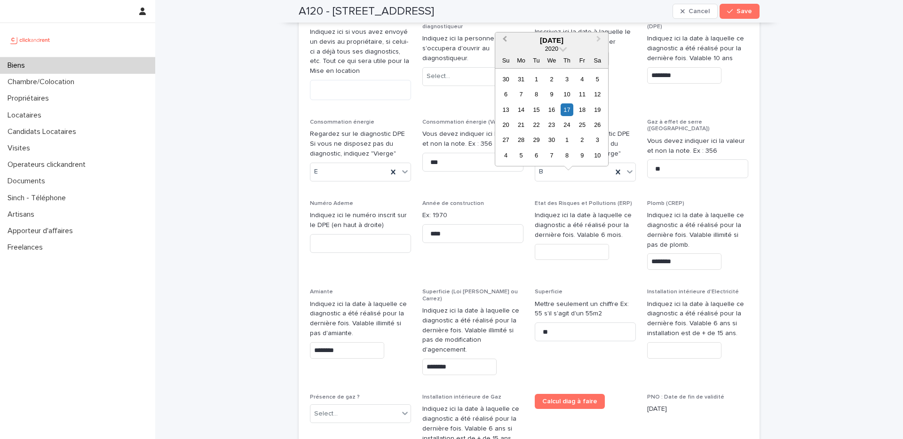
click at [508, 41] on button "Previous Month" at bounding box center [503, 40] width 15 height 15
click at [507, 41] on button "Previous Month" at bounding box center [503, 40] width 15 height 15
drag, startPoint x: 517, startPoint y: 39, endPoint x: 508, endPoint y: 39, distance: 9.4
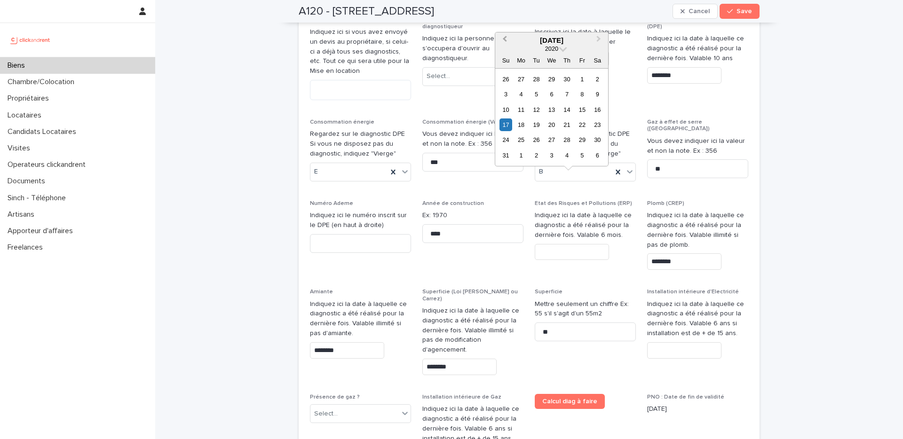
click at [516, 39] on div "May 2020" at bounding box center [551, 40] width 113 height 8
click at [504, 39] on span "Previous Month" at bounding box center [504, 40] width 0 height 13
click at [595, 41] on button "Next Month" at bounding box center [599, 40] width 15 height 15
click at [598, 38] on span "Next Month" at bounding box center [598, 40] width 0 height 13
click at [598, 39] on span "Next Month" at bounding box center [598, 40] width 0 height 13
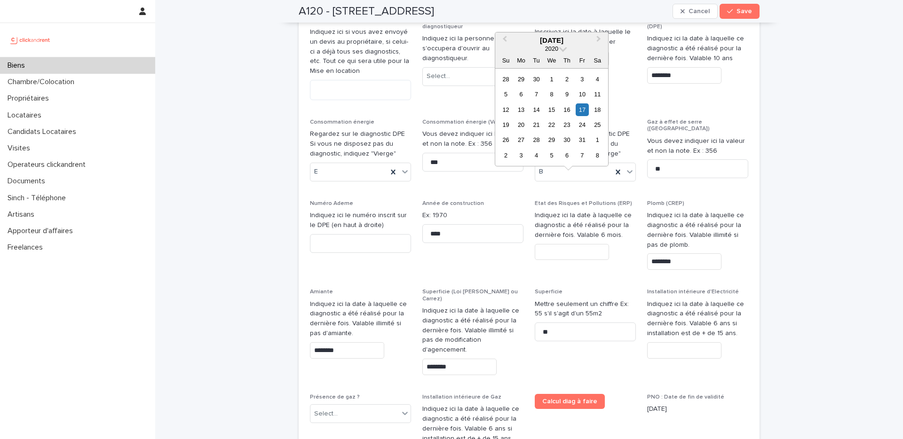
drag, startPoint x: 523, startPoint y: 94, endPoint x: 502, endPoint y: 122, distance: 35.6
click at [523, 94] on div "6" at bounding box center [520, 94] width 13 height 13
type input "********"
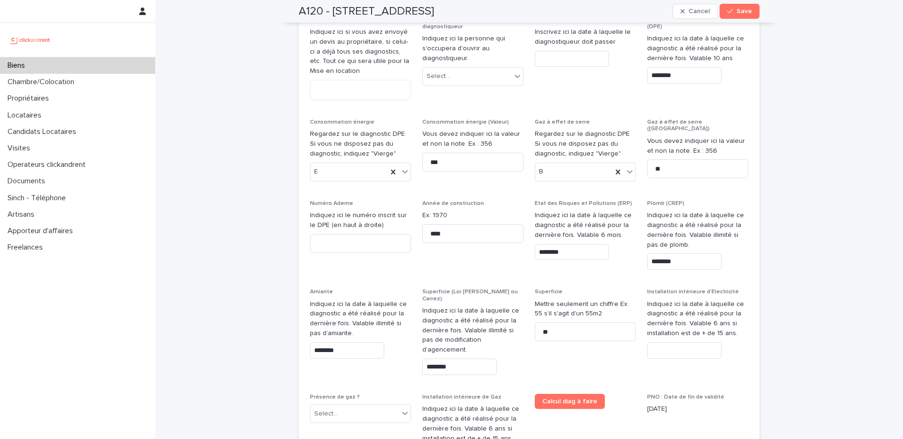
drag, startPoint x: 736, startPoint y: 226, endPoint x: 643, endPoint y: 225, distance: 93.1
click at [643, 225] on div "Commentaires sur les diagnostics Indiquez ici si vous avez envoyé un devis au p…" at bounding box center [529, 242] width 438 height 454
click at [682, 287] on p "Installation intérieure d'Electricité" at bounding box center [697, 290] width 101 height 7
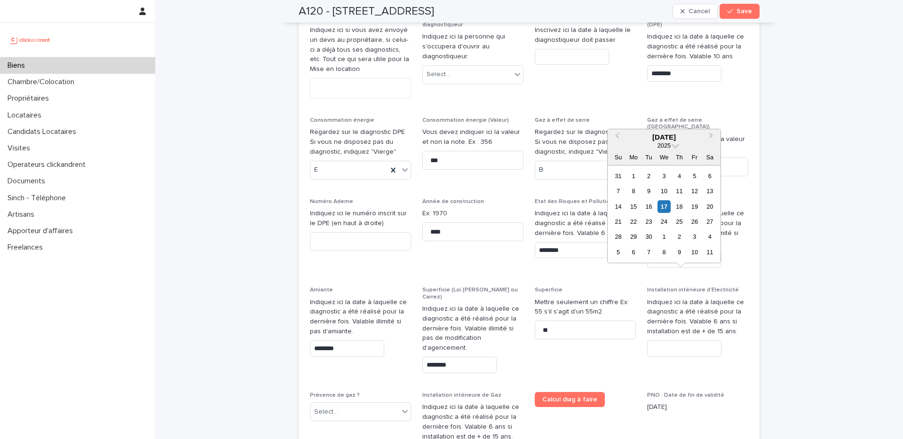
click at [680, 340] on input "text" at bounding box center [684, 348] width 74 height 16
click at [664, 143] on span "2025" at bounding box center [663, 145] width 13 height 7
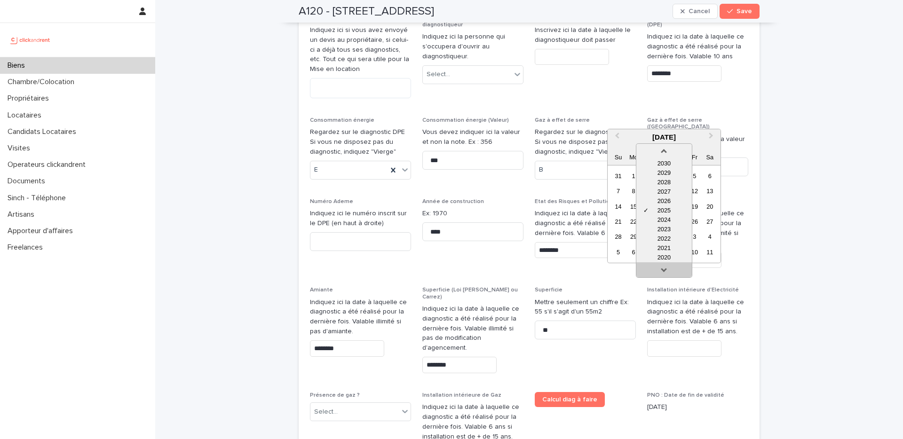
click at [667, 264] on link at bounding box center [663, 271] width 15 height 15
click at [671, 254] on div "2016" at bounding box center [663, 257] width 55 height 9
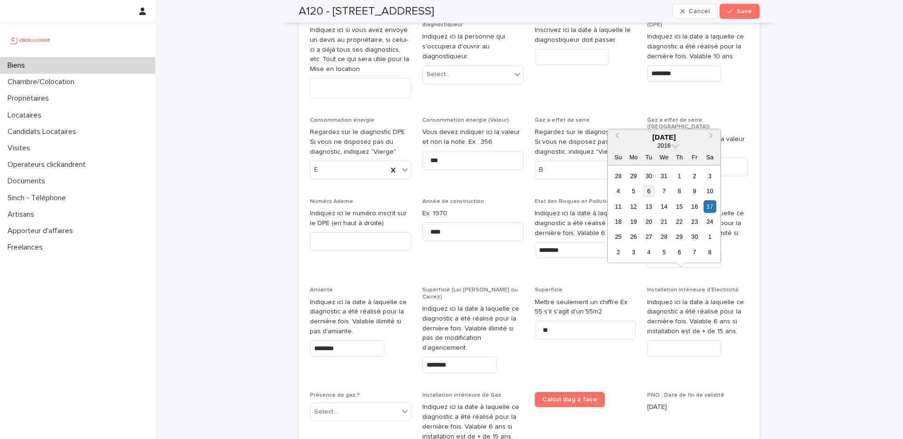
click at [645, 194] on div "6" at bounding box center [648, 191] width 13 height 13
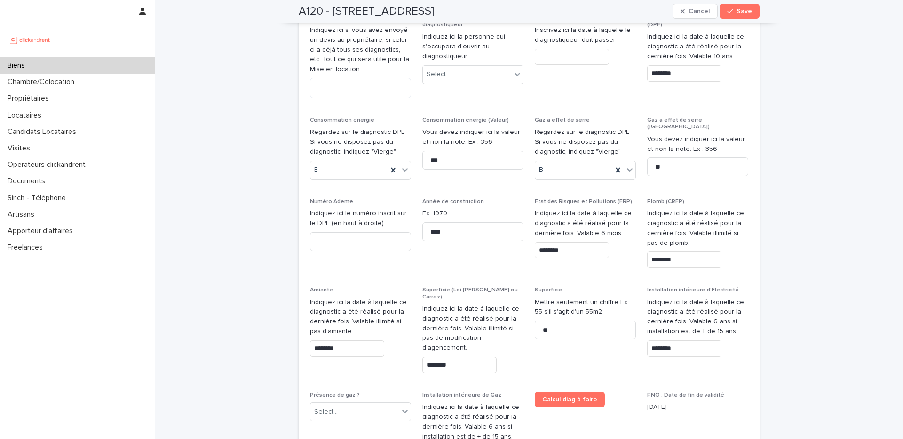
click at [674, 340] on input "********" at bounding box center [684, 348] width 74 height 16
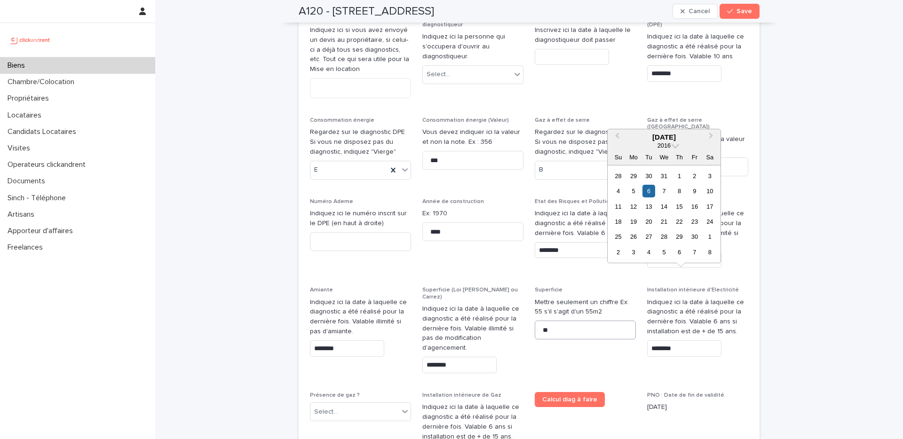
drag, startPoint x: 671, startPoint y: 278, endPoint x: 628, endPoint y: 271, distance: 43.8
click at [628, 271] on div "Commentaires sur les diagnostics Indiquez ici si vous avez envoyé un devis au p…" at bounding box center [529, 242] width 438 height 454
paste input "**"
type input "********"
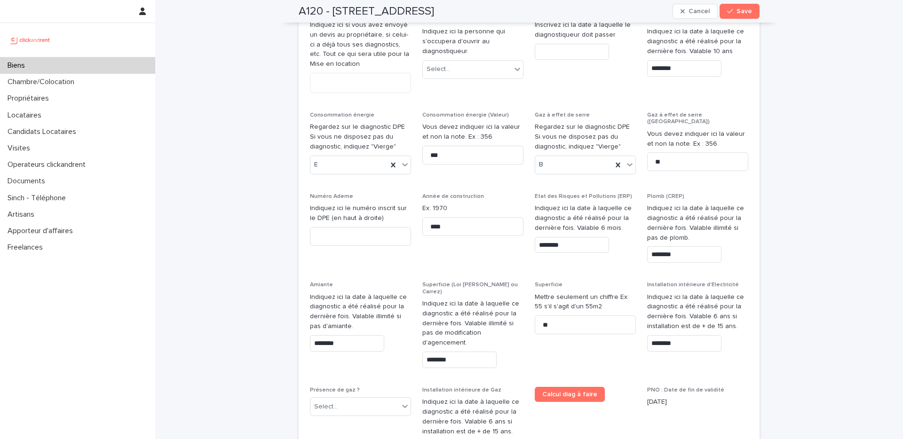
scroll to position [4802, 0]
drag, startPoint x: 346, startPoint y: 300, endPoint x: 357, endPoint y: 302, distance: 10.4
click at [348, 301] on div "Commentaires sur les diagnostics Indiquez ici si vous avez envoyé un devis au p…" at bounding box center [529, 235] width 438 height 454
drag, startPoint x: 357, startPoint y: 302, endPoint x: 348, endPoint y: 299, distance: 8.9
click at [353, 307] on div "Commentaires sur les diagnostics Indiquez ici si vous avez envoyé un devis au p…" at bounding box center [529, 235] width 438 height 454
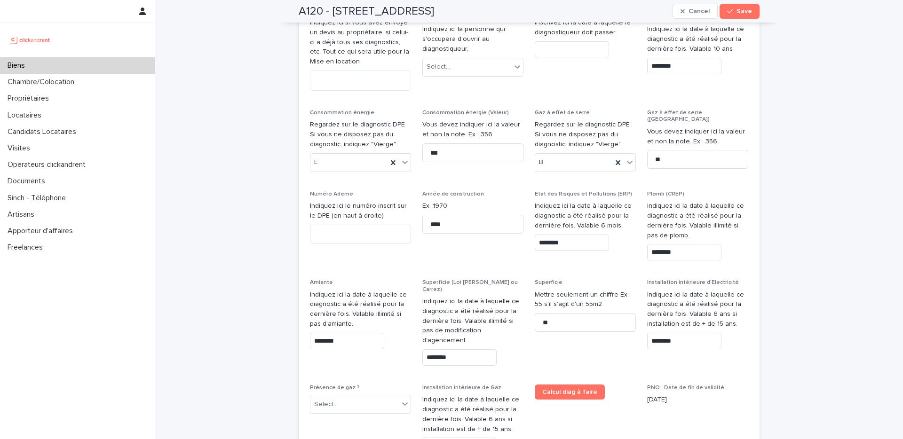
drag, startPoint x: 492, startPoint y: 304, endPoint x: 421, endPoint y: 304, distance: 71.0
click at [422, 385] on p "Installation intérieure de Gaz" at bounding box center [472, 388] width 101 height 7
click at [408, 300] on div "Commentaires sur les diagnostics Indiquez ici si vous avez envoyé un devis au p…" at bounding box center [529, 235] width 438 height 454
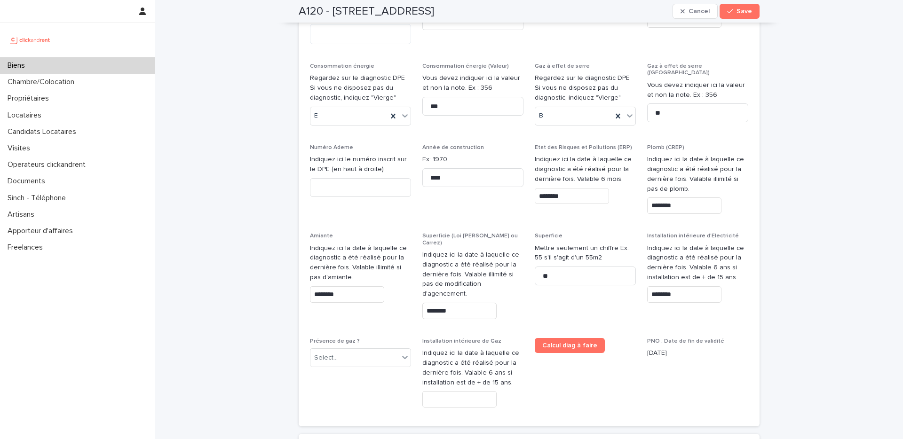
scroll to position [4882, 0]
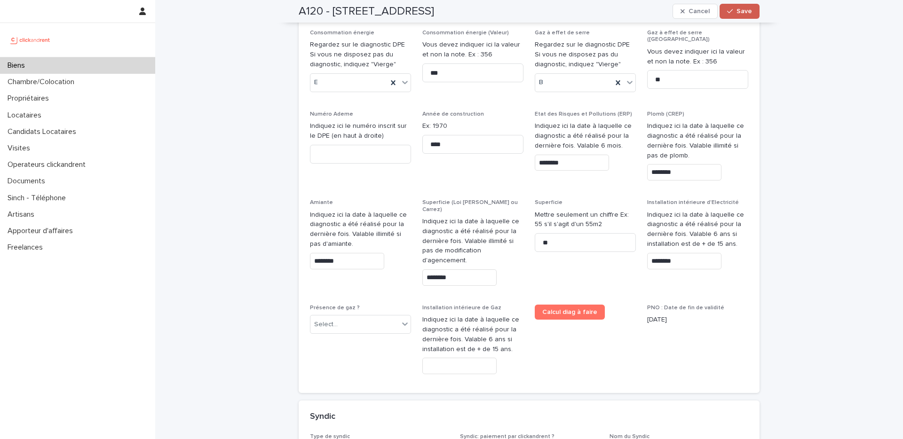
click at [737, 11] on span "Save" at bounding box center [744, 11] width 16 height 7
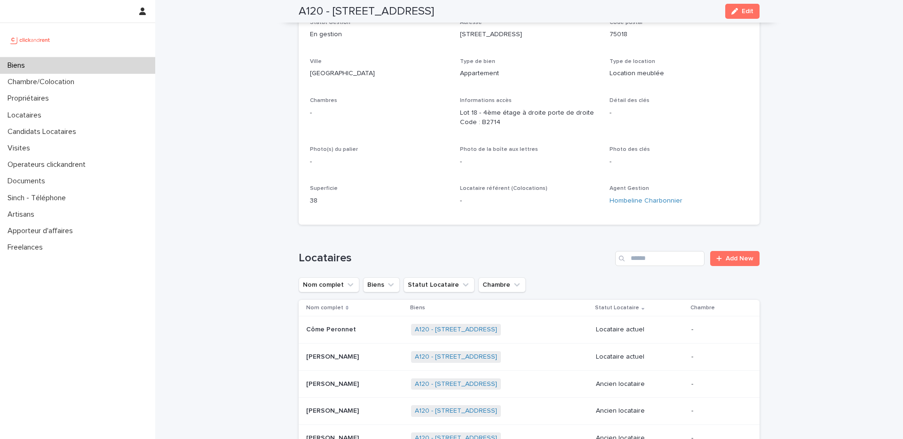
scroll to position [2886, 0]
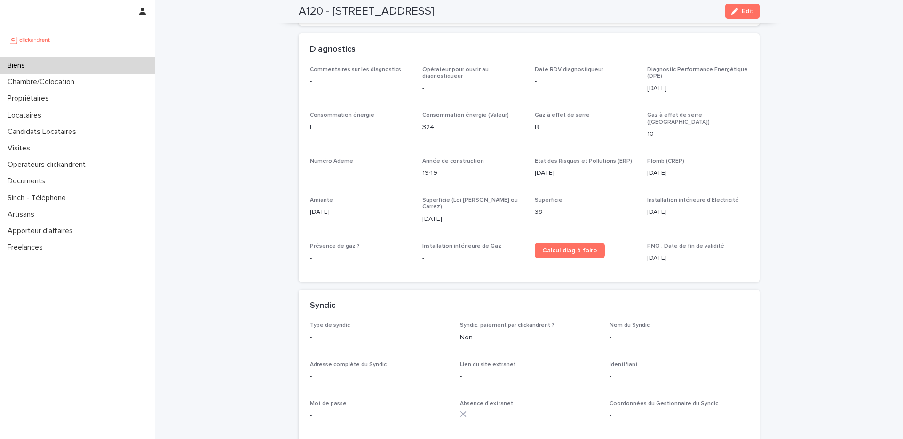
click at [574, 123] on p "B" at bounding box center [584, 128] width 101 height 10
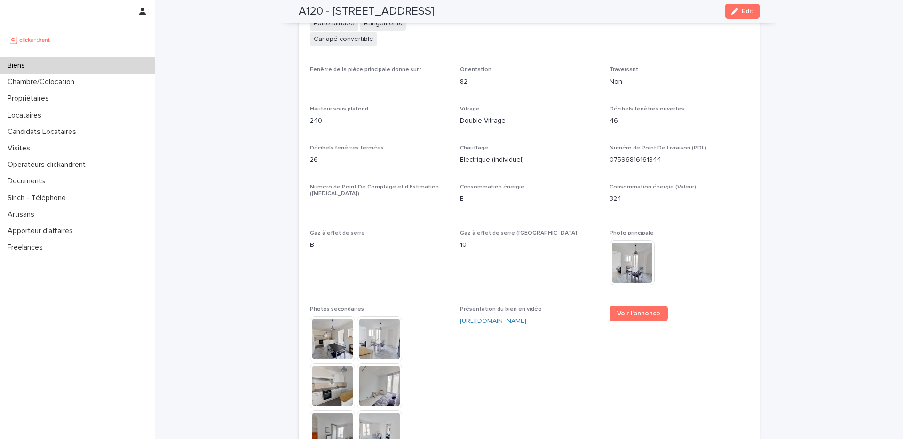
drag, startPoint x: 457, startPoint y: 228, endPoint x: 479, endPoint y: 227, distance: 22.1
click at [460, 240] on p "10" at bounding box center [529, 245] width 139 height 10
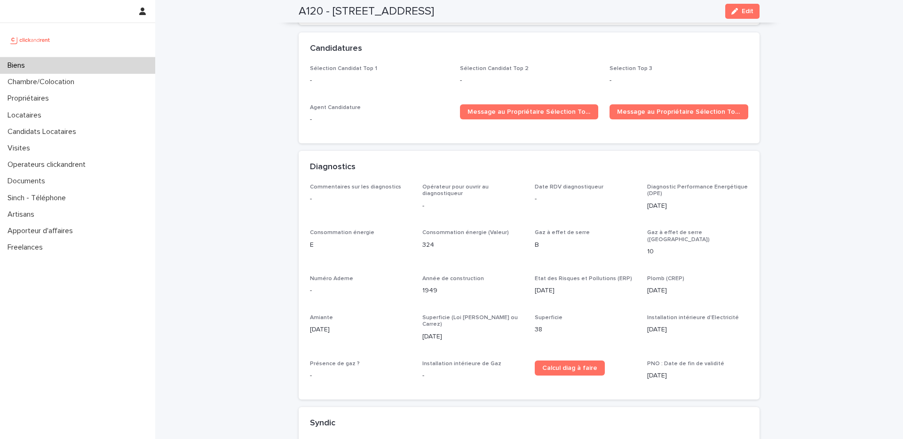
click at [117, 68] on div "Biens" at bounding box center [77, 65] width 155 height 16
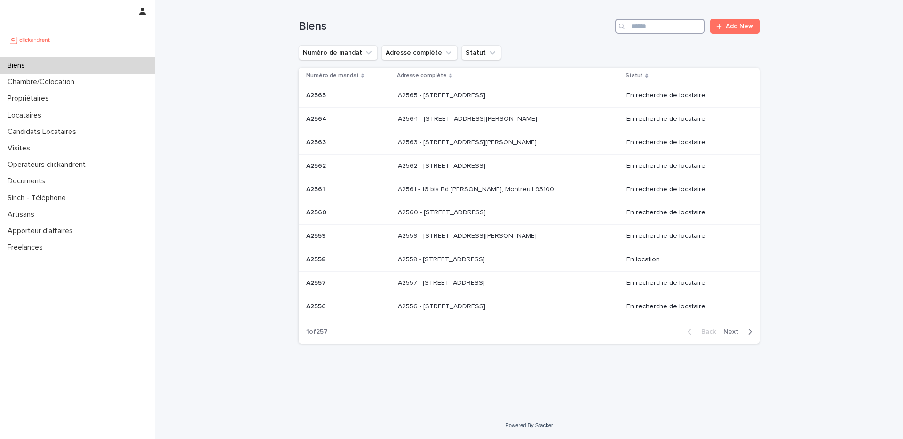
click at [645, 27] on input "Search" at bounding box center [659, 26] width 89 height 15
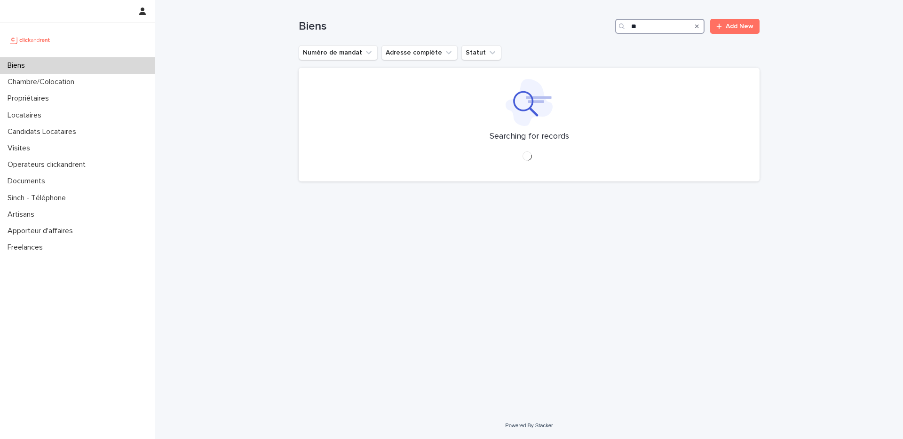
type input "*"
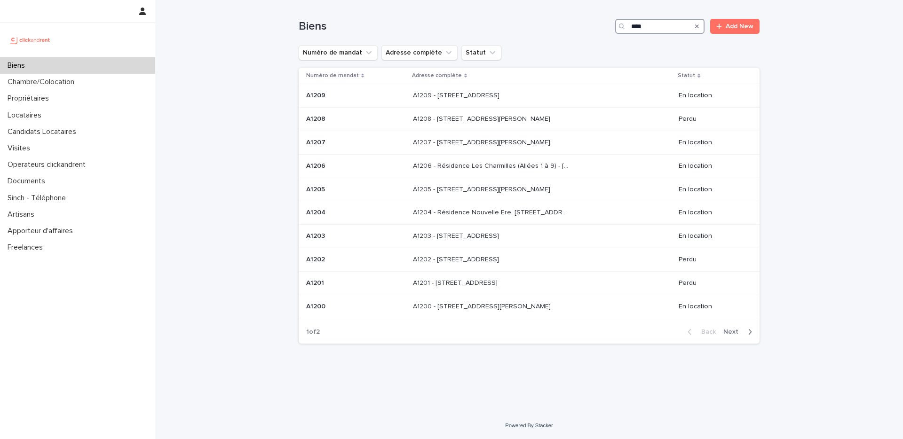
type input "****"
click at [738, 335] on span "Next" at bounding box center [733, 332] width 21 height 7
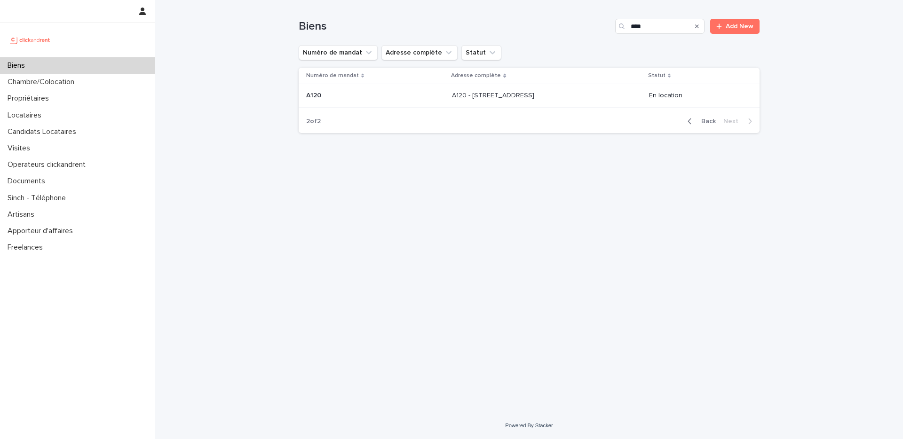
click at [522, 102] on div "A120 - 6 rue Saint-Mathieu, Paris 75018 A120 - 6 rue Saint-Mathieu, Paris 75018" at bounding box center [546, 96] width 189 height 16
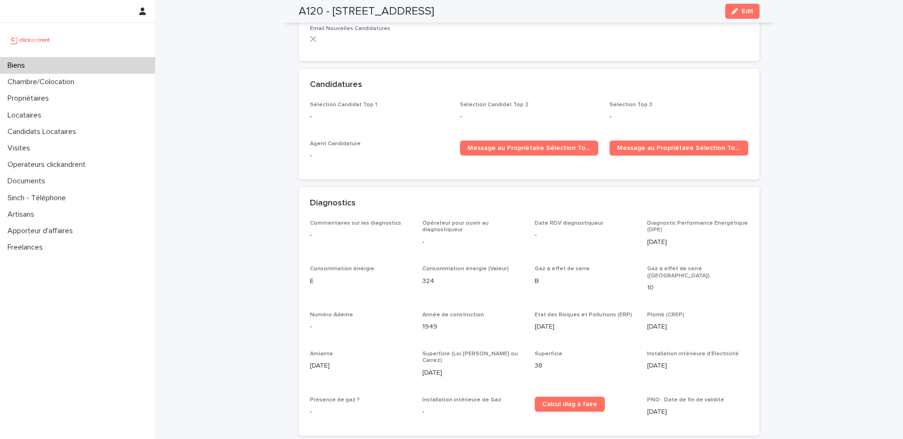
scroll to position [2734, 0]
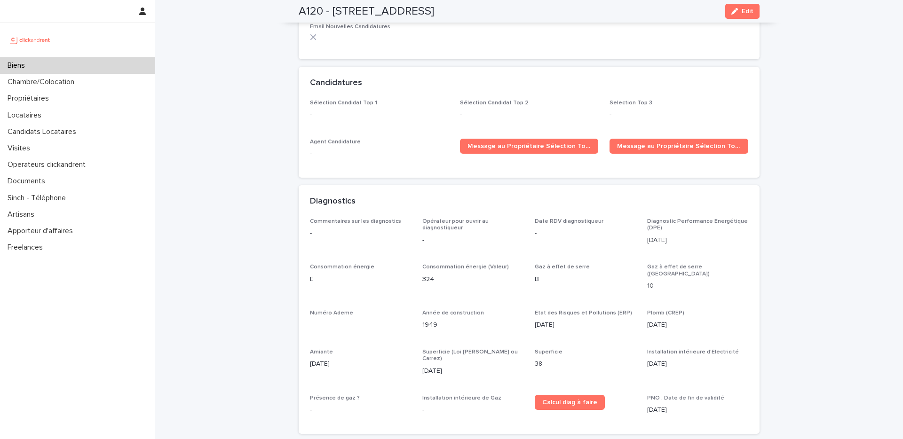
click at [133, 65] on div "Biens" at bounding box center [77, 65] width 155 height 16
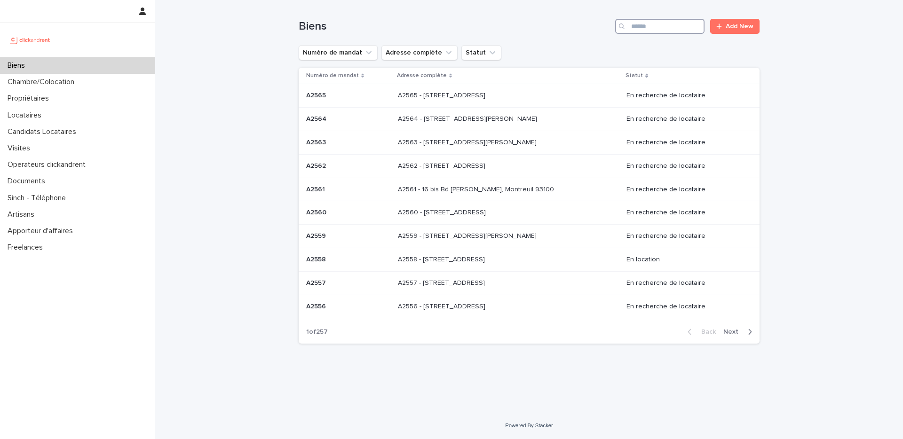
drag, startPoint x: 647, startPoint y: 22, endPoint x: 676, endPoint y: 44, distance: 36.9
click at [648, 23] on input "Search" at bounding box center [659, 26] width 89 height 15
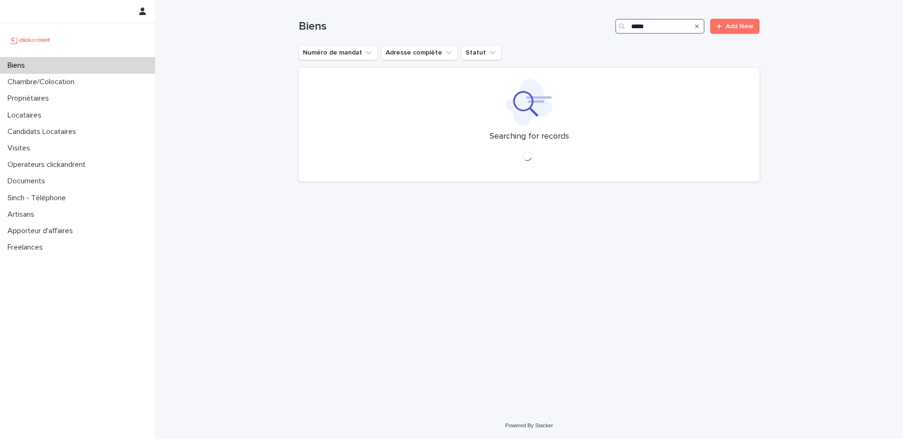
type input "*****"
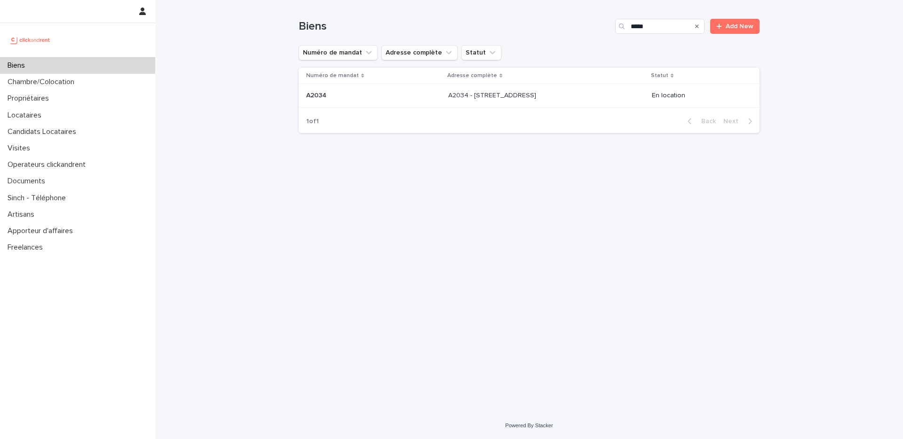
click at [580, 98] on p at bounding box center [526, 96] width 157 height 8
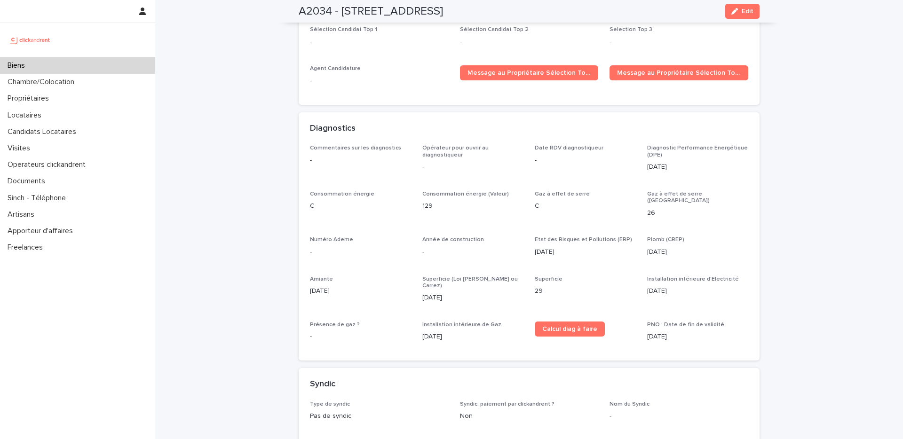
scroll to position [2525, 0]
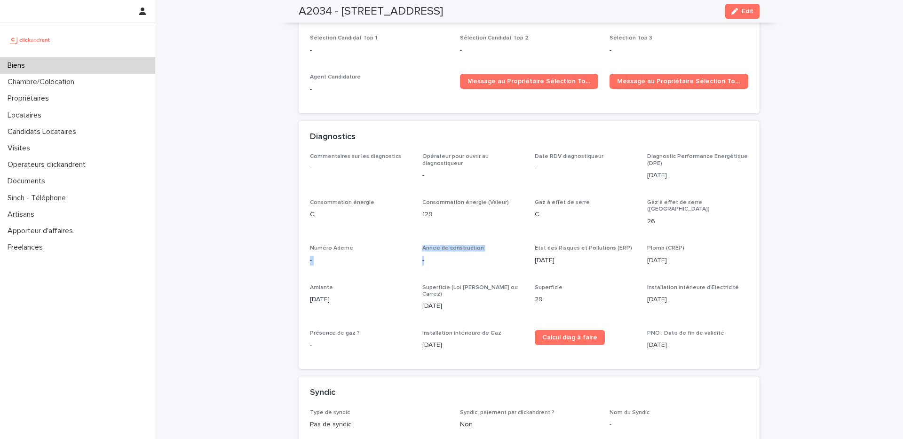
drag, startPoint x: 435, startPoint y: 232, endPoint x: 407, endPoint y: 219, distance: 30.7
click at [407, 219] on div "Commentaires sur les diagnostics - Opérateur pour ouvrir au diagnostiqueur - Da…" at bounding box center [529, 255] width 438 height 204
drag, startPoint x: 450, startPoint y: 215, endPoint x: 443, endPoint y: 210, distance: 8.9
click at [450, 245] on span "Année de construction" at bounding box center [453, 248] width 62 height 6
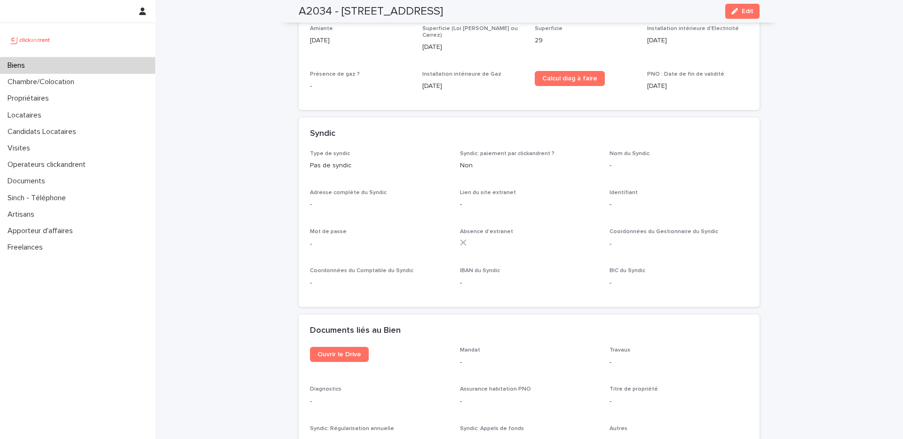
scroll to position [2786, 0]
click at [327, 349] on span "Ouvrir le Drive" at bounding box center [339, 352] width 44 height 7
drag, startPoint x: 487, startPoint y: 10, endPoint x: 339, endPoint y: 12, distance: 147.6
click at [339, 12] on div "A2034 - 52 Rue Latour, Amiens 80000 Edit" at bounding box center [528, 11] width 461 height 23
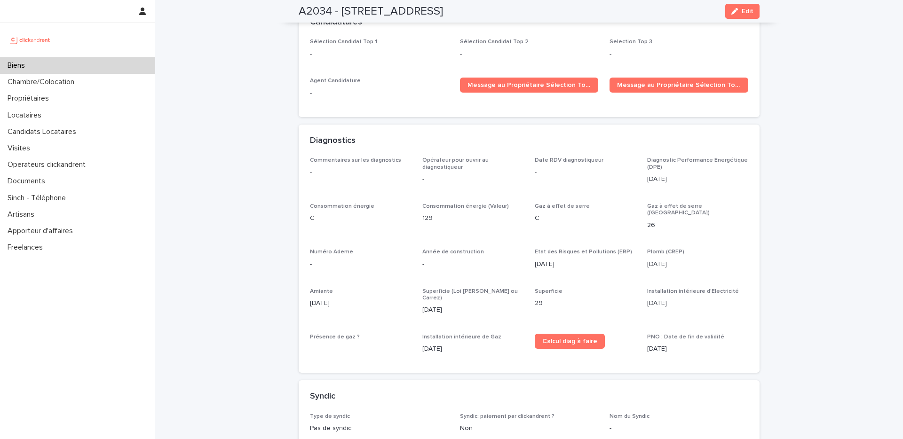
scroll to position [2521, 0]
drag, startPoint x: 412, startPoint y: 223, endPoint x: 417, endPoint y: 222, distance: 4.8
click at [412, 223] on div "Commentaires sur les diagnostics - Opérateur pour ouvrir au diagnostiqueur - Da…" at bounding box center [529, 259] width 438 height 204
drag, startPoint x: 443, startPoint y: 220, endPoint x: 614, endPoint y: 177, distance: 176.6
click at [443, 250] on span "Année de construction" at bounding box center [453, 253] width 62 height 6
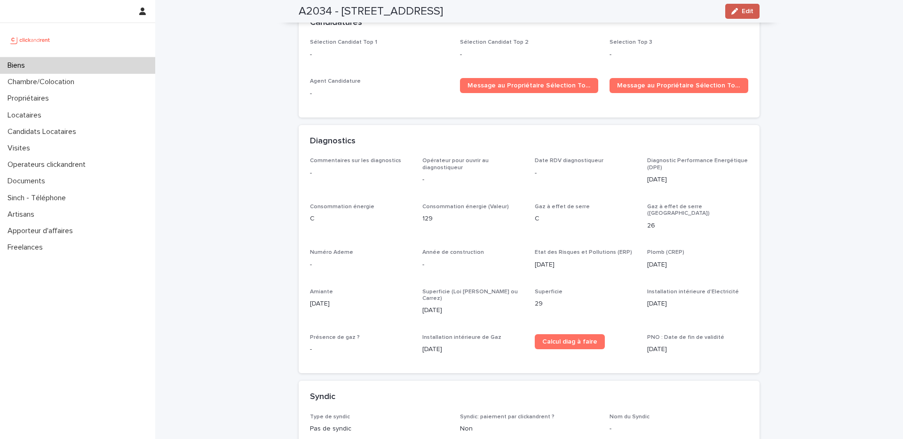
click at [735, 13] on div "button" at bounding box center [736, 11] width 10 height 7
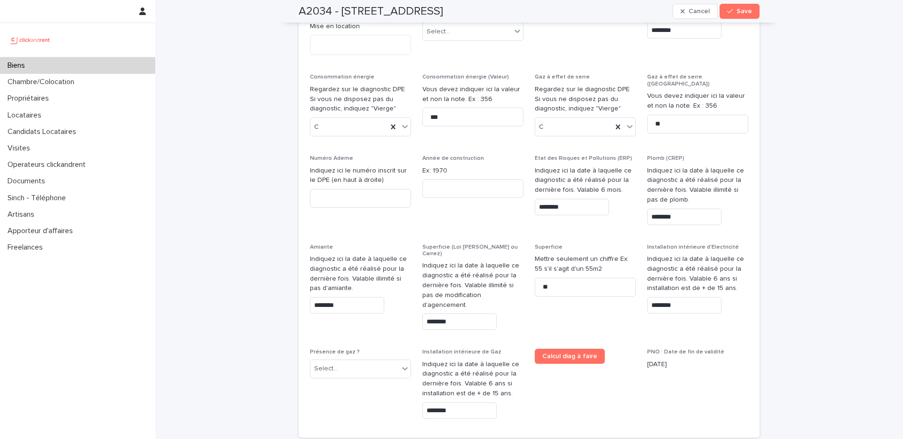
scroll to position [4289, 0]
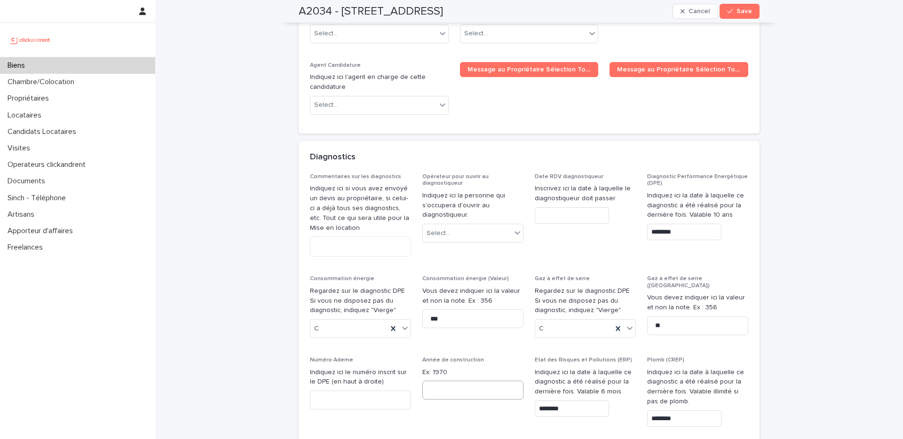
drag, startPoint x: 440, startPoint y: 307, endPoint x: 451, endPoint y: 329, distance: 24.8
click at [440, 368] on p "Ex: 1970" at bounding box center [472, 373] width 101 height 10
click at [451, 381] on input at bounding box center [472, 390] width 101 height 19
click at [458, 381] on input at bounding box center [472, 390] width 101 height 19
type input "**"
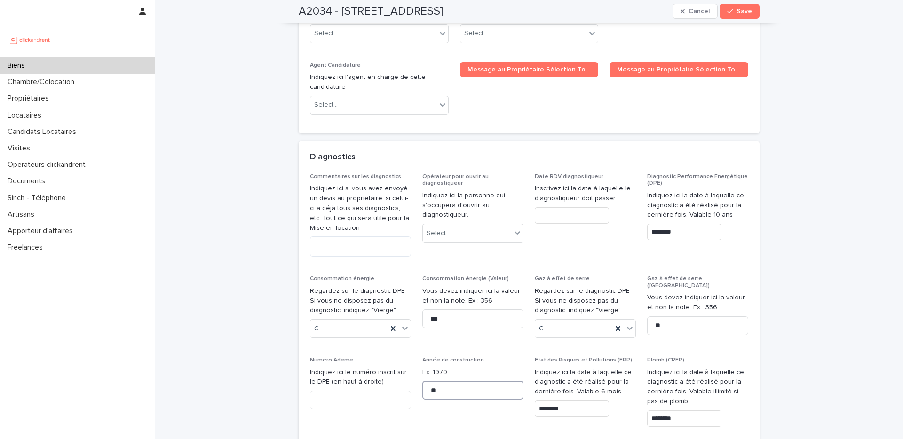
type input "**"
type input "****"
click at [480, 357] on p "Année de construction" at bounding box center [472, 360] width 101 height 7
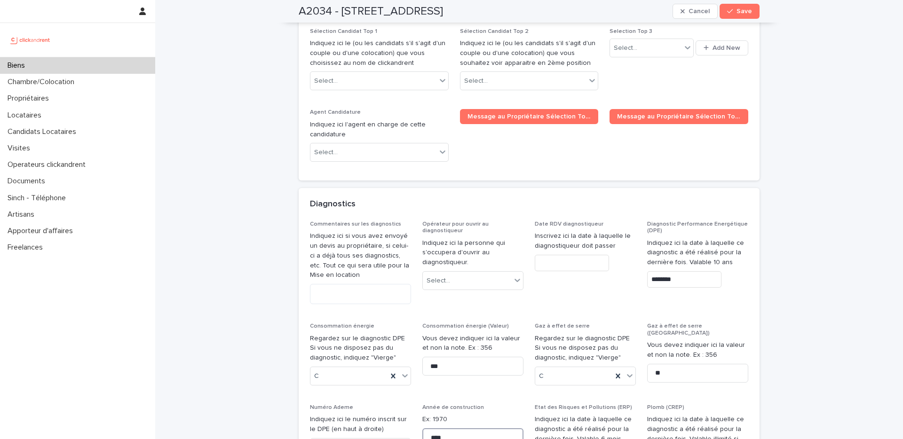
click at [456, 428] on input "****" at bounding box center [472, 437] width 101 height 19
type input "****"
click at [744, 8] on span "Save" at bounding box center [744, 11] width 16 height 7
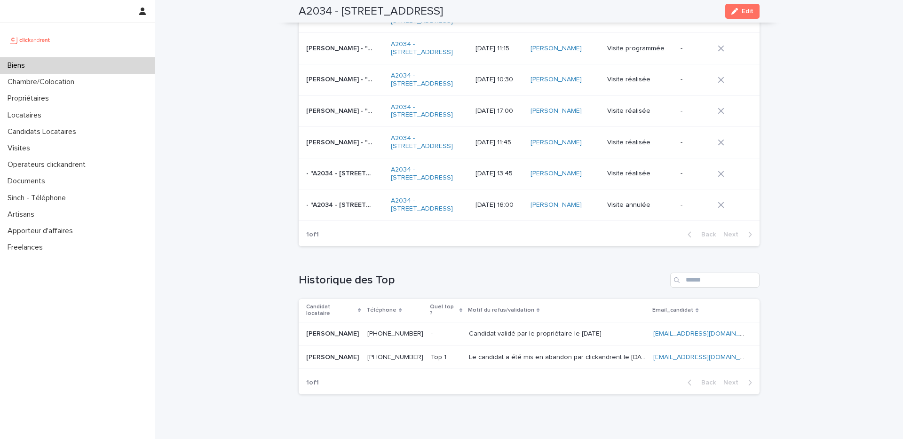
scroll to position [3370, 0]
click at [133, 67] on div "Biens" at bounding box center [77, 65] width 155 height 16
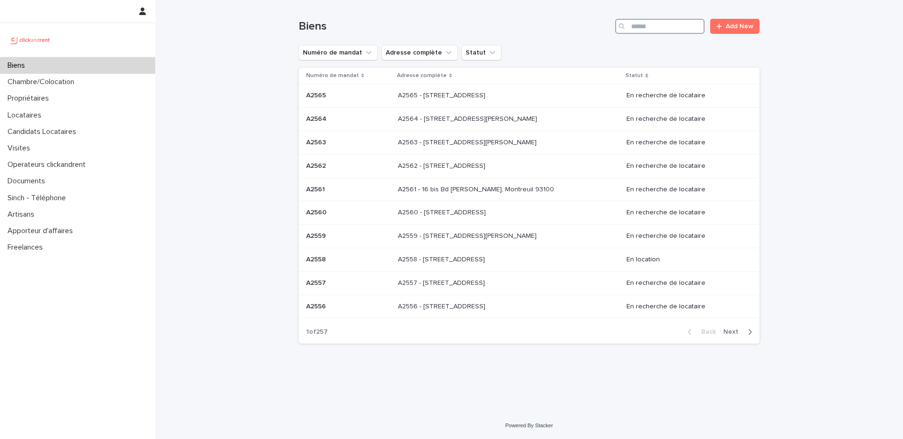
click at [652, 24] on input "Search" at bounding box center [659, 26] width 89 height 15
type input "****"
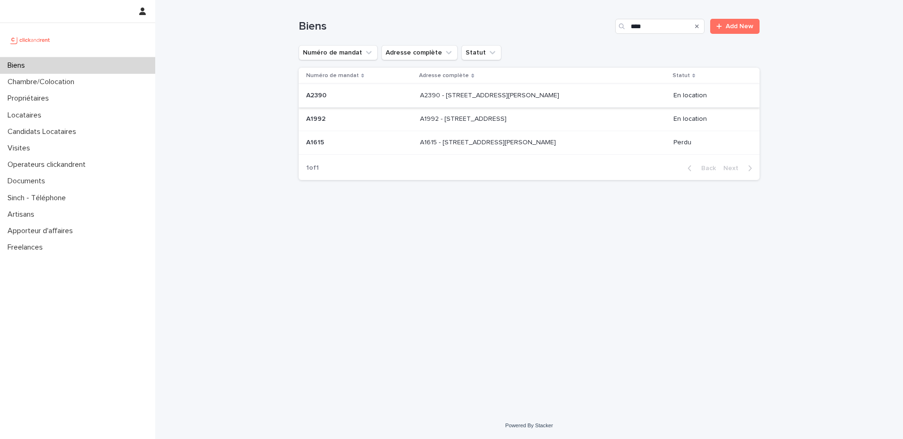
type input "****"
click at [561, 94] on p at bounding box center [498, 96] width 157 height 8
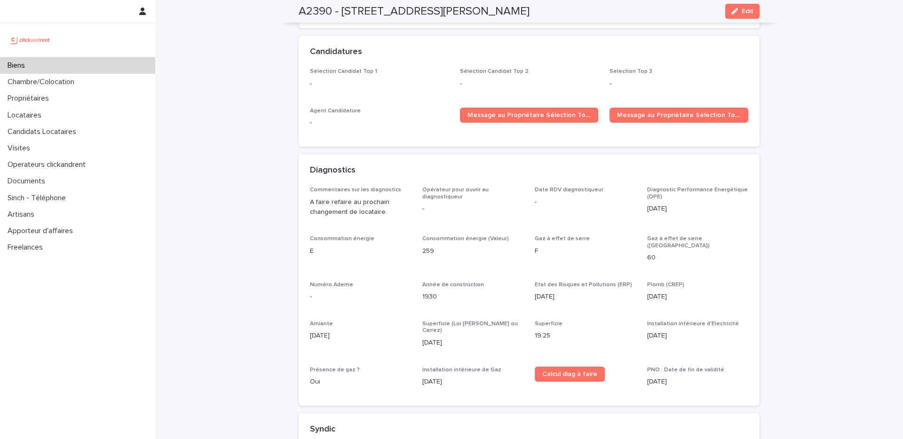
scroll to position [2854, 0]
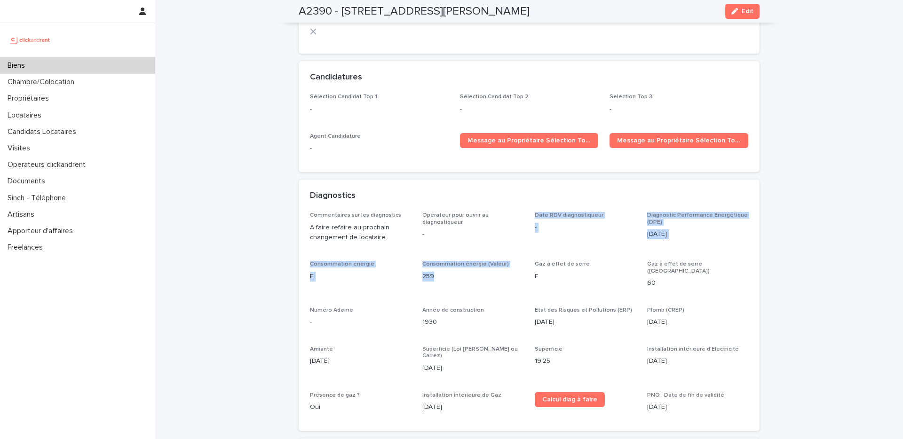
drag, startPoint x: 428, startPoint y: 242, endPoint x: 419, endPoint y: 222, distance: 21.2
click at [419, 222] on div "Commentaires sur les diagnostics A faire refaire au prochain changement de loca…" at bounding box center [529, 316] width 438 height 208
click at [428, 221] on div "Opérateur pour ouvrir au diagnostiqueur -" at bounding box center [472, 229] width 101 height 35
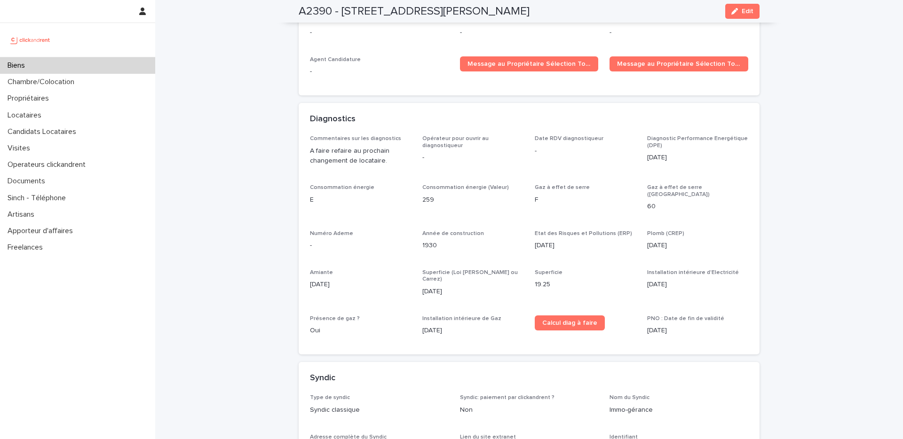
scroll to position [2994, 0]
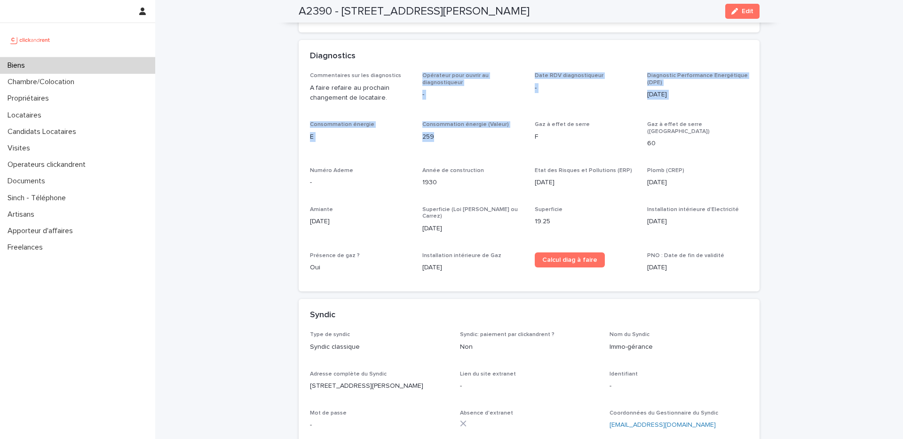
drag, startPoint x: 416, startPoint y: 92, endPoint x: 438, endPoint y: 91, distance: 22.6
click at [409, 89] on div "Commentaires sur les diagnostics A faire refaire au prochain changement de loca…" at bounding box center [529, 176] width 438 height 208
click at [456, 90] on div "Commentaires sur les diagnostics A faire refaire au prochain changement de loca…" at bounding box center [529, 176] width 438 height 208
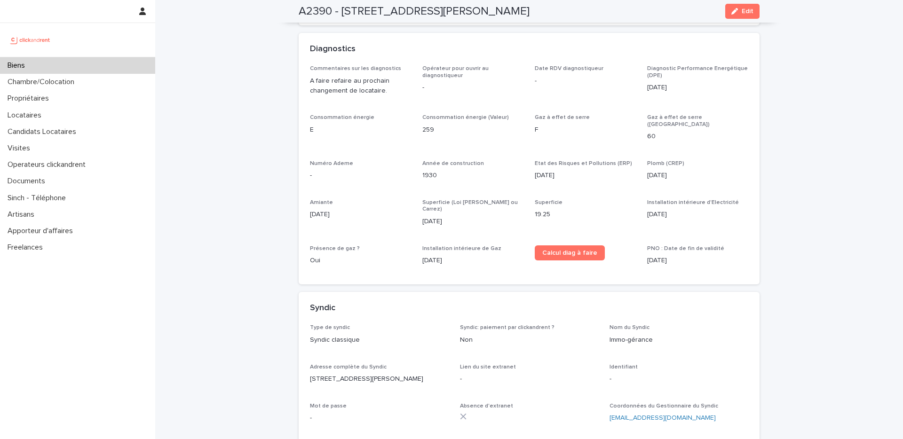
scroll to position [3012, 0]
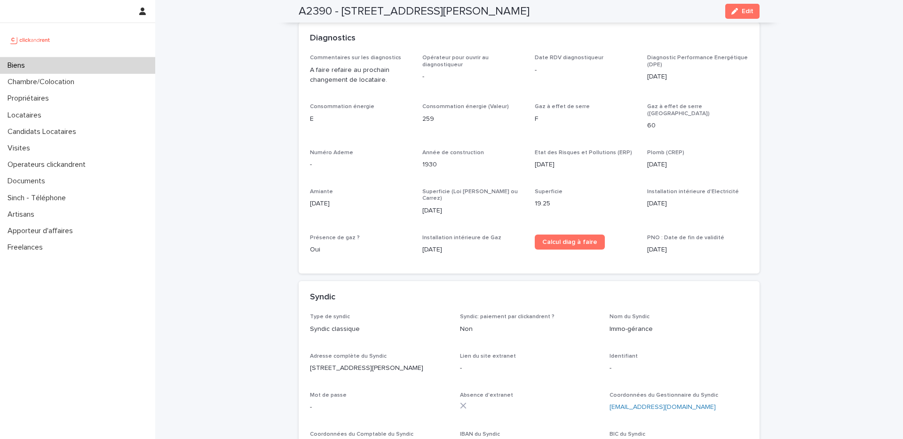
click at [125, 68] on div "Biens" at bounding box center [77, 65] width 155 height 16
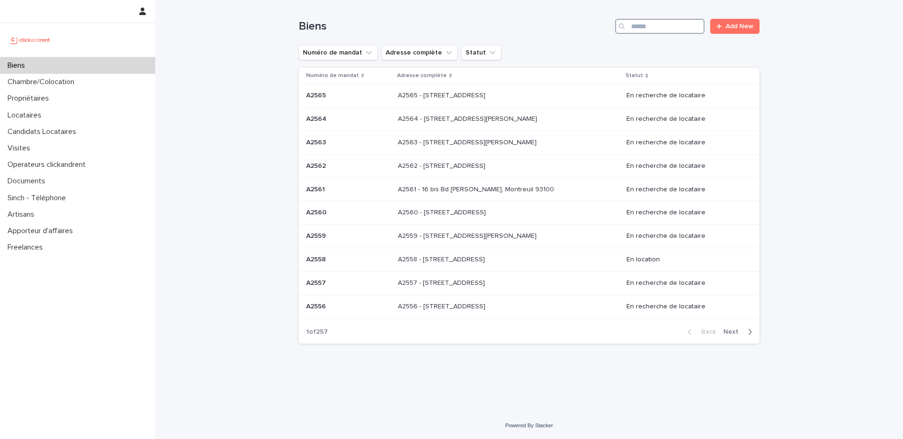
click at [651, 25] on input "Search" at bounding box center [659, 26] width 89 height 15
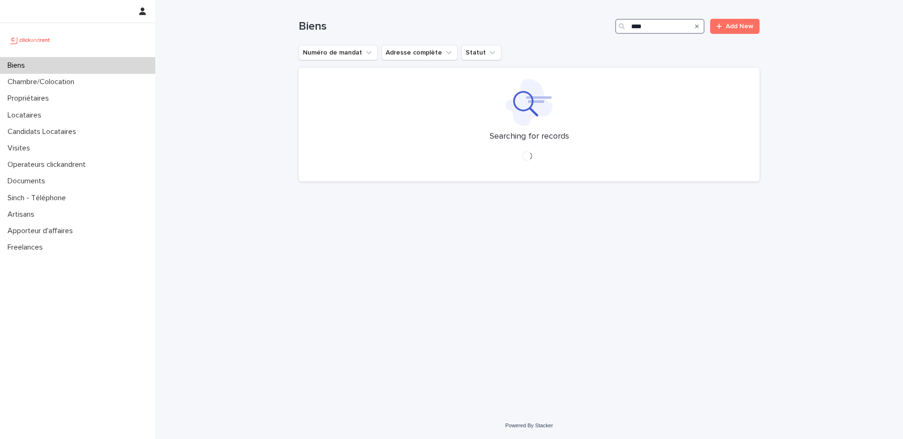
type input "****"
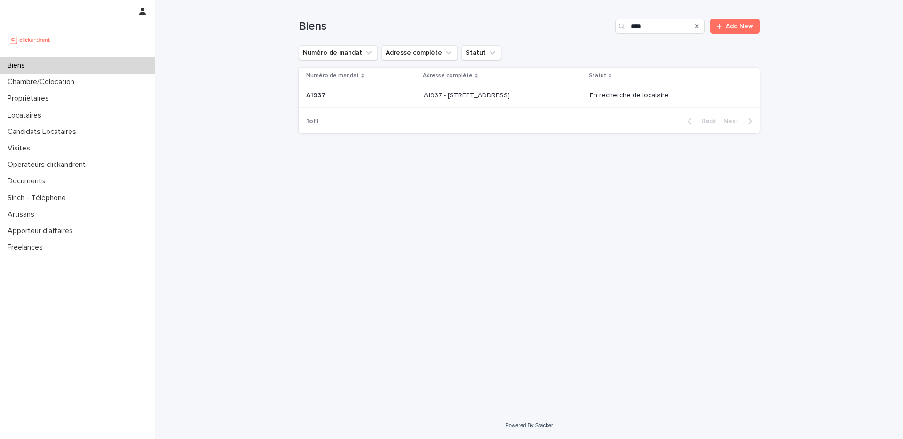
click at [508, 99] on p "A1937 - 19 rue Lauriston, Paris 75016" at bounding box center [468, 95] width 88 height 10
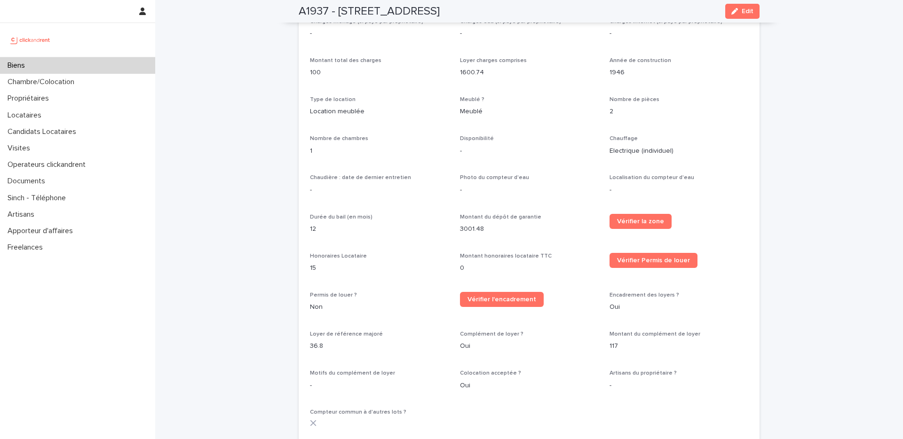
scroll to position [1029, 0]
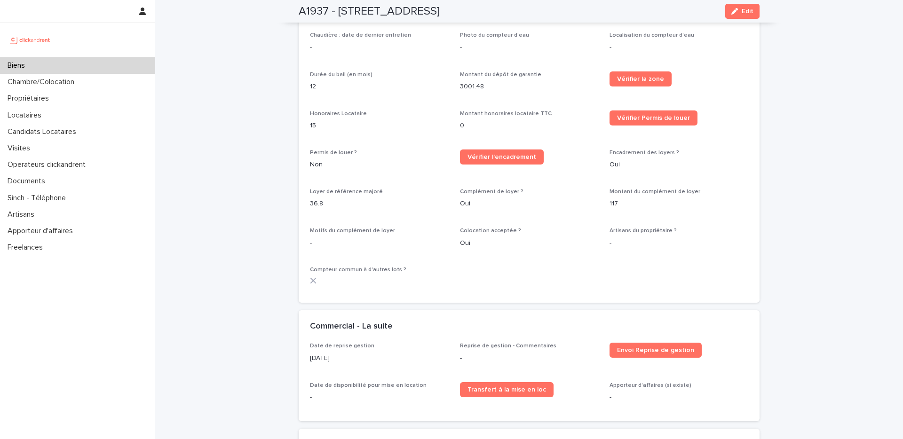
drag, startPoint x: 776, startPoint y: 65, endPoint x: 693, endPoint y: 119, distance: 99.2
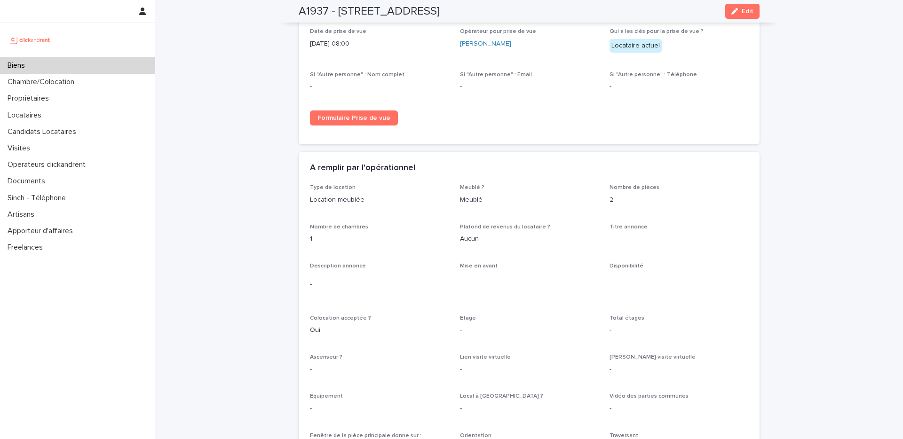
scroll to position [1465, 0]
click at [741, 12] on span "Edit" at bounding box center [747, 11] width 12 height 7
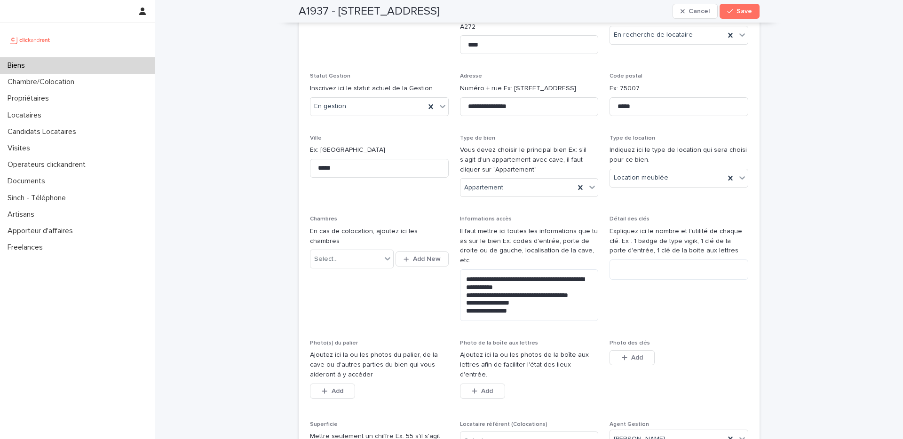
scroll to position [2756, 0]
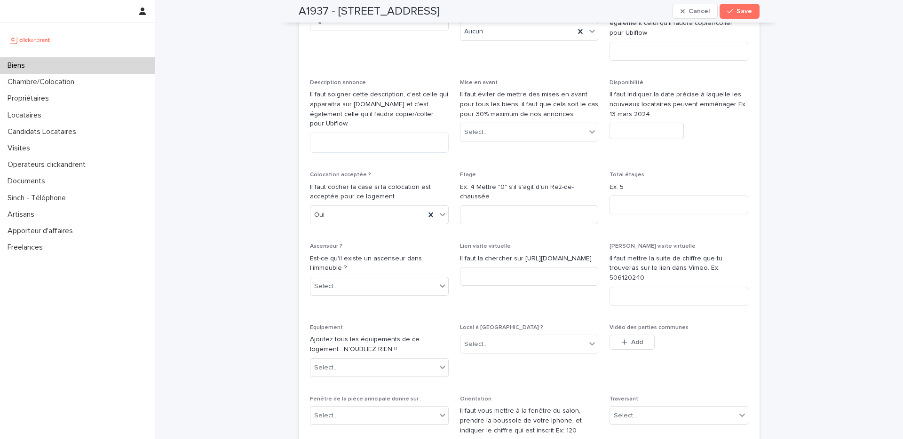
drag, startPoint x: 456, startPoint y: 15, endPoint x: 468, endPoint y: 14, distance: 11.8
click at [440, 13] on h2 "A1937 - 19 rue Lauriston, Paris 75016" at bounding box center [368, 12] width 141 height 14
drag, startPoint x: 481, startPoint y: 12, endPoint x: 342, endPoint y: 16, distance: 139.2
click at [337, 16] on div "A1937 - 19 rue Lauriston, Paris 75016 Cancel Save" at bounding box center [528, 11] width 461 height 23
click at [391, 16] on h2 "A1937 - 19 rue Lauriston, Paris 75016" at bounding box center [368, 12] width 141 height 14
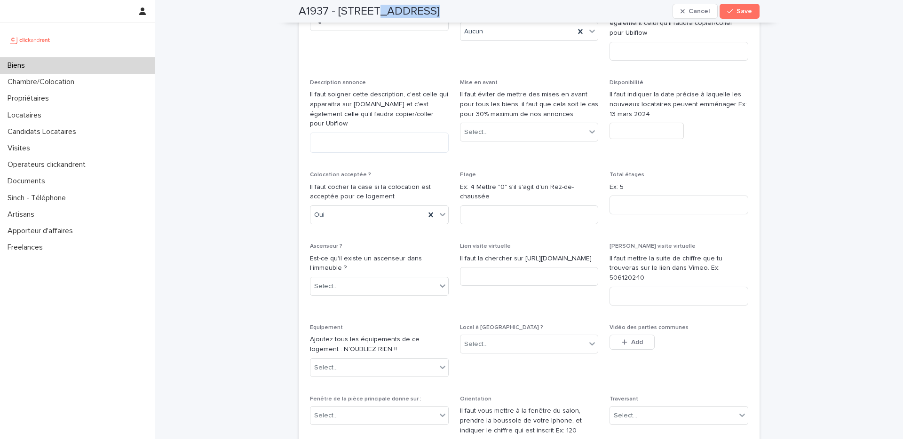
click at [391, 16] on h2 "A1937 - 19 rue Lauriston, Paris 75016" at bounding box center [368, 12] width 141 height 14
click at [250, 74] on div "**********" at bounding box center [528, 8] width 747 height 5528
click at [108, 75] on div "Chambre/Colocation" at bounding box center [77, 82] width 155 height 16
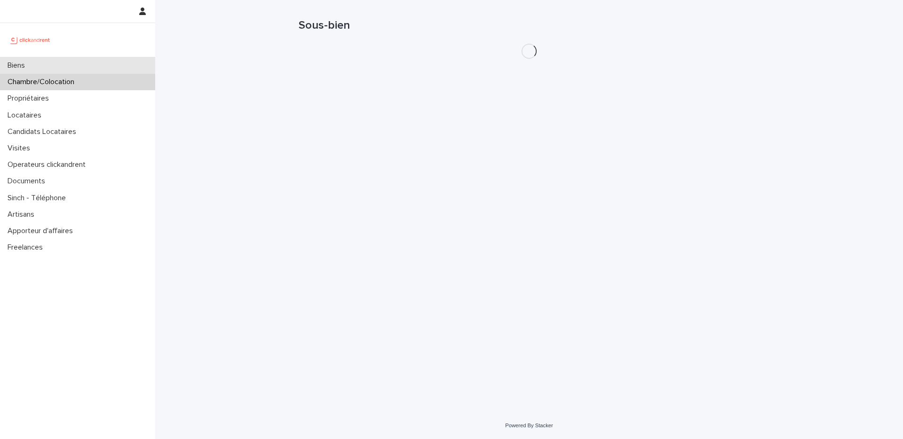
click at [102, 68] on div "Biens" at bounding box center [77, 65] width 155 height 16
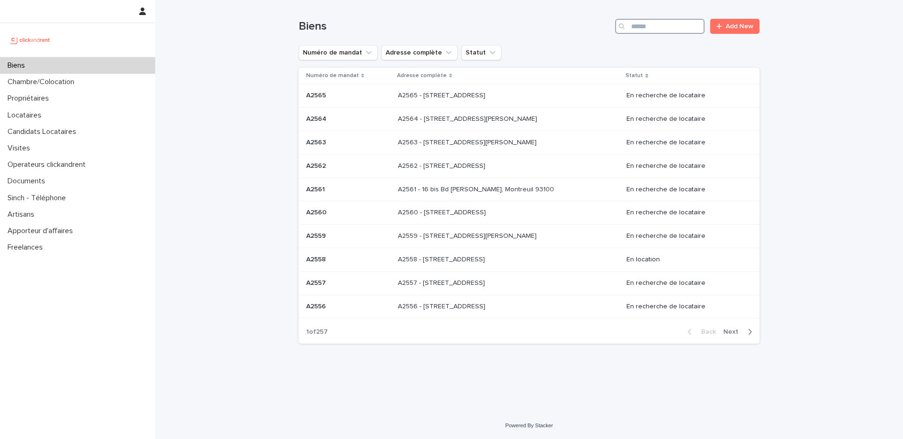
click at [649, 25] on input "Search" at bounding box center [659, 26] width 89 height 15
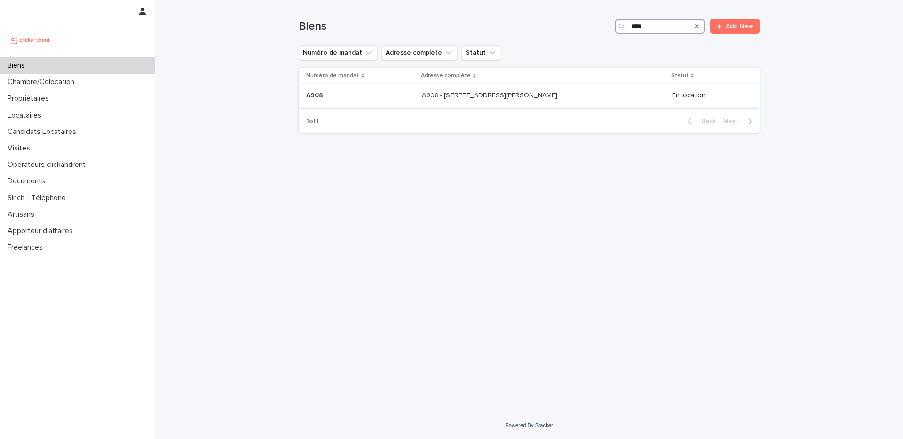
type input "****"
click at [550, 94] on p "A908 - 39 rue Karl Marx, Champigny-sur-Marne 94500" at bounding box center [490, 95] width 137 height 10
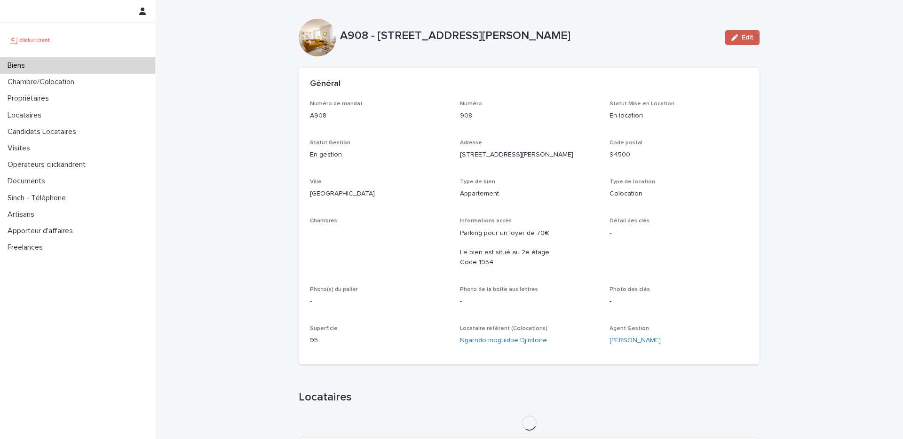
click at [746, 34] on span "Edit" at bounding box center [747, 37] width 12 height 7
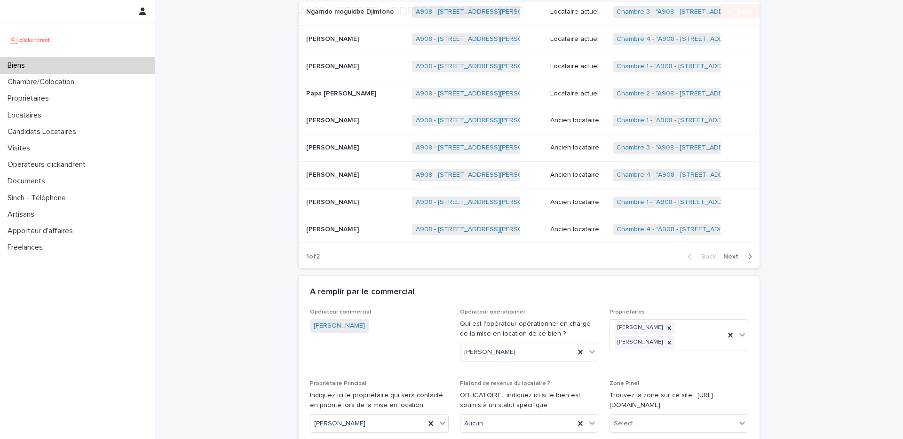
scroll to position [3309, 0]
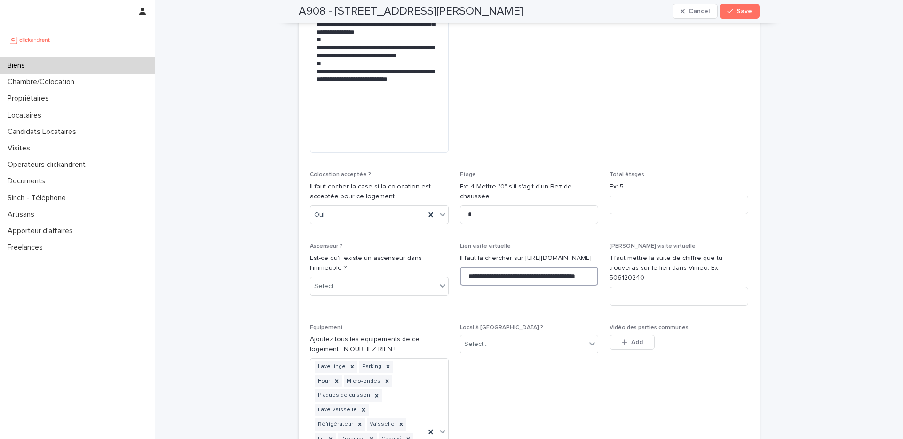
click at [551, 267] on input "**********" at bounding box center [529, 276] width 139 height 19
drag, startPoint x: 695, startPoint y: 15, endPoint x: 633, endPoint y: 109, distance: 112.9
click at [696, 15] on button "Cancel" at bounding box center [694, 11] width 45 height 15
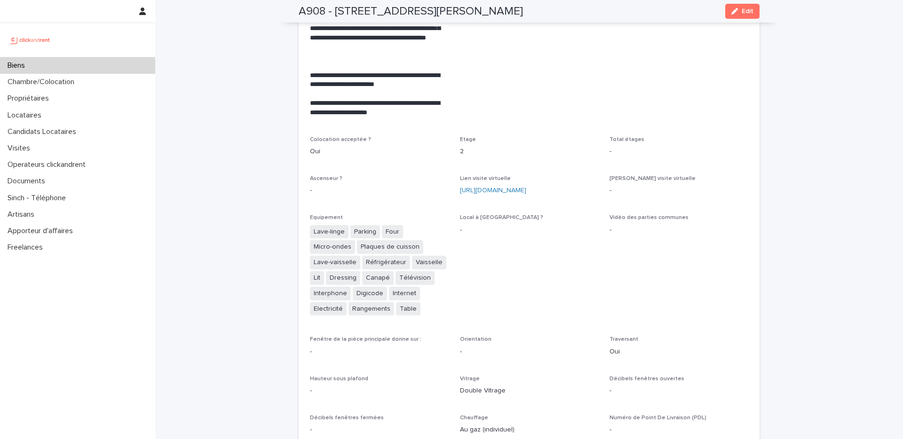
scroll to position [2234, 0]
click at [501, 188] on link "https://my.matterport.com/show/?m=YLymvmL5kgK" at bounding box center [493, 191] width 66 height 7
click at [90, 69] on div "Biens" at bounding box center [77, 65] width 155 height 16
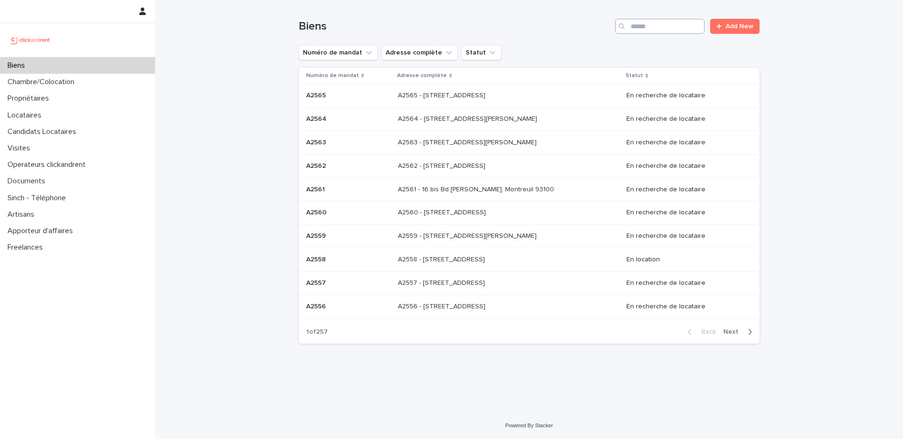
drag, startPoint x: 648, startPoint y: 17, endPoint x: 653, endPoint y: 22, distance: 7.0
click at [649, 17] on div "Biens Add New" at bounding box center [528, 22] width 461 height 45
drag, startPoint x: 653, startPoint y: 22, endPoint x: 648, endPoint y: 22, distance: 5.6
click at [652, 21] on input "Search" at bounding box center [659, 26] width 89 height 15
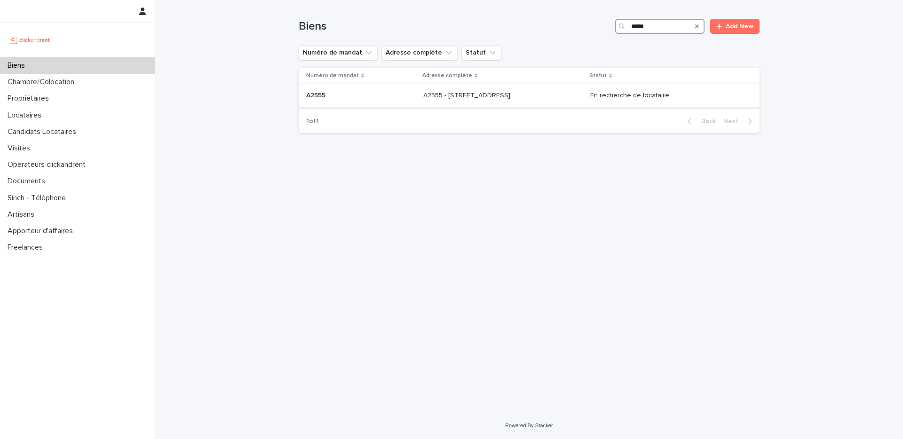
type input "*****"
click at [546, 99] on p at bounding box center [501, 96] width 157 height 8
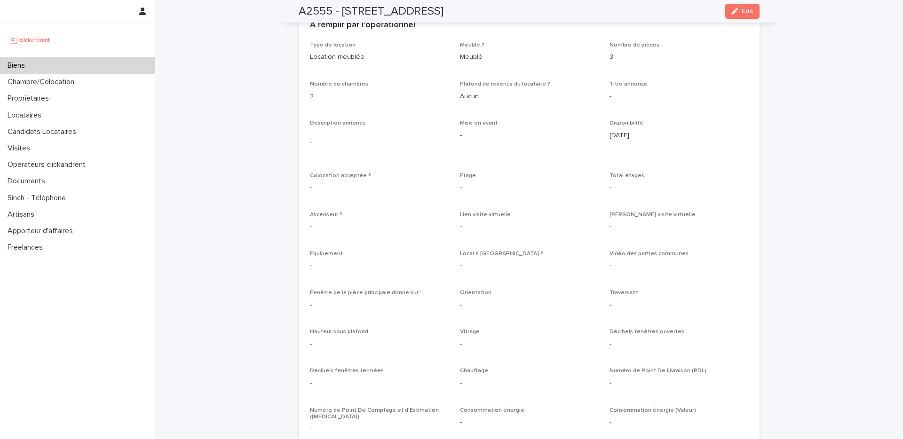
scroll to position [1607, 0]
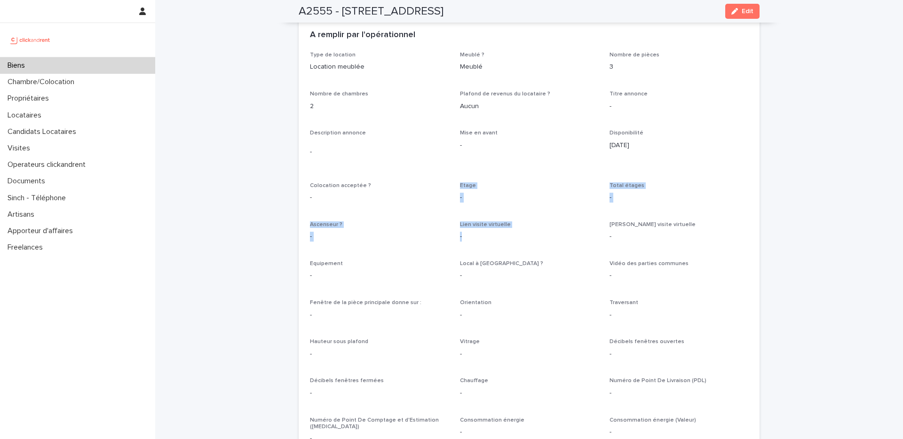
drag, startPoint x: 460, startPoint y: 204, endPoint x: 438, endPoint y: 186, distance: 28.4
click at [438, 187] on div "Type de location Location meublée Meublé ? Meublé Nombre de pièces 3 Nombre de …" at bounding box center [529, 348] width 438 height 592
click at [456, 185] on div "Type de location Location meublée Meublé ? Meublé Nombre de pièces 3 Nombre de …" at bounding box center [529, 348] width 438 height 592
drag, startPoint x: 448, startPoint y: 187, endPoint x: 455, endPoint y: 196, distance: 12.4
click at [446, 183] on div "Type de location Location meublée Meublé ? Meublé Nombre de pièces 3 Nombre de …" at bounding box center [529, 348] width 438 height 592
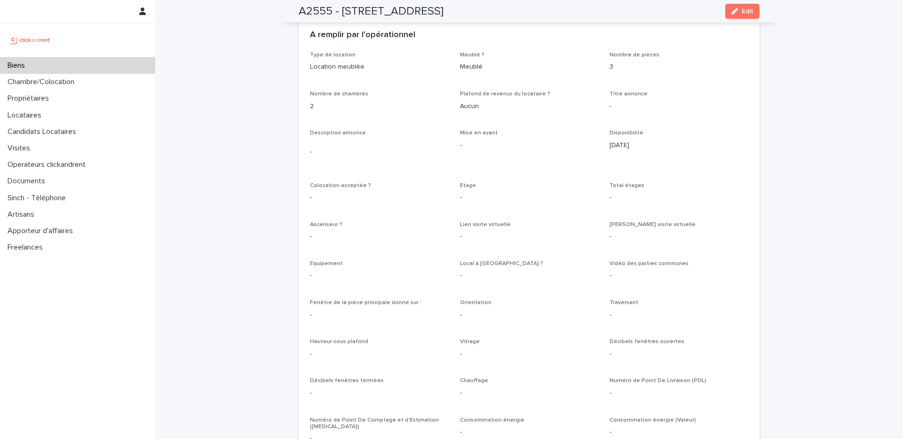
click at [464, 232] on p "-" at bounding box center [529, 237] width 139 height 10
drag, startPoint x: 461, startPoint y: 201, endPoint x: 446, endPoint y: 177, distance: 28.7
click at [446, 177] on div "Type de location Location meublée Meublé ? Meublé Nombre de pièces 3 Nombre de …" at bounding box center [529, 348] width 438 height 592
click at [455, 185] on div "Type de location Location meublée Meublé ? Meublé Nombre de pièces 3 Nombre de …" at bounding box center [529, 348] width 438 height 592
click at [57, 64] on div "Biens" at bounding box center [77, 65] width 155 height 16
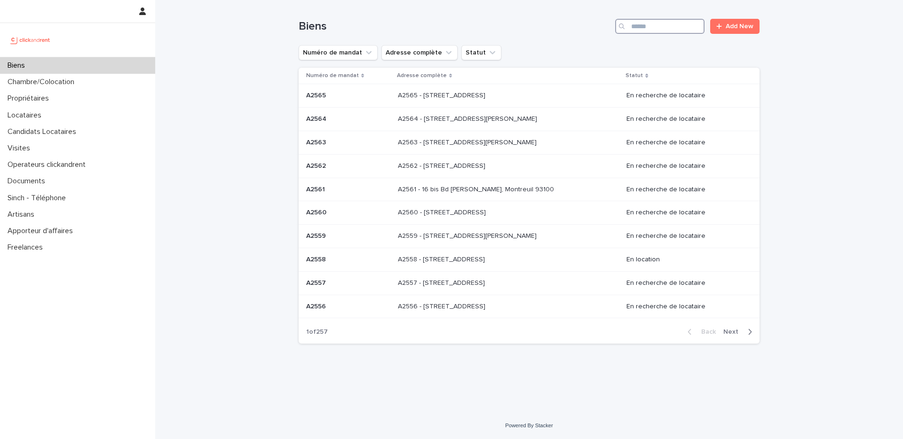
click at [644, 32] on input "Search" at bounding box center [659, 26] width 89 height 15
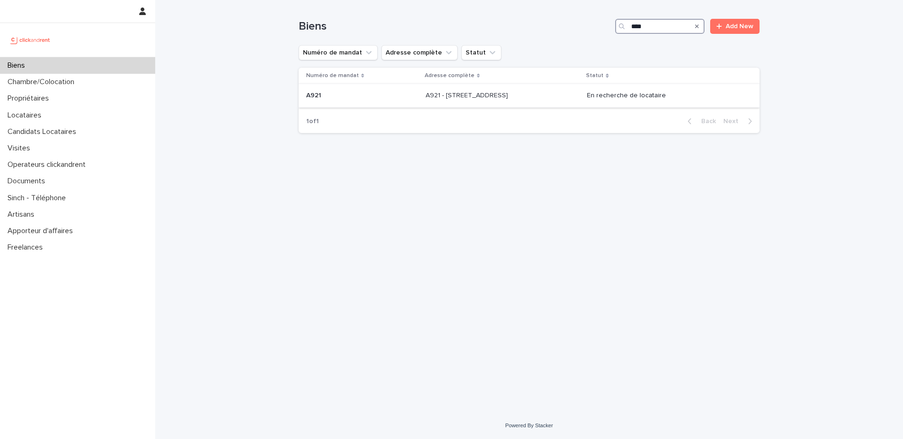
type input "****"
click at [551, 91] on div "A921 - [STREET_ADDRESS] - [STREET_ADDRESS]" at bounding box center [502, 96] width 154 height 16
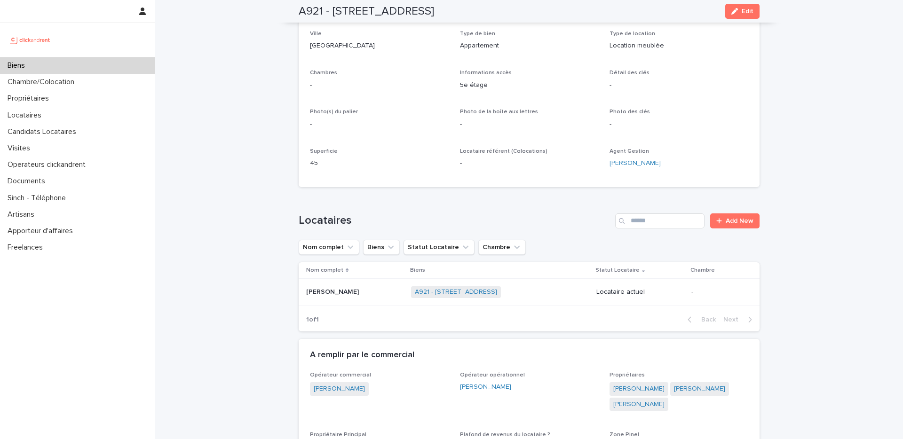
scroll to position [110, 0]
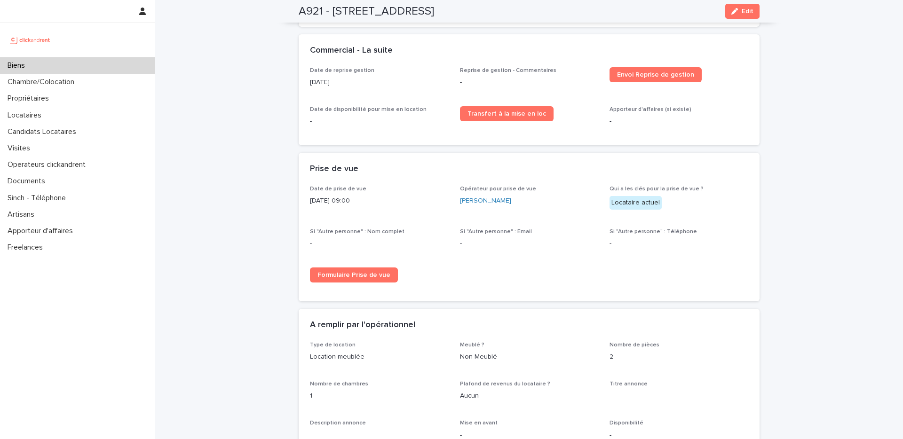
scroll to position [1232, 0]
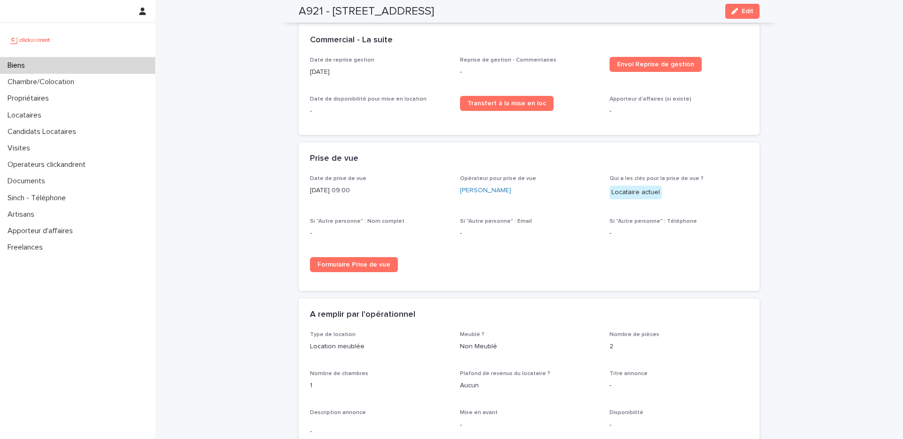
drag, startPoint x: 221, startPoint y: 47, endPoint x: 230, endPoint y: 32, distance: 17.1
click at [221, 47] on div "Loading... Saving… Loading... Saving… A921 - [STREET_ADDRESS] Edit A7 A921 - [S…" at bounding box center [528, 419] width 747 height 3303
click at [271, 71] on div "Loading... Saving… Loading... Saving… A921 - [STREET_ADDRESS] Edit A7 A921 - [S…" at bounding box center [528, 419] width 747 height 3303
click at [103, 73] on div "Biens" at bounding box center [77, 65] width 155 height 16
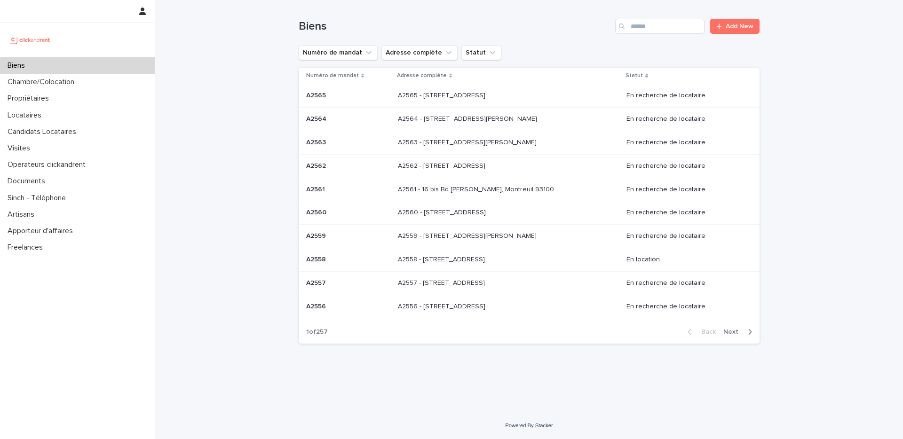
drag, startPoint x: 230, startPoint y: 96, endPoint x: 222, endPoint y: 93, distance: 8.8
click at [230, 96] on div "Loading... Saving… Loading... Saving… Biens Add New Numéro de mandat Adresse co…" at bounding box center [528, 206] width 747 height 412
click at [633, 30] on input "Search" at bounding box center [659, 26] width 89 height 15
type input "****"
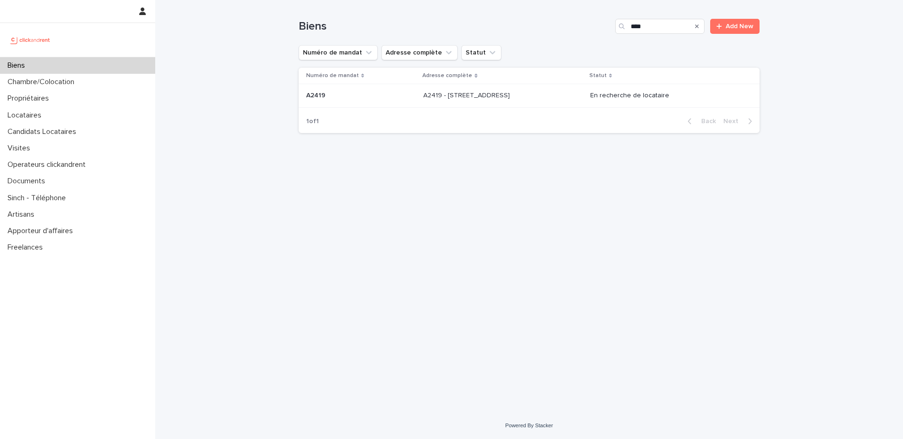
click at [549, 96] on p at bounding box center [501, 96] width 157 height 8
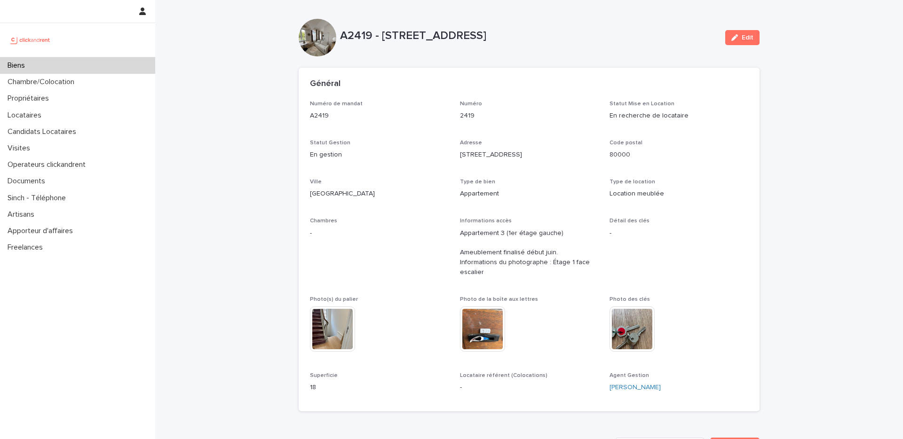
drag, startPoint x: 714, startPoint y: 210, endPoint x: 345, endPoint y: -14, distance: 431.0
click at [345, 0] on html "Biens Chambre/Colocation Propriétaires Locataires Candidats Locataires Visites …" at bounding box center [451, 219] width 903 height 439
copy div "A2419 - 64 boulevard Pasteur, Amiens 80000 Edit Sorry, there was an error savin…"
click at [397, 151] on p "En gestion" at bounding box center [379, 155] width 139 height 10
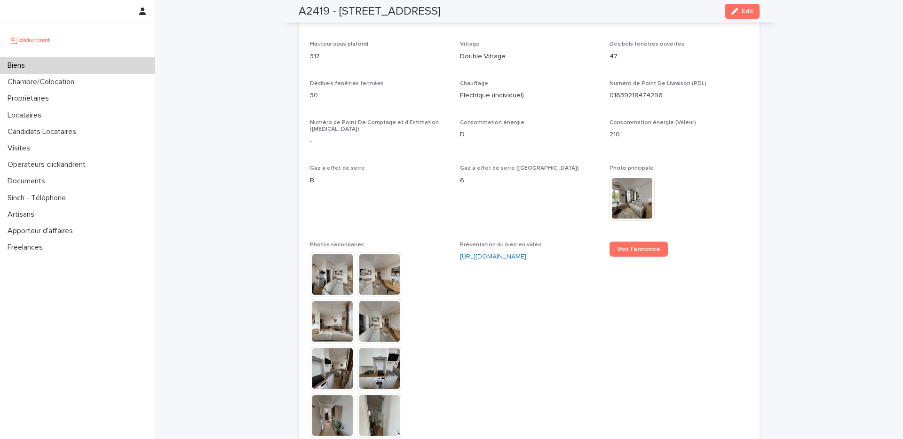
scroll to position [2258, 0]
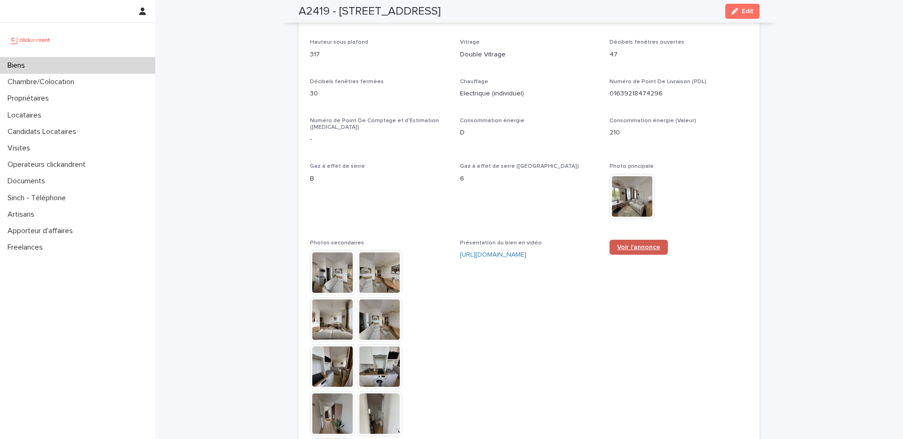
click at [623, 244] on span "Voir l'annonce" at bounding box center [638, 247] width 43 height 7
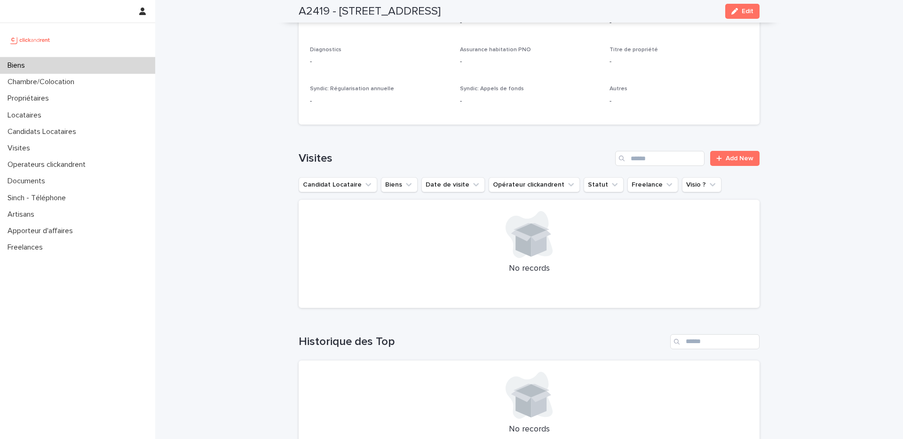
scroll to position [3556, 0]
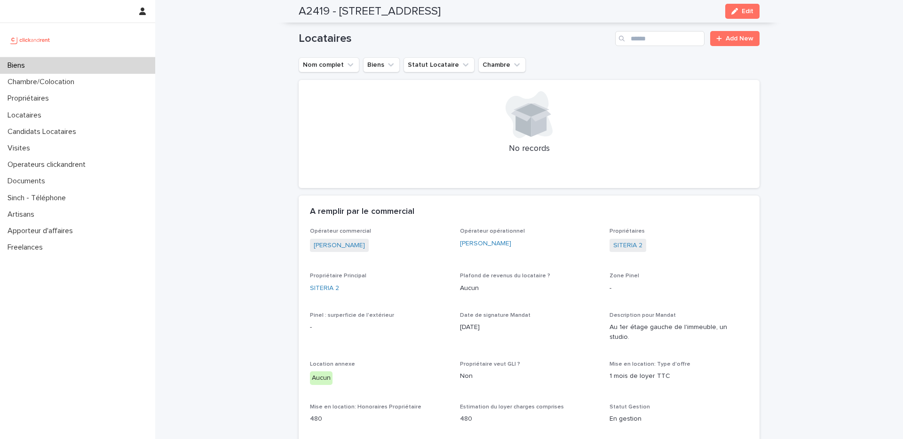
scroll to position [292, 0]
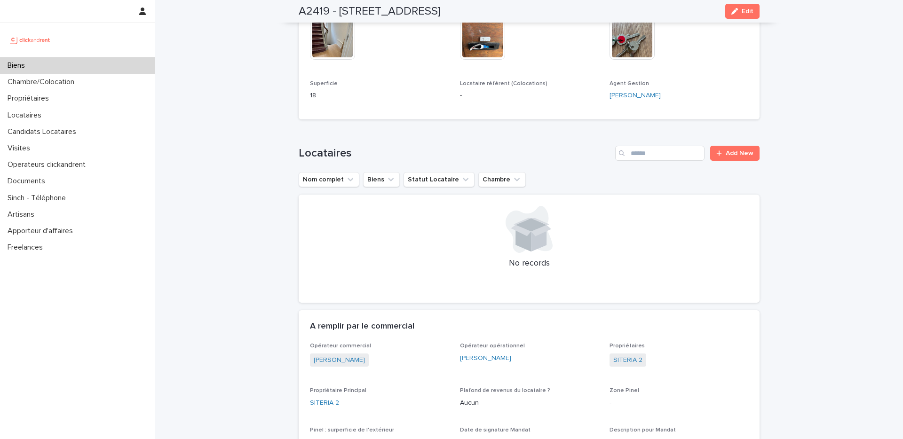
drag, startPoint x: 244, startPoint y: 81, endPoint x: 237, endPoint y: 104, distance: 24.1
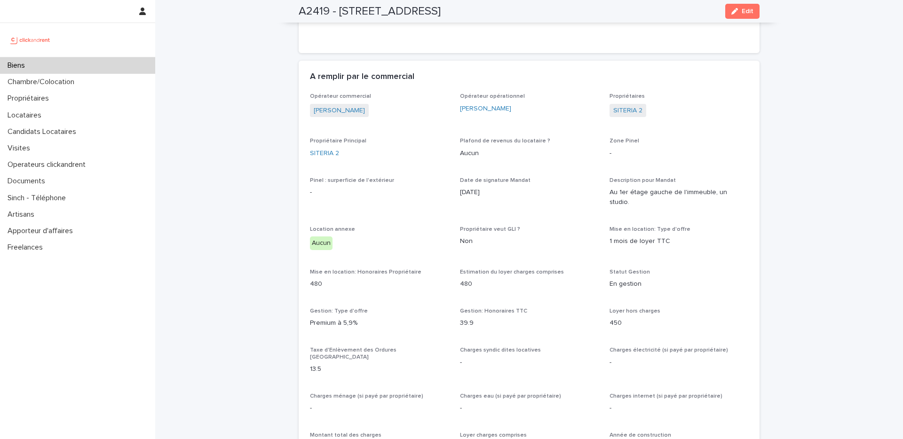
click at [108, 61] on div "Biens" at bounding box center [77, 65] width 155 height 16
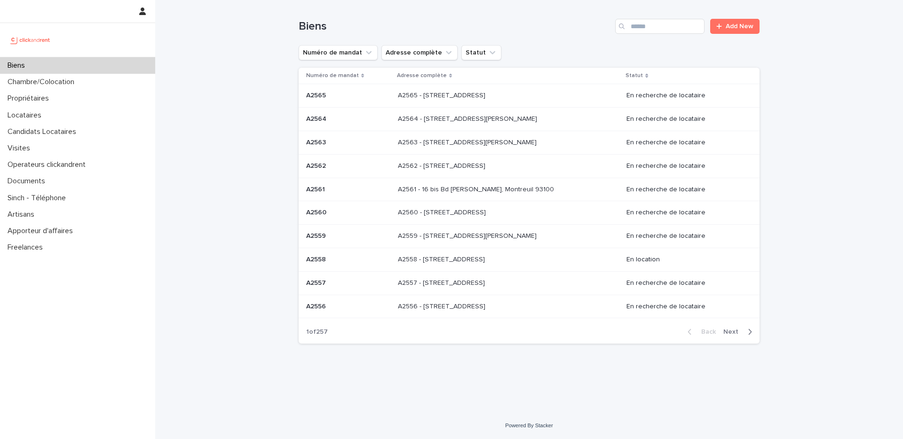
click at [226, 46] on div "Loading... Saving… Loading... Saving… Biens Add New Numéro de mandat Adresse co…" at bounding box center [528, 206] width 747 height 412
drag, startPoint x: 635, startPoint y: 29, endPoint x: 649, endPoint y: 31, distance: 13.9
click at [640, 31] on input "Search" at bounding box center [659, 26] width 89 height 15
click at [649, 31] on input "Search" at bounding box center [659, 26] width 89 height 15
drag, startPoint x: 683, startPoint y: 15, endPoint x: 669, endPoint y: 27, distance: 18.7
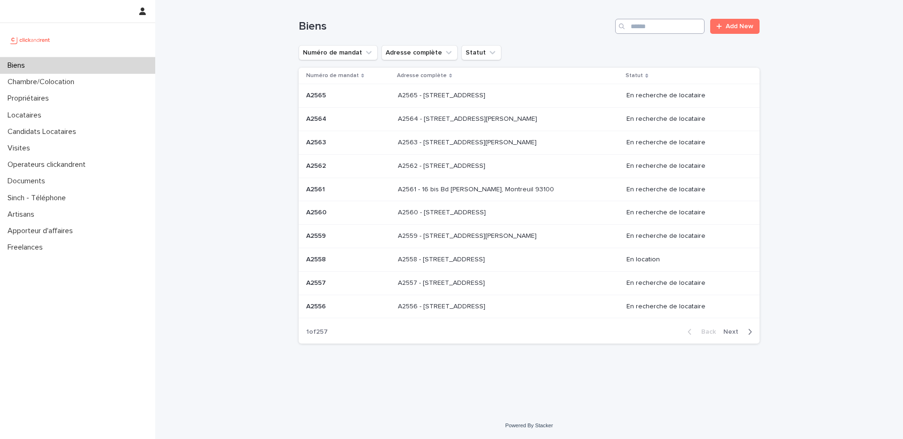
click at [672, 26] on div "Biens Add New" at bounding box center [528, 22] width 461 height 45
click at [669, 27] on input "Search" at bounding box center [659, 26] width 89 height 15
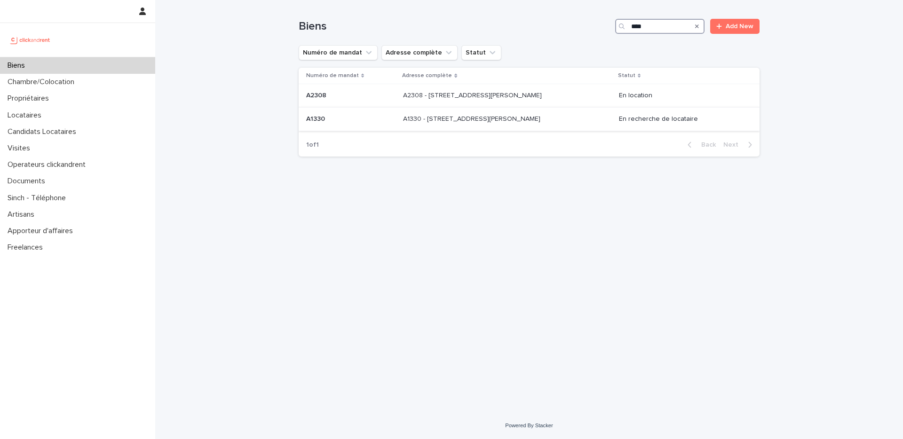
type input "****"
click at [411, 122] on p "A1330 - 29 Rue Joséphine Baker, La Norville 91290" at bounding box center [472, 118] width 139 height 10
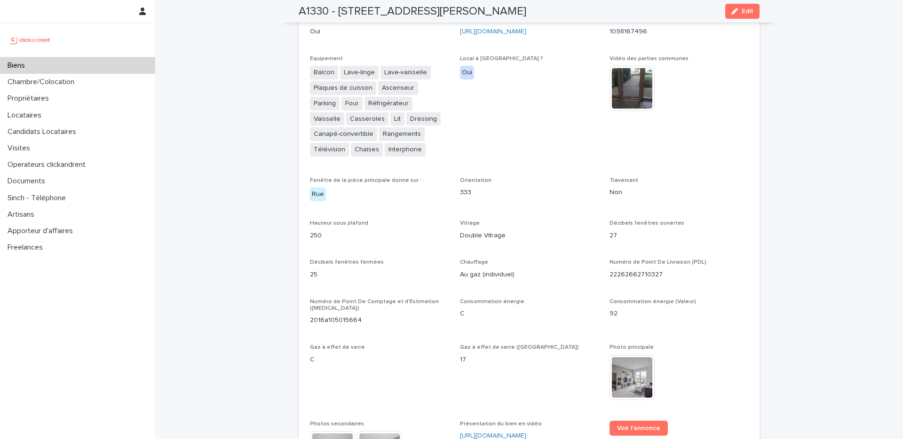
scroll to position [2496, 0]
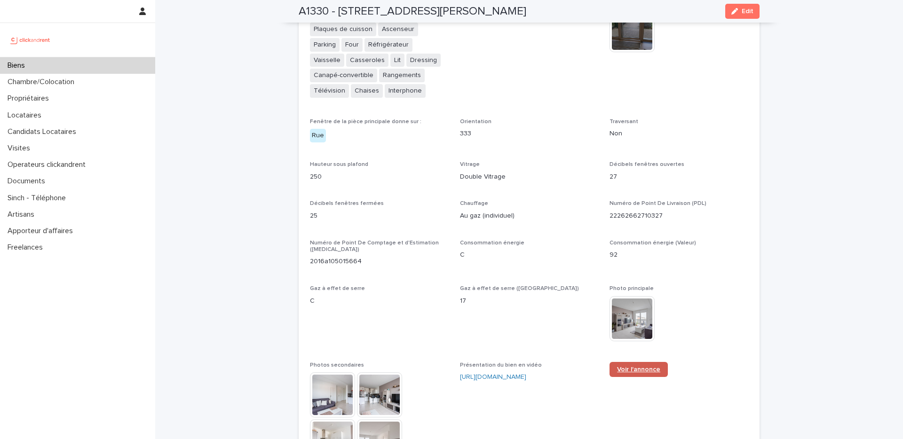
click at [631, 362] on link "Voir l'annonce" at bounding box center [638, 369] width 58 height 15
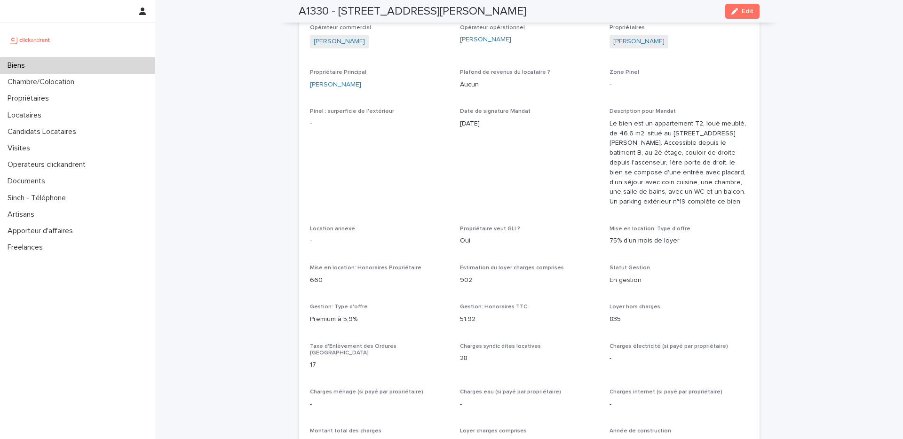
click at [133, 71] on div "Biens" at bounding box center [77, 65] width 155 height 16
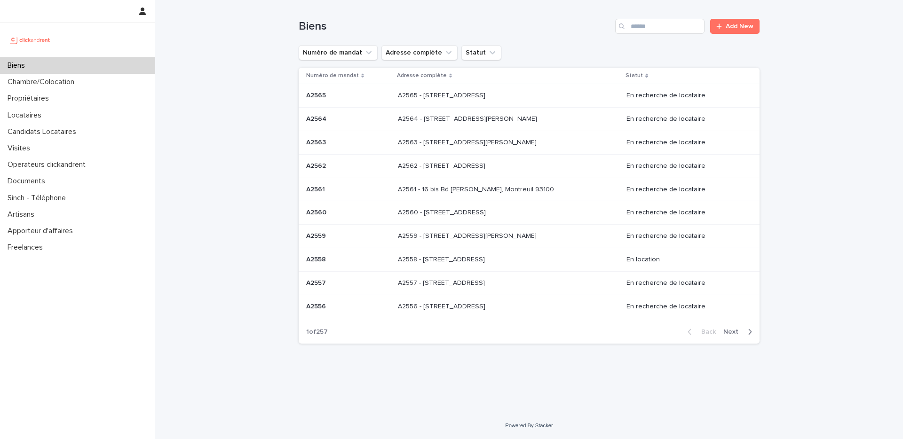
click at [641, 35] on div "Biens Add New" at bounding box center [528, 22] width 461 height 45
drag, startPoint x: 643, startPoint y: 30, endPoint x: 641, endPoint y: 46, distance: 16.6
click at [644, 30] on input "Search" at bounding box center [659, 26] width 89 height 15
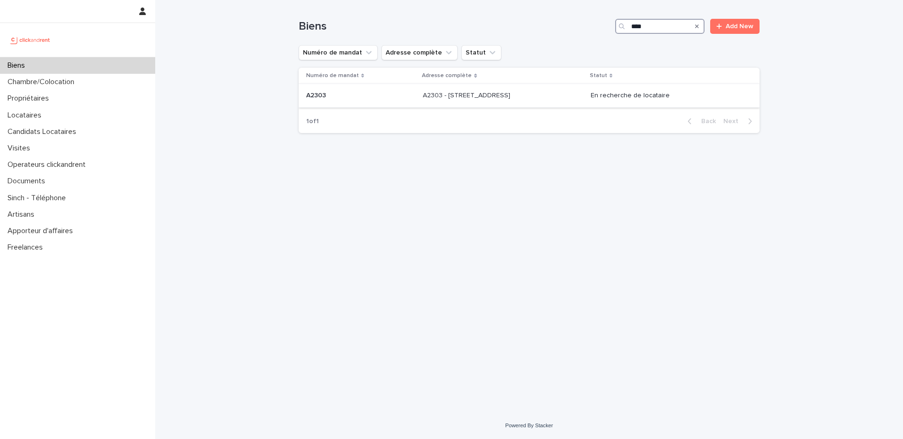
type input "****"
click at [512, 91] on p "A2303 - 49 rue de la Tranchée, Montreuil 93100" at bounding box center [467, 95] width 89 height 10
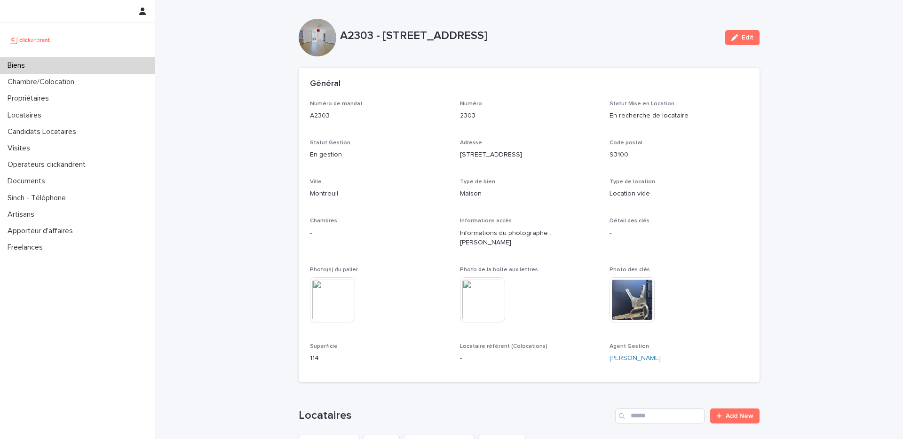
click at [369, 109] on div "A2303" at bounding box center [379, 115] width 139 height 12
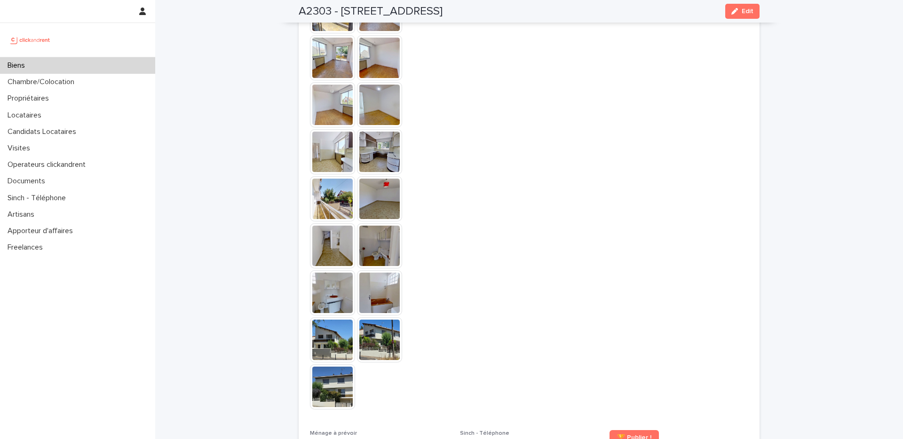
scroll to position [2201, 0]
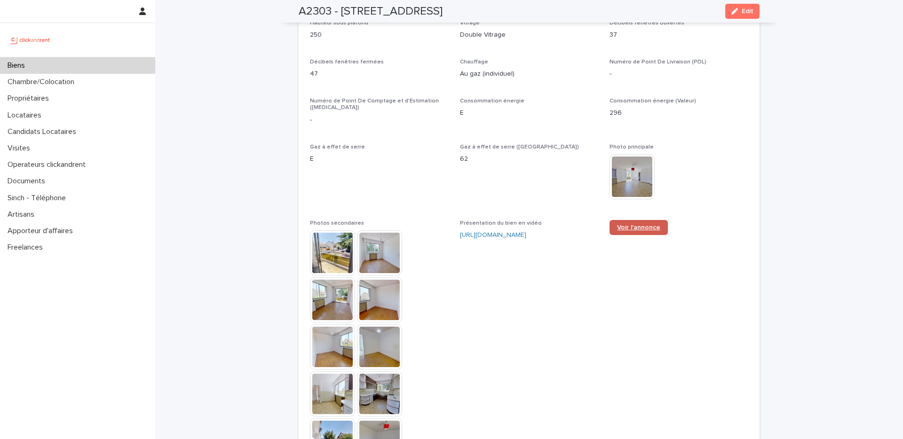
click at [634, 224] on span "Voir l'annonce" at bounding box center [638, 227] width 43 height 7
click at [461, 72] on div "**********" at bounding box center [529, 132] width 438 height 1285
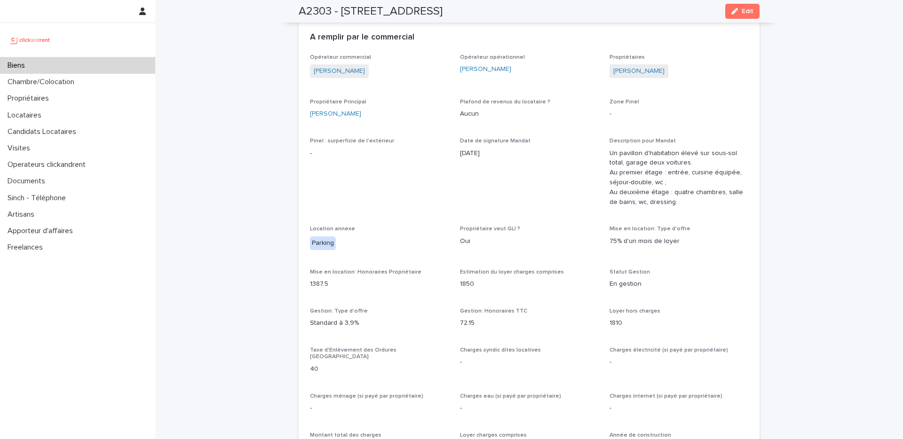
click at [506, 119] on div "Opérateur commercial Victor Hecquet Opérateur opérationnel Sophie Millet Propri…" at bounding box center [529, 434] width 438 height 760
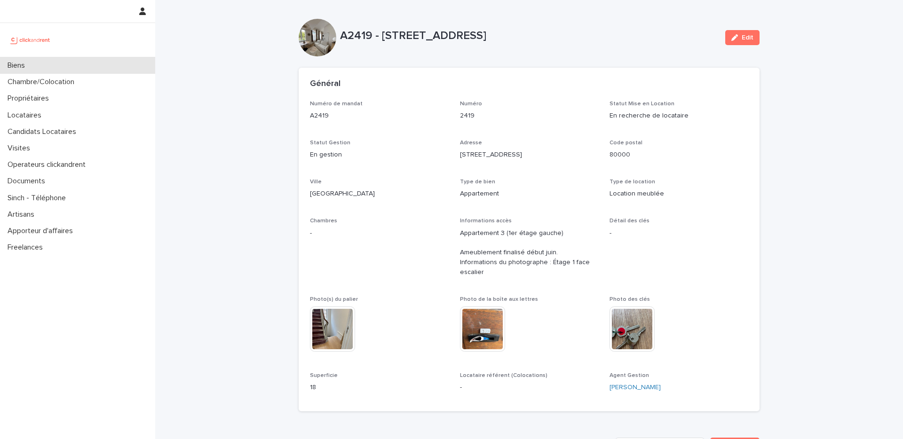
click at [42, 70] on div "Biens" at bounding box center [77, 65] width 155 height 16
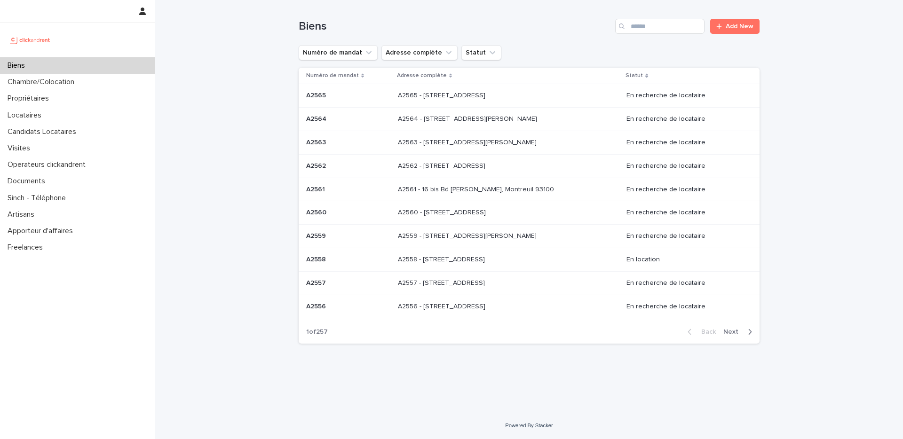
click at [649, 35] on div "Biens Add New" at bounding box center [528, 22] width 461 height 45
click at [642, 26] on input "Search" at bounding box center [659, 26] width 89 height 15
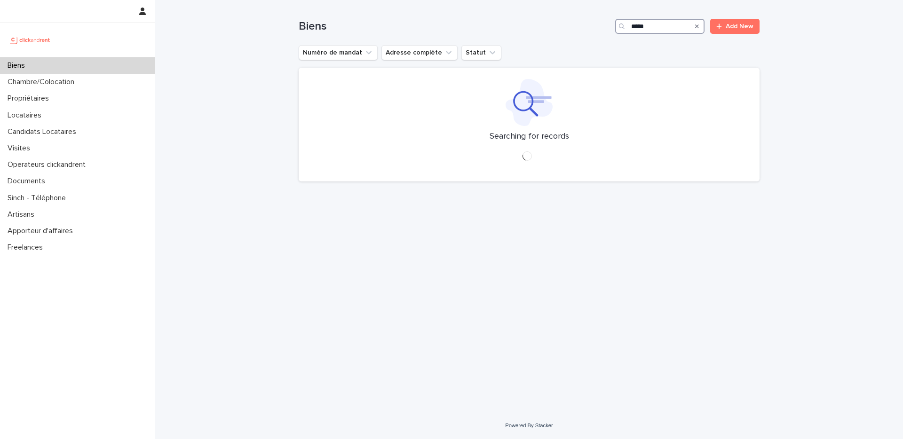
click at [643, 29] on input "*****" at bounding box center [659, 26] width 89 height 15
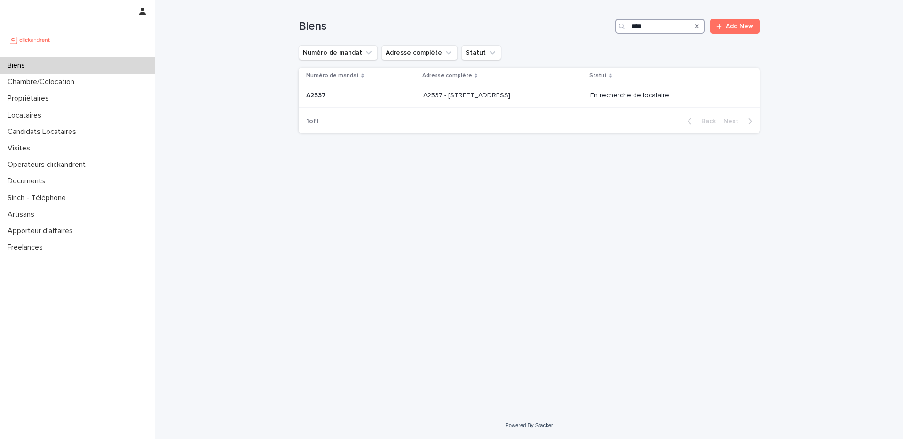
type input "****"
click at [462, 103] on div "A2537 - 142 rue Saint Honoré, Amiens 80000 A2537 - 142 rue Saint Honoré, Amiens…" at bounding box center [502, 96] width 159 height 16
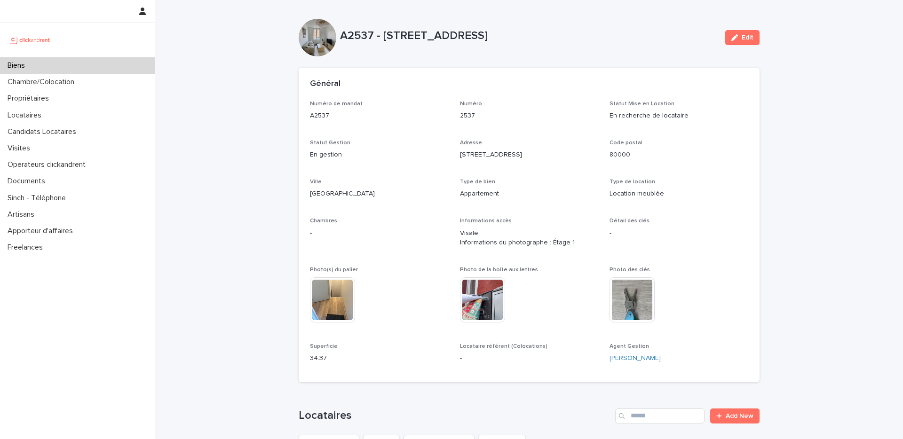
click at [570, 114] on p "2537" at bounding box center [529, 116] width 139 height 10
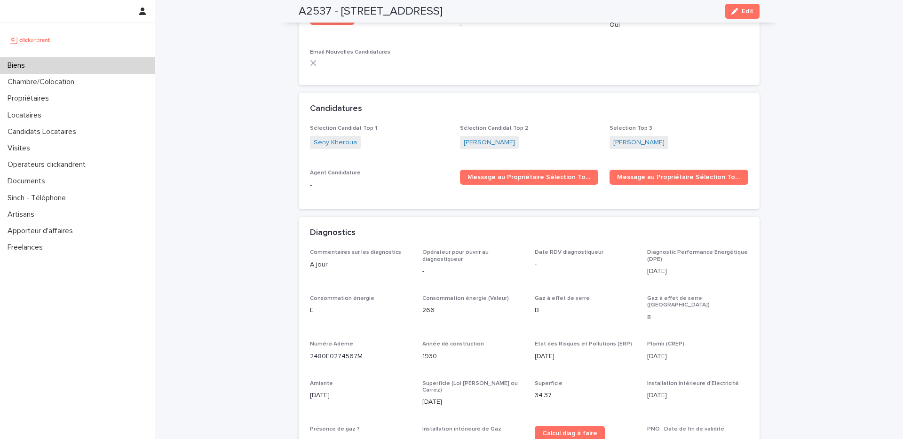
scroll to position [2748, 0]
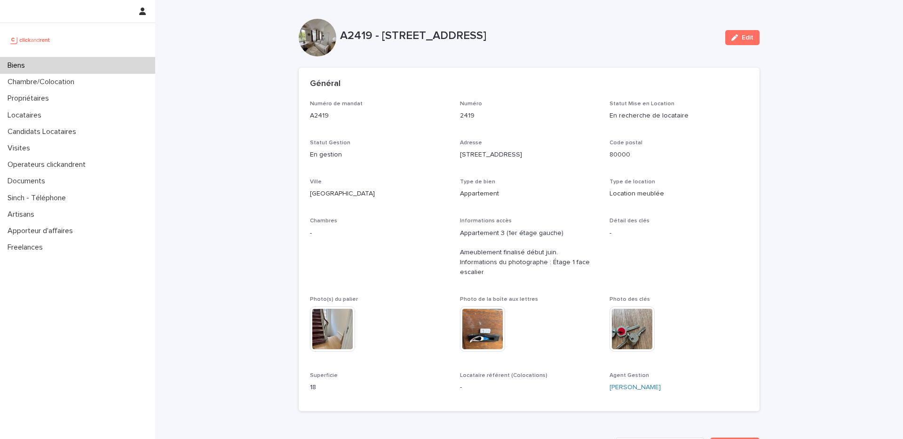
click at [129, 66] on div "Biens" at bounding box center [77, 65] width 155 height 16
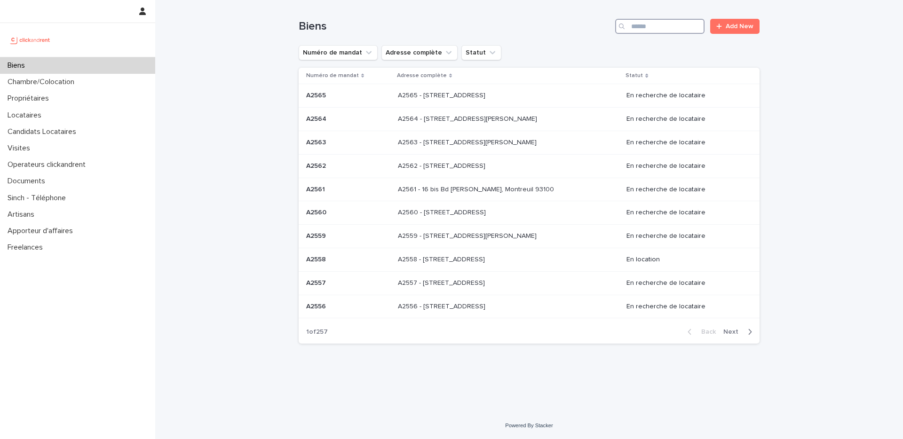
drag, startPoint x: 649, startPoint y: 22, endPoint x: 690, endPoint y: 40, distance: 45.0
click at [652, 24] on input "Search" at bounding box center [659, 26] width 89 height 15
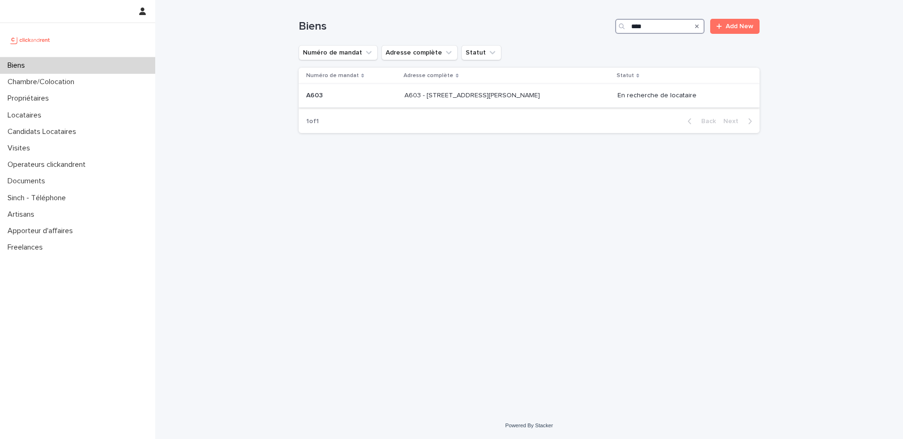
type input "****"
click at [540, 106] on td "A603 - 8 rue Yvan Tourgueneff, Bougival 78380 A603 - 8 rue Yvan Tourgueneff, Bo…" at bounding box center [506, 96] width 213 height 24
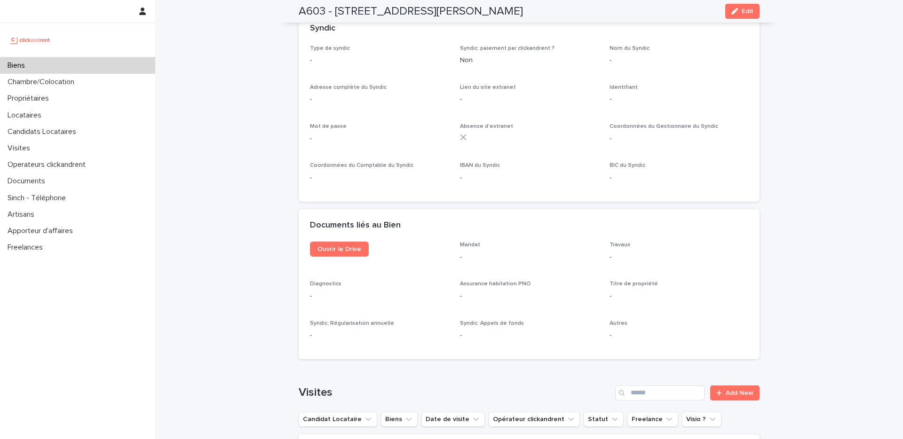
scroll to position [3425, 0]
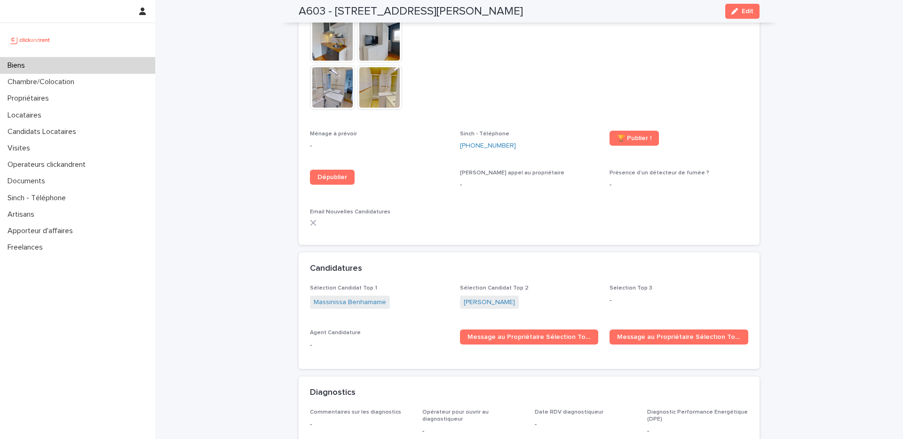
scroll to position [2540, 0]
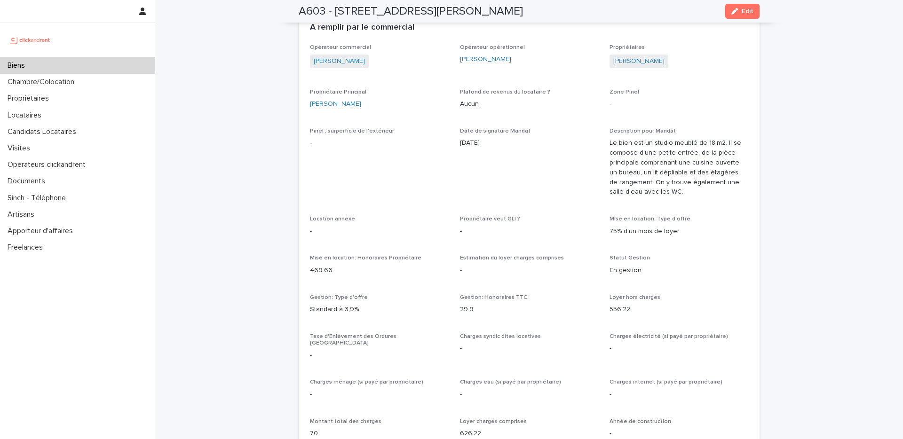
click at [408, 55] on div "Romain Dreyfus" at bounding box center [379, 63] width 139 height 16
drag, startPoint x: 520, startPoint y: 178, endPoint x: 476, endPoint y: 209, distance: 54.0
click at [520, 181] on span "Date de signature Mandat 3/1/2022" at bounding box center [529, 166] width 139 height 77
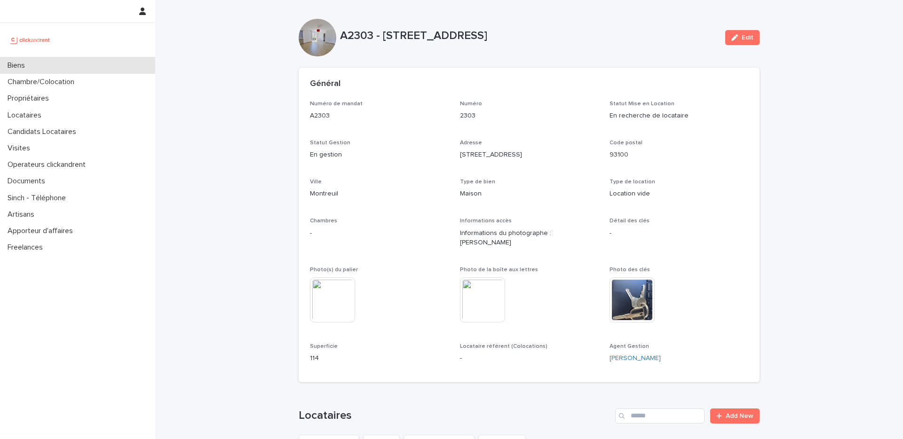
click at [67, 69] on div "Biens" at bounding box center [77, 65] width 155 height 16
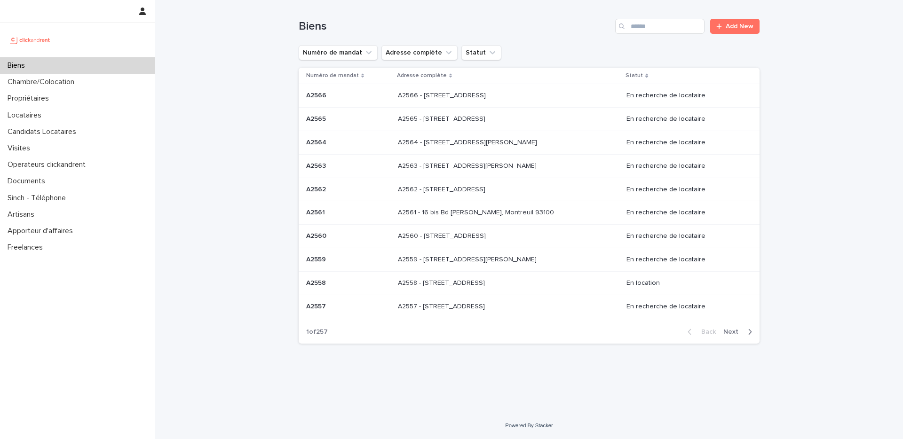
click at [628, 32] on div "Search" at bounding box center [622, 26] width 15 height 15
click at [642, 28] on input "Search" at bounding box center [659, 26] width 89 height 15
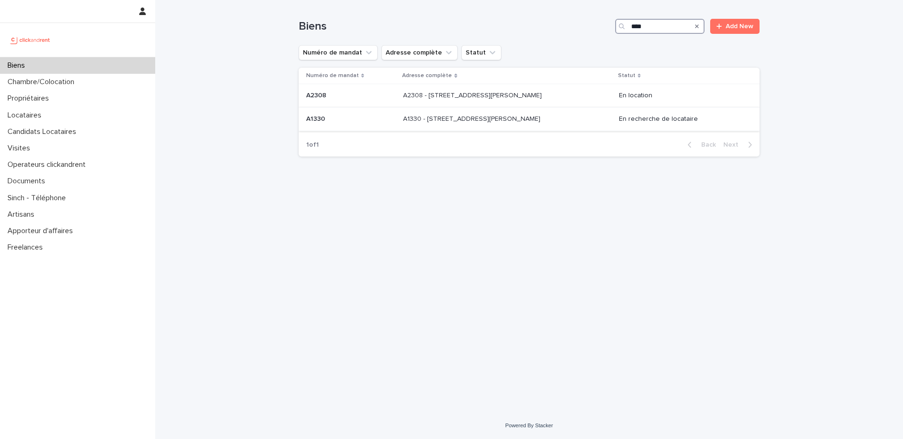
type input "****"
click at [525, 118] on p "A1330 - [STREET_ADDRESS][PERSON_NAME]" at bounding box center [472, 118] width 139 height 10
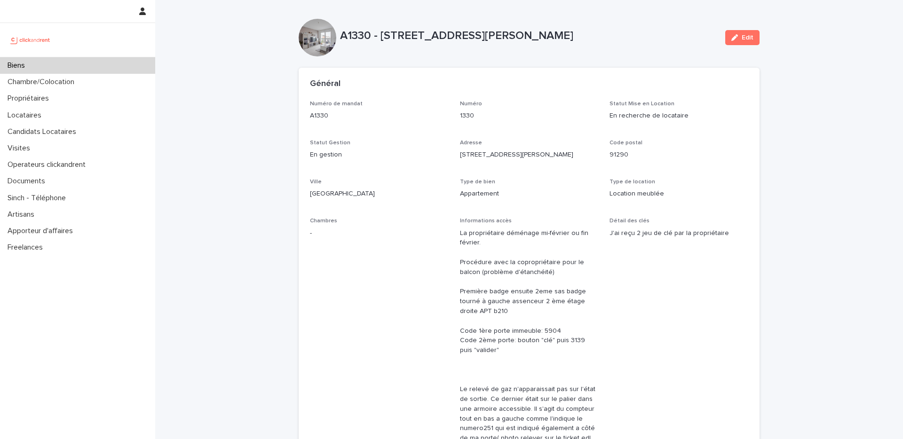
drag, startPoint x: 421, startPoint y: 95, endPoint x: 418, endPoint y: 130, distance: 34.9
click at [421, 95] on div "Général" at bounding box center [528, 84] width 461 height 33
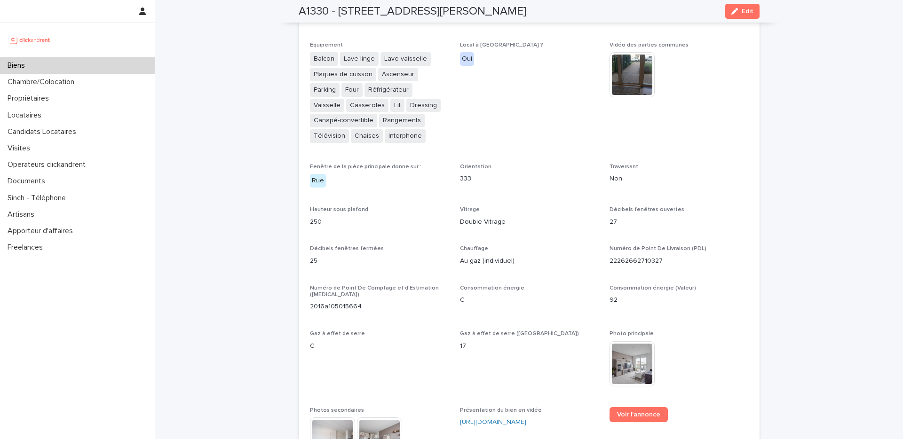
scroll to position [2531, 0]
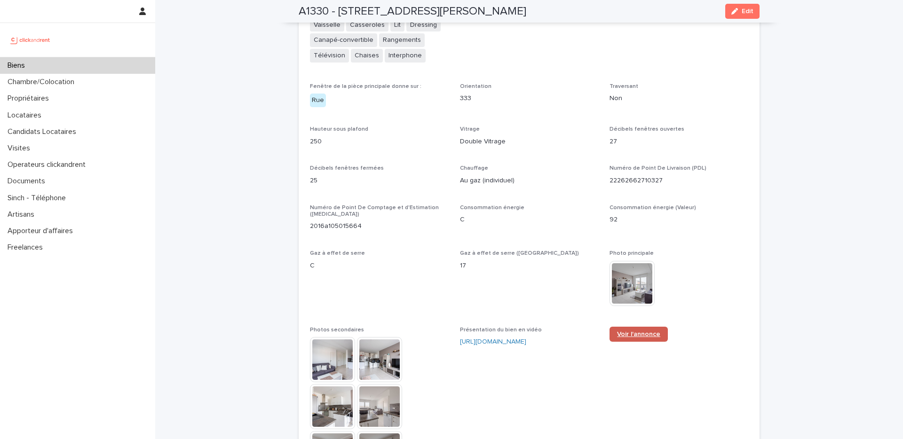
click at [634, 331] on span "Voir l'annonce" at bounding box center [638, 334] width 43 height 7
drag, startPoint x: 251, startPoint y: 94, endPoint x: 256, endPoint y: 104, distance: 11.6
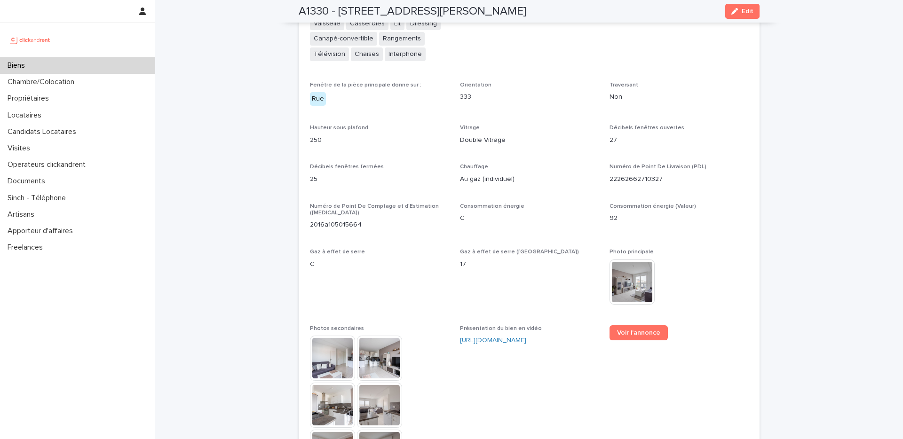
scroll to position [2533, 0]
click at [546, 81] on div "Orientation 333" at bounding box center [529, 95] width 139 height 28
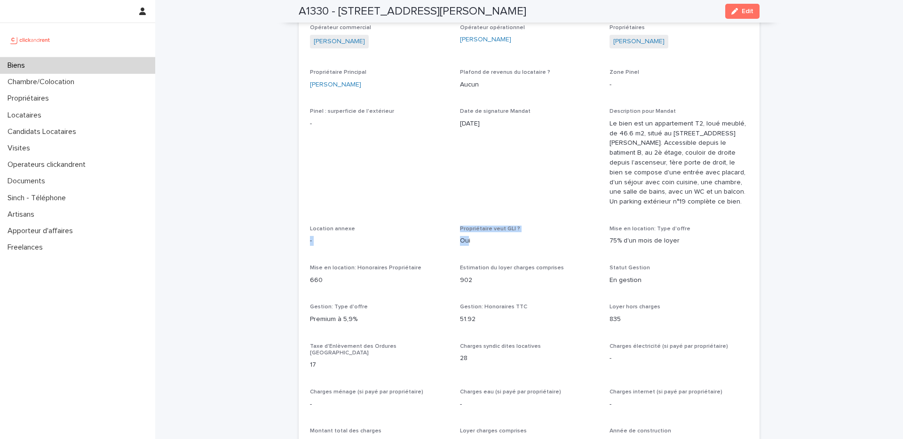
drag, startPoint x: 444, startPoint y: 223, endPoint x: 442, endPoint y: 218, distance: 5.7
click at [439, 217] on div "Opérateur commercial [PERSON_NAME] Opérateur opérationnel [PERSON_NAME] Proprié…" at bounding box center [529, 432] width 438 height 817
click at [448, 215] on div "Opérateur commercial [PERSON_NAME] Opérateur opérationnel [PERSON_NAME] Proprié…" at bounding box center [529, 432] width 438 height 817
click at [535, 90] on div "Opérateur commercial [PERSON_NAME] Opérateur opérationnel [PERSON_NAME] Proprié…" at bounding box center [529, 432] width 438 height 817
drag, startPoint x: 497, startPoint y: 111, endPoint x: 488, endPoint y: 101, distance: 14.0
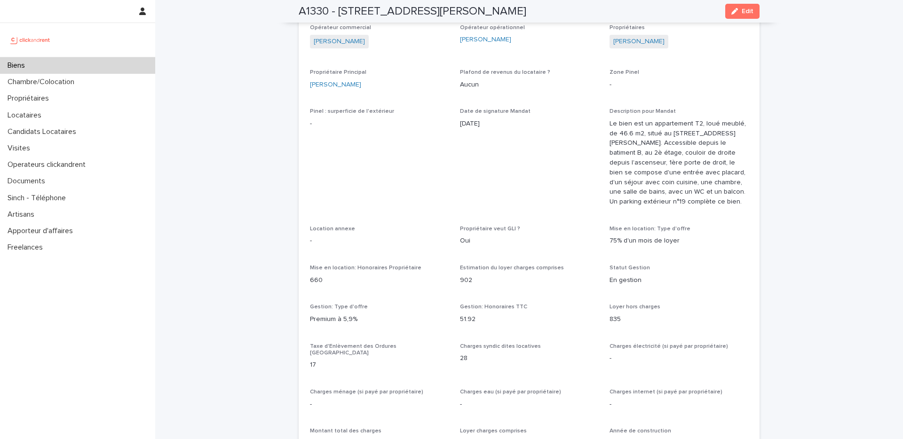
click at [485, 108] on div "Date de signature Mandat [DATE]" at bounding box center [529, 122] width 139 height 28
drag, startPoint x: 502, startPoint y: 107, endPoint x: 530, endPoint y: 180, distance: 78.1
click at [502, 117] on div "[DATE]" at bounding box center [529, 123] width 139 height 12
drag, startPoint x: 502, startPoint y: 171, endPoint x: 498, endPoint y: 158, distance: 13.2
click at [498, 158] on span "Date de signature Mandat [DATE]" at bounding box center [529, 161] width 139 height 106
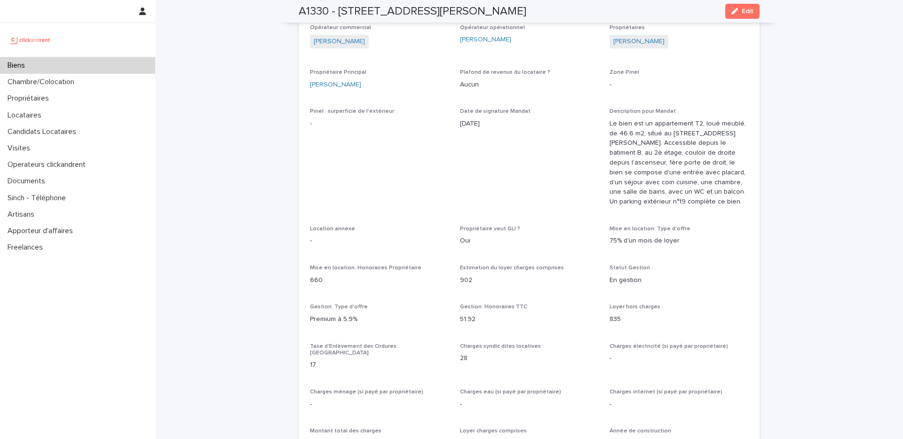
click at [498, 157] on span "Date de signature Mandat [DATE]" at bounding box center [529, 161] width 139 height 106
click at [454, 201] on div "Opérateur commercial [PERSON_NAME] Opérateur opérationnel [PERSON_NAME] Proprié…" at bounding box center [529, 432] width 438 height 817
drag, startPoint x: 454, startPoint y: 200, endPoint x: 484, endPoint y: 189, distance: 31.8
click at [454, 199] on div "Opérateur commercial [PERSON_NAME] Opérateur opérationnel [PERSON_NAME] Proprié…" at bounding box center [529, 432] width 438 height 817
click at [502, 183] on span "Date de signature Mandat 29/12/2023" at bounding box center [529, 161] width 139 height 106
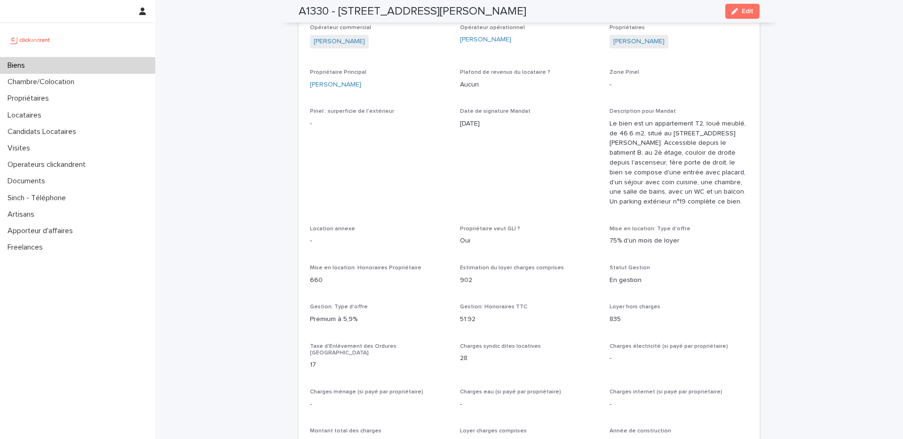
drag, startPoint x: 491, startPoint y: 221, endPoint x: 475, endPoint y: 194, distance: 31.6
click at [475, 194] on div "Opérateur commercial Jean-Vianney Bourdette Opérateur opérationnel Sophie Mille…" at bounding box center [529, 432] width 438 height 817
click at [475, 194] on span "Date de signature Mandat 29/12/2023" at bounding box center [529, 161] width 139 height 106
click at [473, 205] on div "Opérateur commercial Jean-Vianney Bourdette Opérateur opérationnel Sophie Mille…" at bounding box center [529, 432] width 438 height 817
click at [473, 204] on div "Opérateur commercial Jean-Vianney Bourdette Opérateur opérationnel Sophie Mille…" at bounding box center [529, 432] width 438 height 817
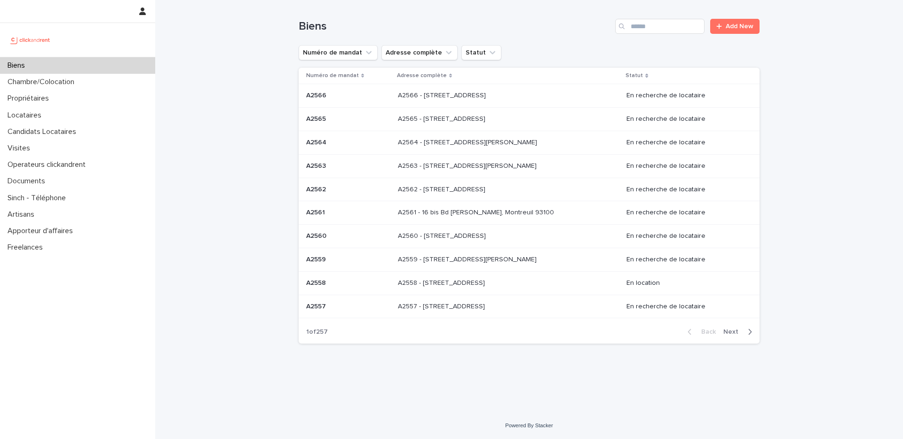
drag, startPoint x: 671, startPoint y: 11, endPoint x: 675, endPoint y: 37, distance: 25.6
click at [671, 14] on div "Biens Add New" at bounding box center [528, 22] width 461 height 45
click at [675, 37] on div "Biens Add New" at bounding box center [528, 22] width 461 height 45
click at [649, 23] on input "Search" at bounding box center [659, 26] width 89 height 15
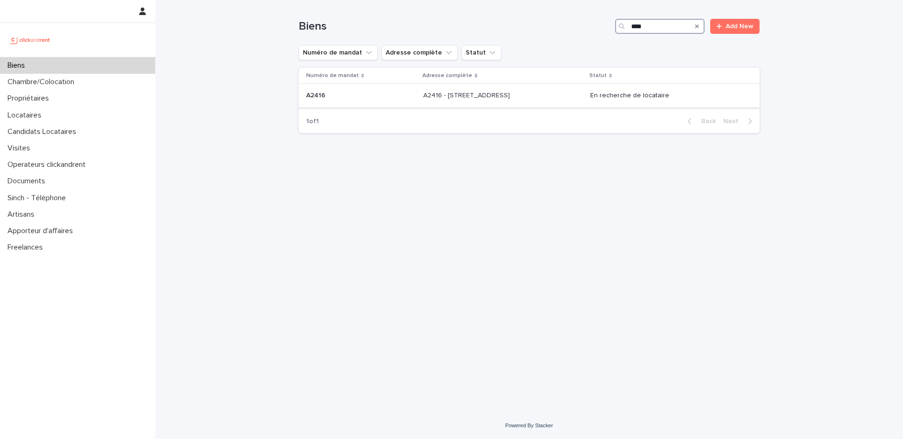
type input "****"
click at [553, 96] on p at bounding box center [501, 96] width 157 height 8
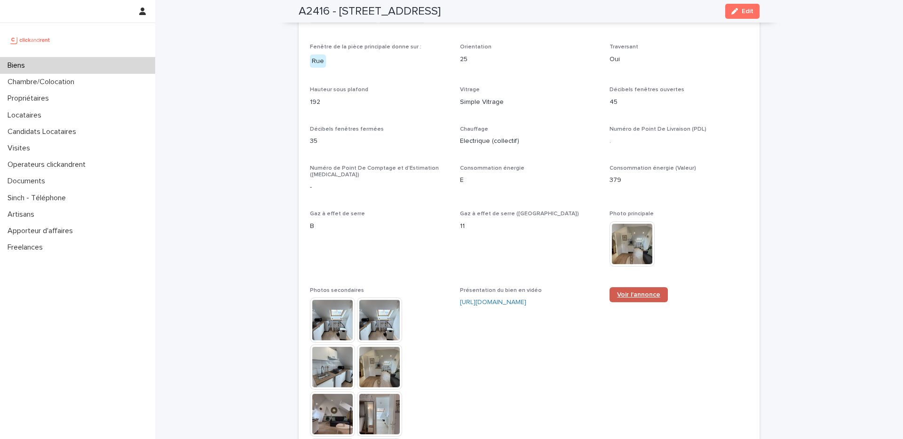
scroll to position [2055, 0]
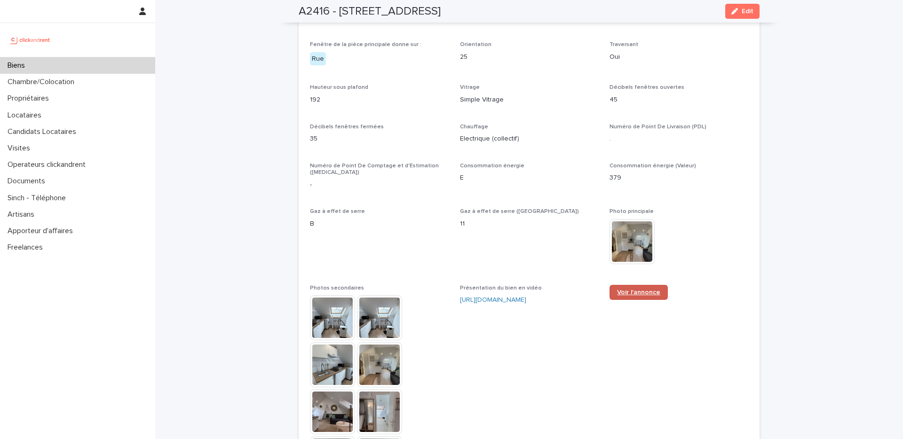
click at [634, 285] on link "Voir l'annonce" at bounding box center [638, 292] width 58 height 15
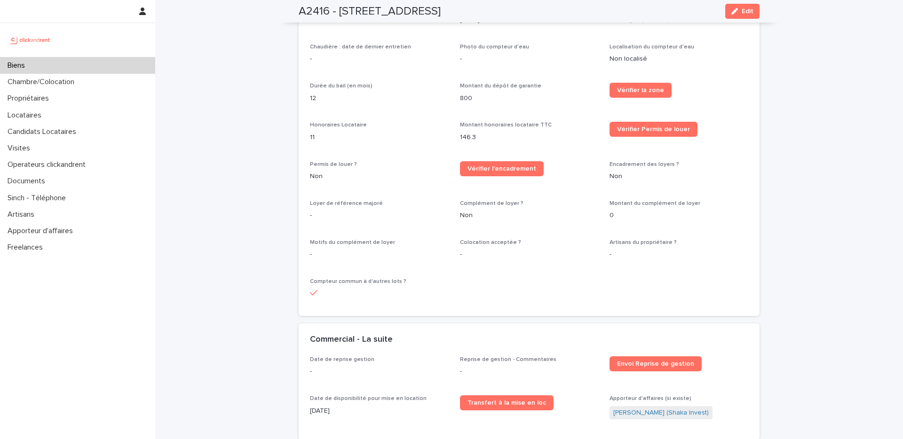
scroll to position [1028, 0]
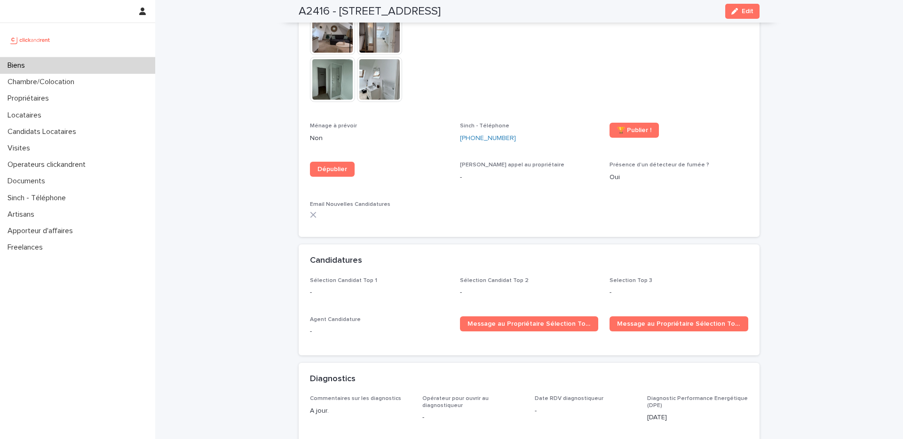
scroll to position [2434, 0]
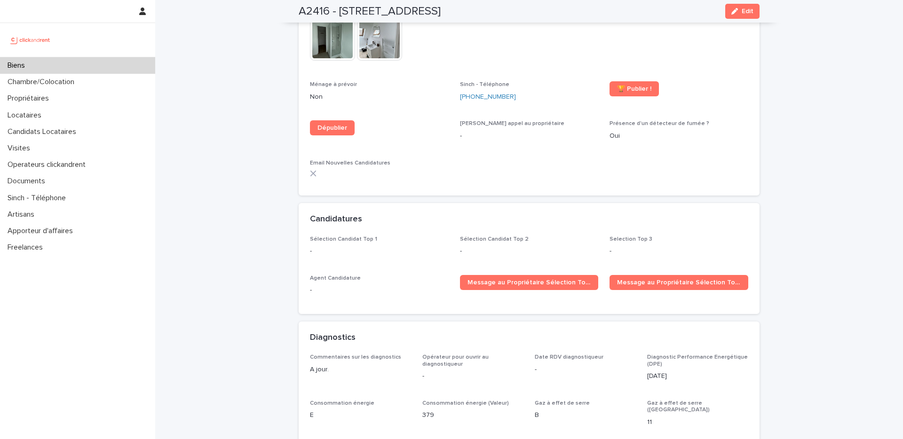
scroll to position [2495, 0]
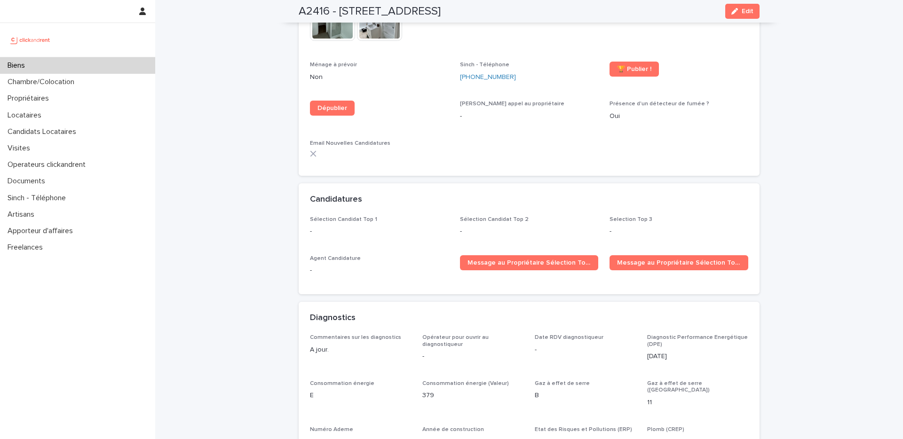
click at [539, 101] on div "[PERSON_NAME] appel au propriétaire -" at bounding box center [529, 115] width 139 height 28
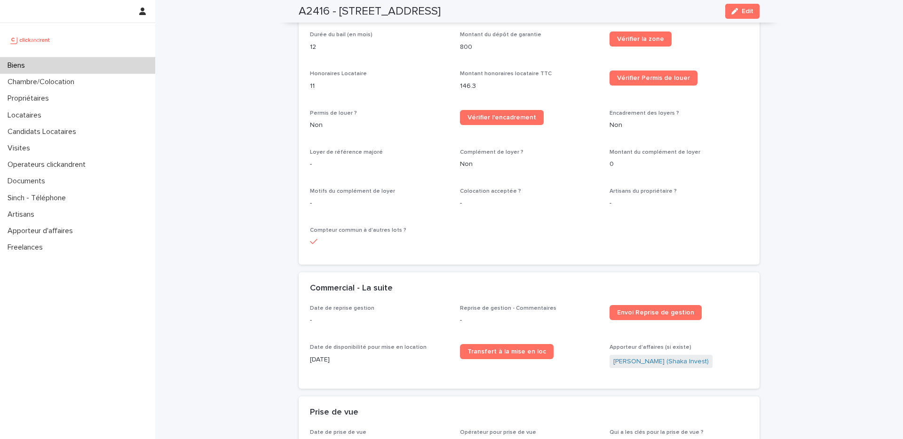
scroll to position [0, 0]
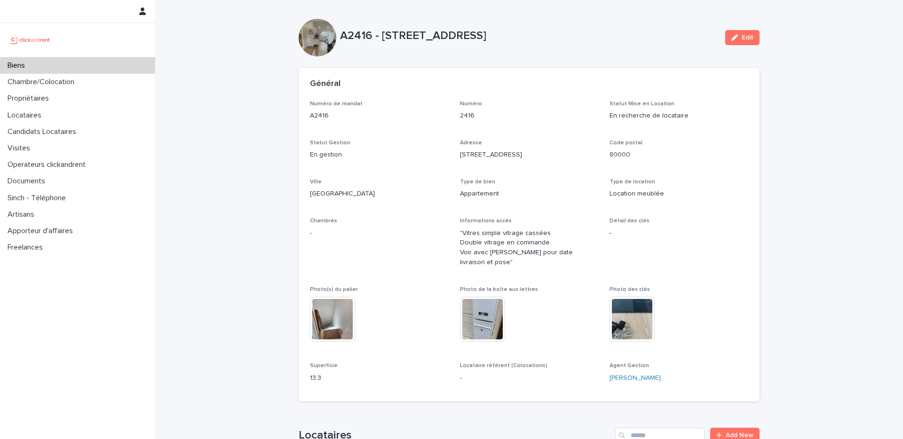
drag, startPoint x: 713, startPoint y: 308, endPoint x: 311, endPoint y: 1, distance: 505.4
copy div "L7178 - 03 ips do si Ametcons, Adipis 24859 Elit Seddo, eiusm tem in utlab etdo…"
click at [29, 69] on p "Biens" at bounding box center [18, 65] width 29 height 9
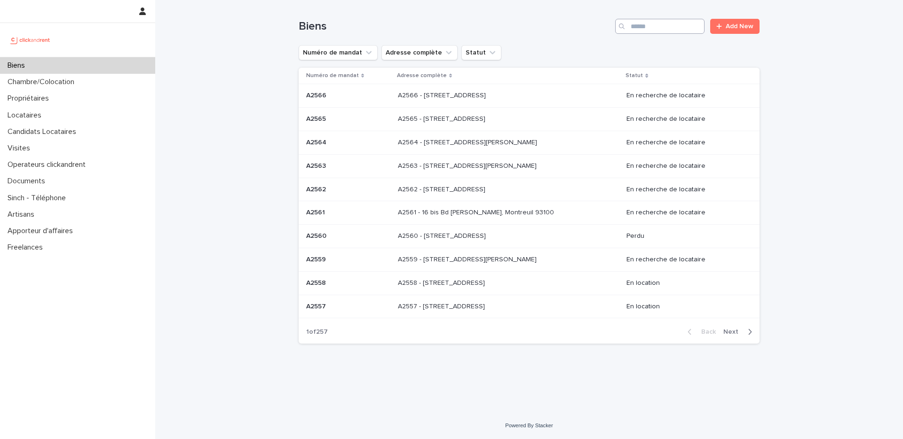
drag, startPoint x: 619, startPoint y: 26, endPoint x: 639, endPoint y: 27, distance: 20.3
click at [619, 26] on div "Search" at bounding box center [622, 26] width 15 height 15
drag, startPoint x: 643, startPoint y: 26, endPoint x: 654, endPoint y: 39, distance: 17.3
click at [643, 26] on input "Search" at bounding box center [659, 26] width 89 height 15
click at [629, 17] on div "Biens *** Add New" at bounding box center [528, 22] width 461 height 45
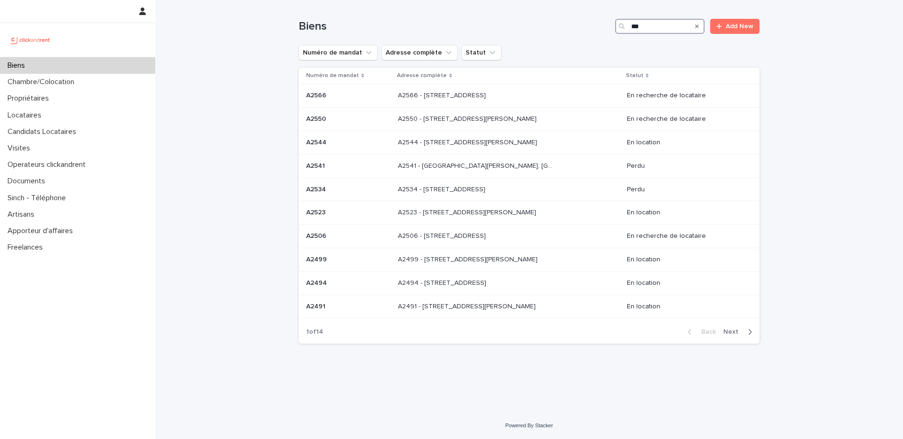
click at [633, 23] on input "***" at bounding box center [659, 26] width 89 height 15
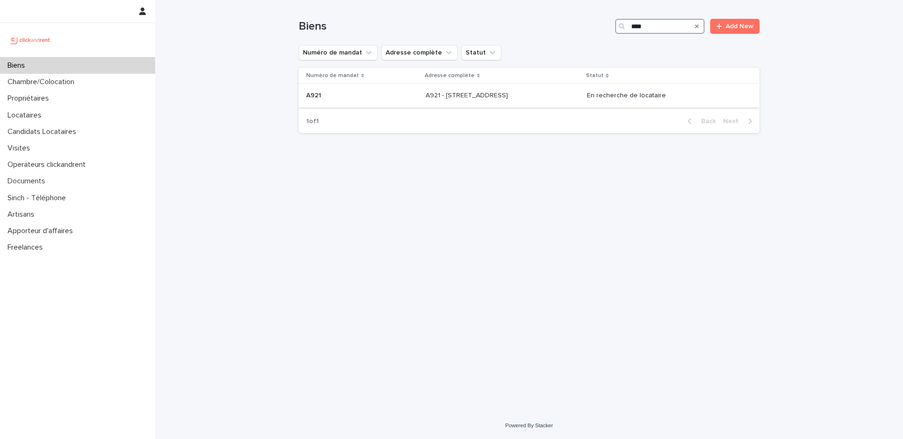
type input "****"
click at [565, 90] on div "A921 - [STREET_ADDRESS] - [STREET_ADDRESS]" at bounding box center [502, 96] width 154 height 16
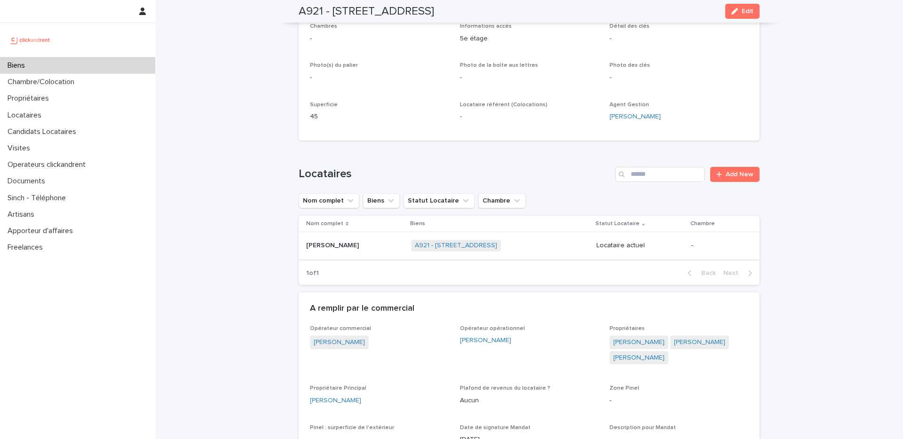
scroll to position [251, 0]
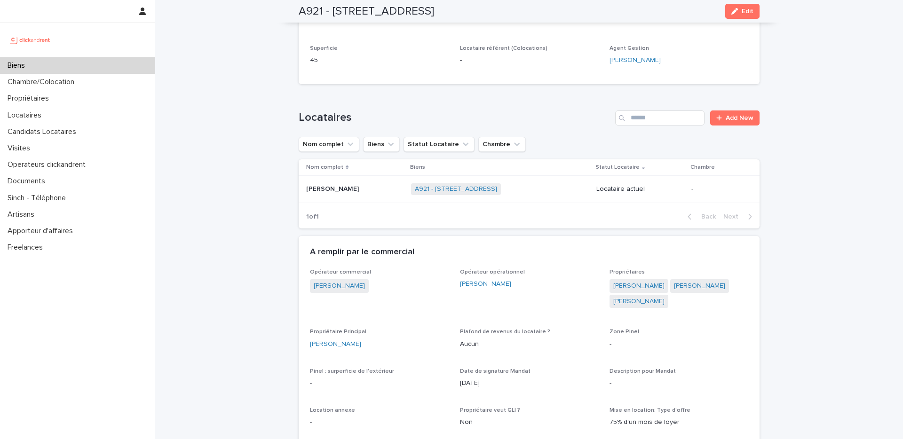
drag, startPoint x: 659, startPoint y: 265, endPoint x: 660, endPoint y: 270, distance: 5.5
click at [659, 265] on div "A remplir par le commercial" at bounding box center [528, 252] width 461 height 33
drag, startPoint x: 657, startPoint y: 285, endPoint x: 612, endPoint y: 285, distance: 44.7
click at [612, 285] on span "[PERSON_NAME]" at bounding box center [638, 286] width 59 height 14
copy link "[PERSON_NAME]"
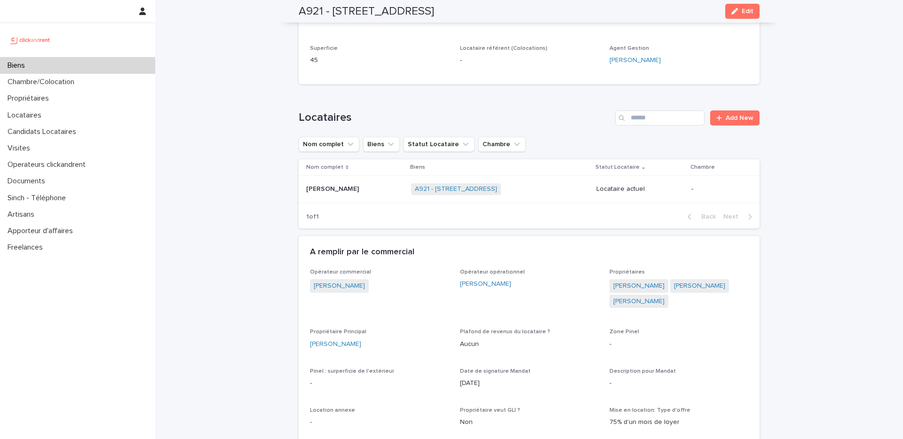
drag, startPoint x: 727, startPoint y: 281, endPoint x: 729, endPoint y: 291, distance: 10.4
click at [729, 291] on div "[PERSON_NAME] [PERSON_NAME] Jean-[PERSON_NAME]" at bounding box center [678, 294] width 139 height 31
copy link "[PERSON_NAME]"
click at [497, 93] on div "Loading... Saving… Locataires Add New Nom complet Biens Statut Locataire Chambr…" at bounding box center [528, 164] width 461 height 144
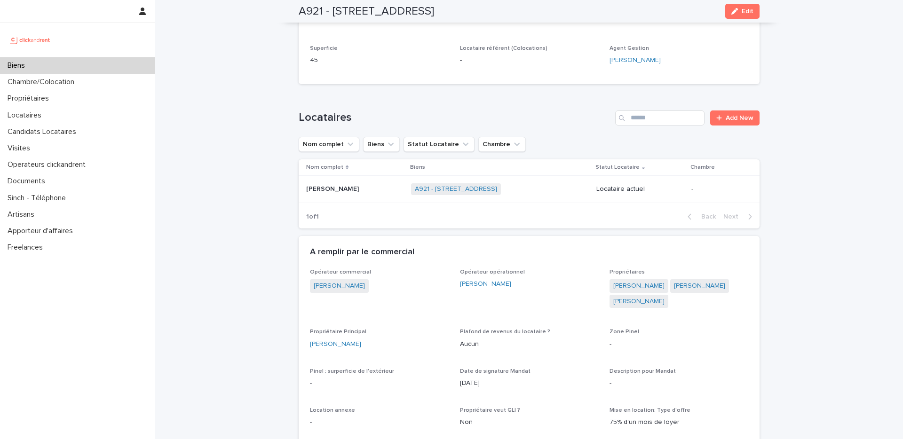
click at [88, 67] on div "Biens" at bounding box center [77, 65] width 155 height 16
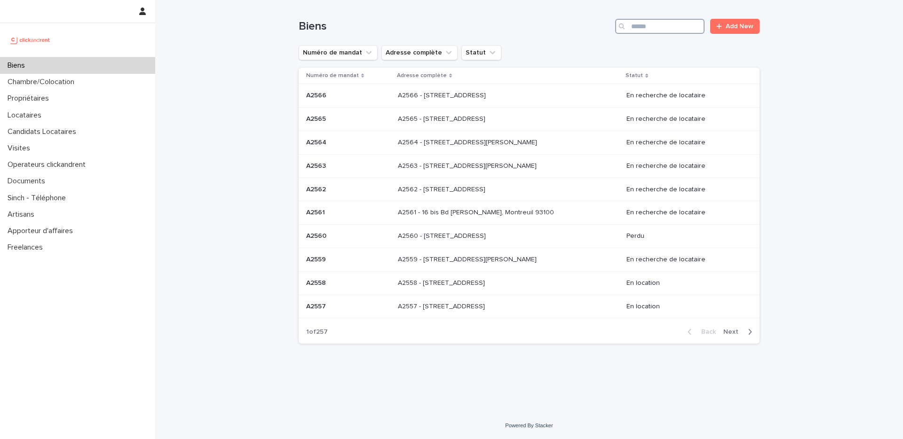
click at [659, 27] on input "Search" at bounding box center [659, 26] width 89 height 15
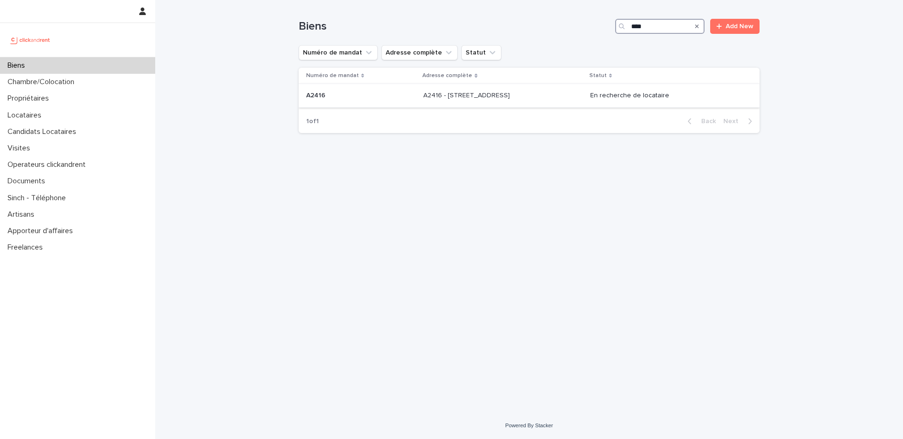
type input "****"
click at [573, 93] on div "A2416 - [STREET_ADDRESS] - [STREET_ADDRESS]" at bounding box center [502, 96] width 159 height 16
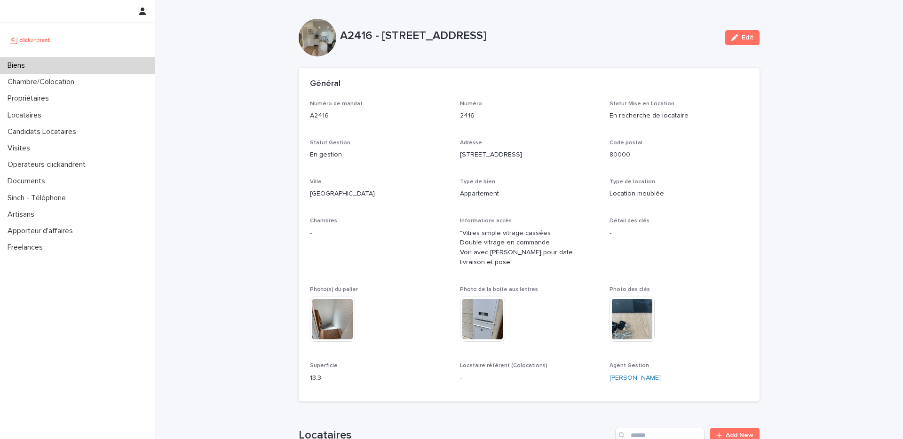
scroll to position [503, 0]
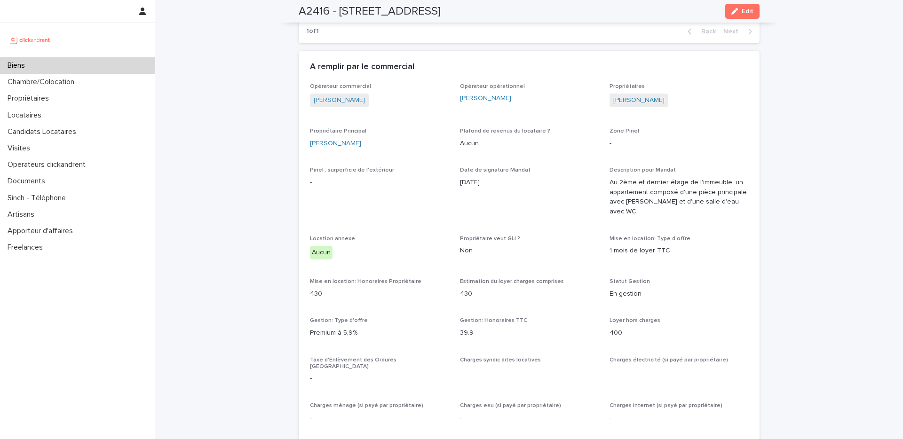
click at [496, 237] on div "Propriétaire veut GLI ? Non" at bounding box center [529, 250] width 139 height 28
drag, startPoint x: 485, startPoint y: 231, endPoint x: 465, endPoint y: 200, distance: 37.0
click at [465, 200] on span "Date de signature Mandat [DATE]" at bounding box center [529, 195] width 139 height 57
drag, startPoint x: 780, startPoint y: 39, endPoint x: 744, endPoint y: 31, distance: 37.1
